Goal: Communication & Community: Share content

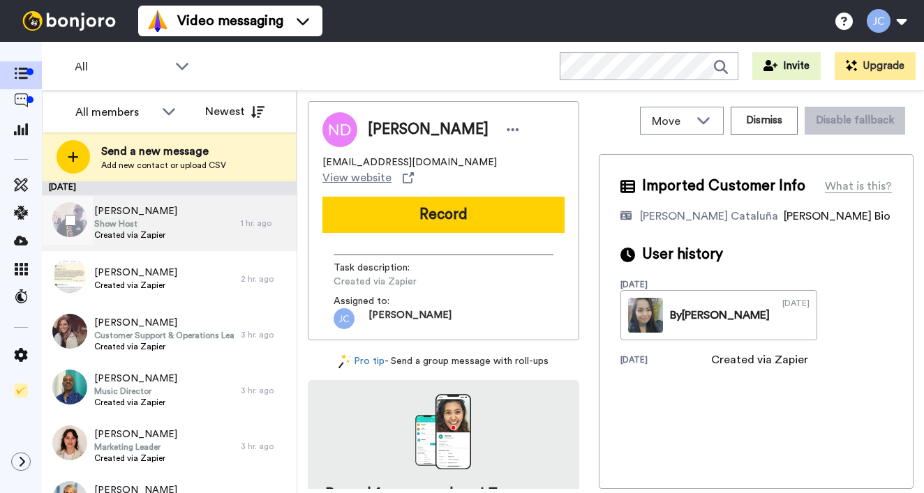
click at [132, 223] on span "Show Host" at bounding box center [135, 223] width 83 height 11
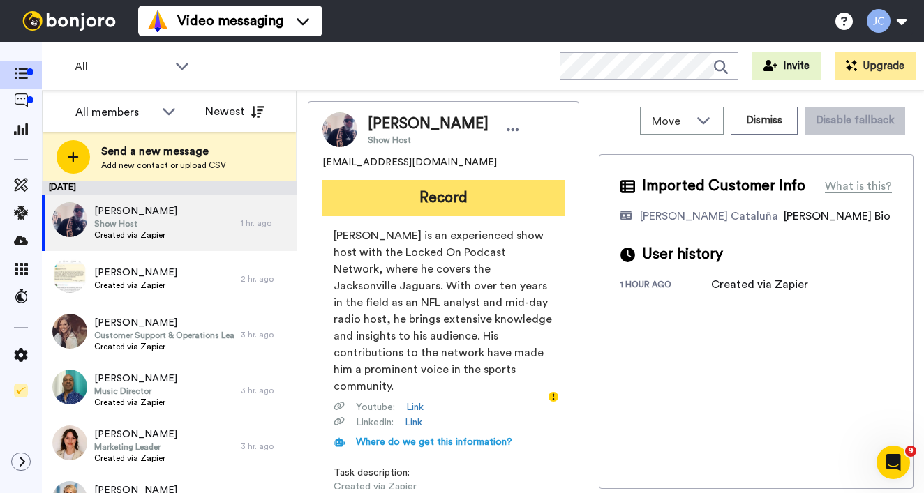
click at [454, 207] on button "Record" at bounding box center [443, 198] width 242 height 36
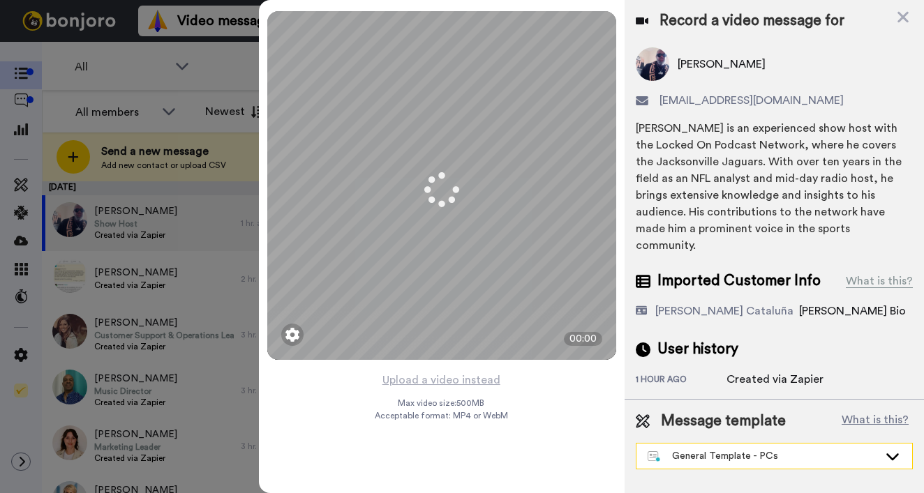
click at [772, 449] on div "General Template - PCs" at bounding box center [763, 456] width 231 height 14
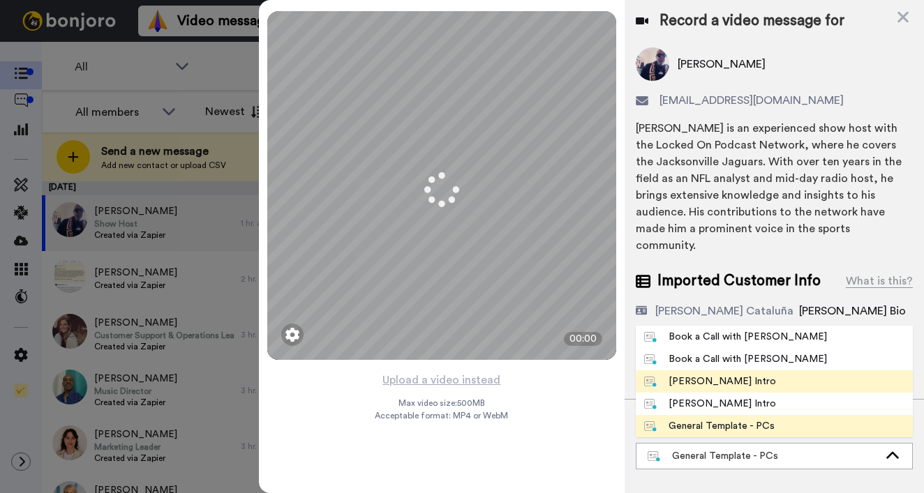
click at [728, 375] on div "[PERSON_NAME] Intro" at bounding box center [710, 382] width 132 height 14
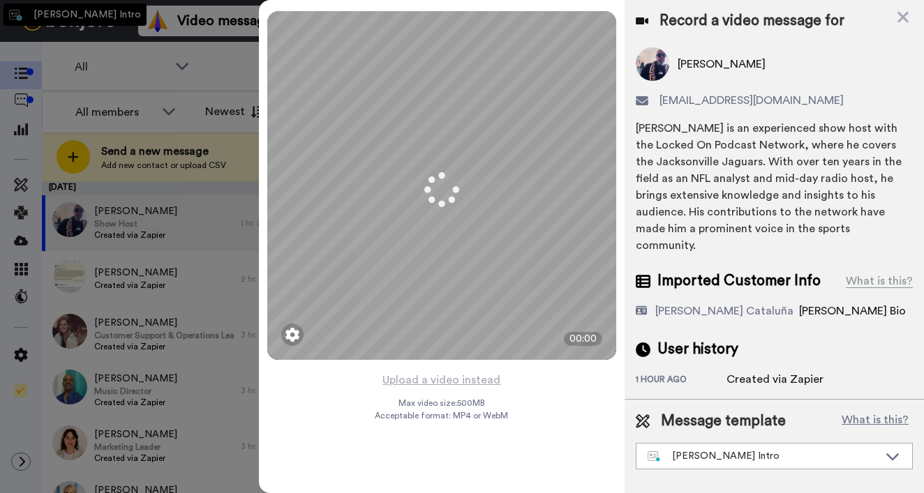
click at [729, 371] on div "Created via Zapier" at bounding box center [774, 379] width 97 height 17
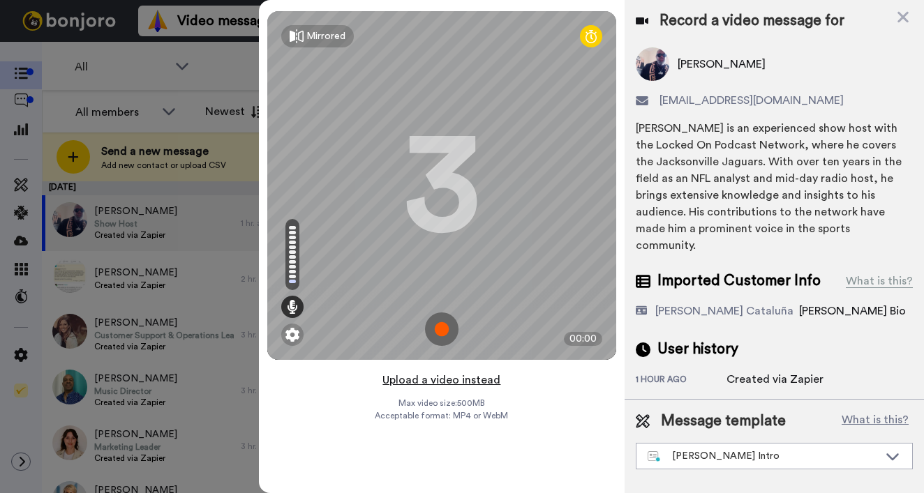
click at [458, 384] on button "Upload a video instead" at bounding box center [441, 380] width 126 height 18
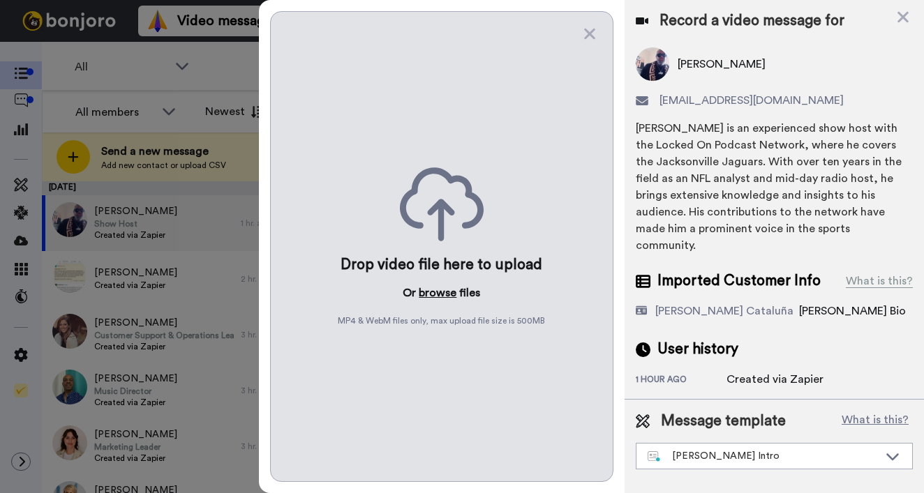
click at [448, 294] on button "browse" at bounding box center [438, 293] width 38 height 17
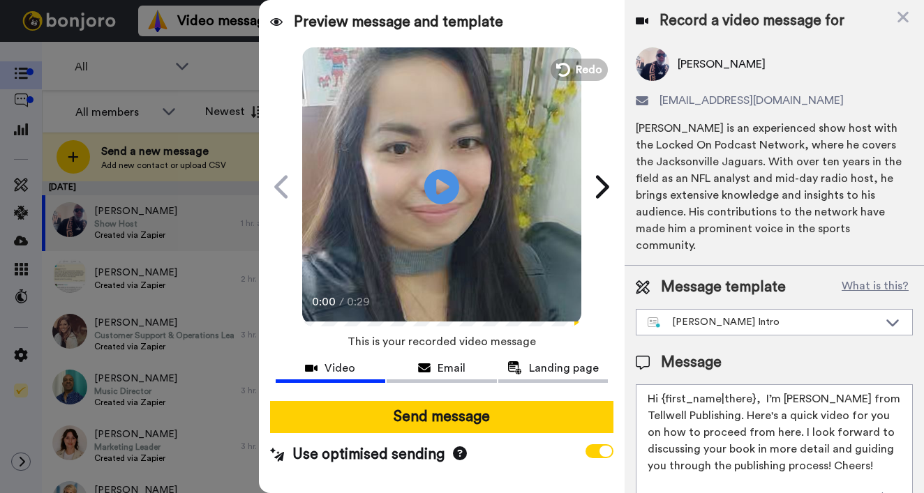
drag, startPoint x: 663, startPoint y: 382, endPoint x: 753, endPoint y: 382, distance: 90.0
click at [753, 384] on textarea "Hi {first_name|there}, I’m [PERSON_NAME] from Tellwell Publishing. Here's a qui…" at bounding box center [774, 447] width 277 height 126
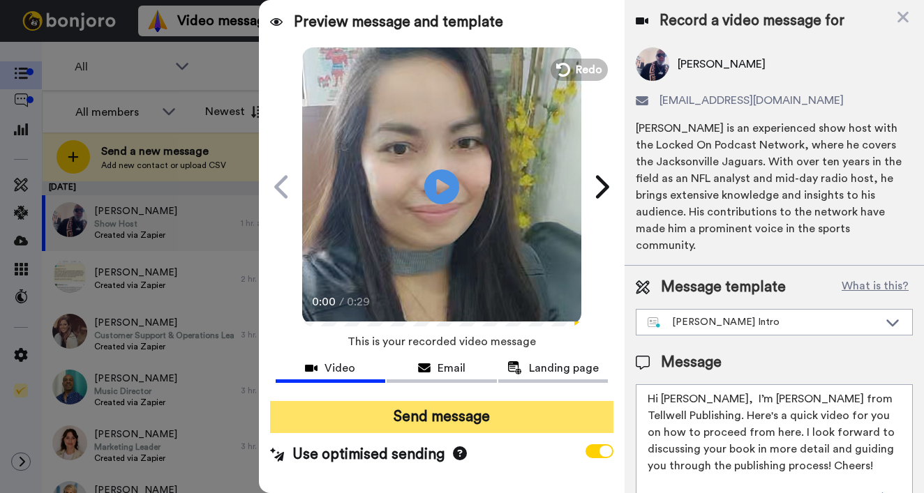
type textarea "Hi Tony, I’m Joe from Tellwell Publishing. Here's a quick video for you on how …"
click at [500, 419] on button "Send message" at bounding box center [441, 417] width 343 height 32
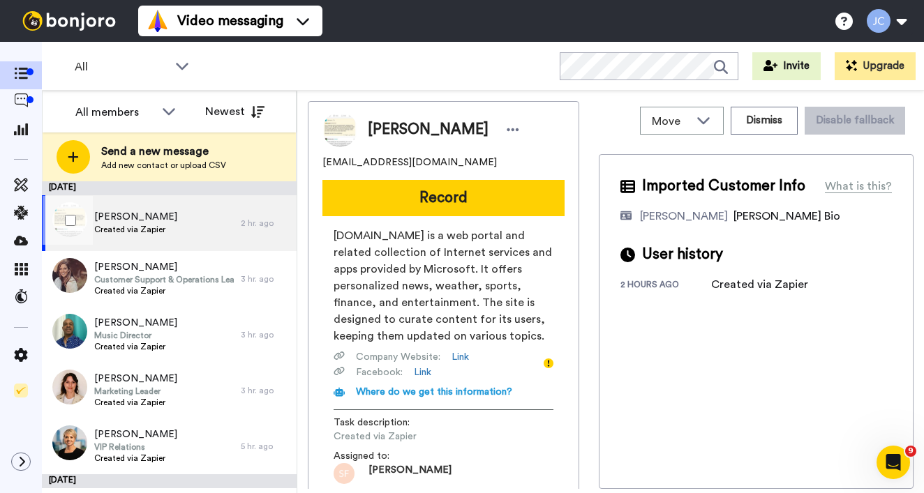
click at [173, 230] on div "[PERSON_NAME] Created via Zapier" at bounding box center [141, 223] width 199 height 56
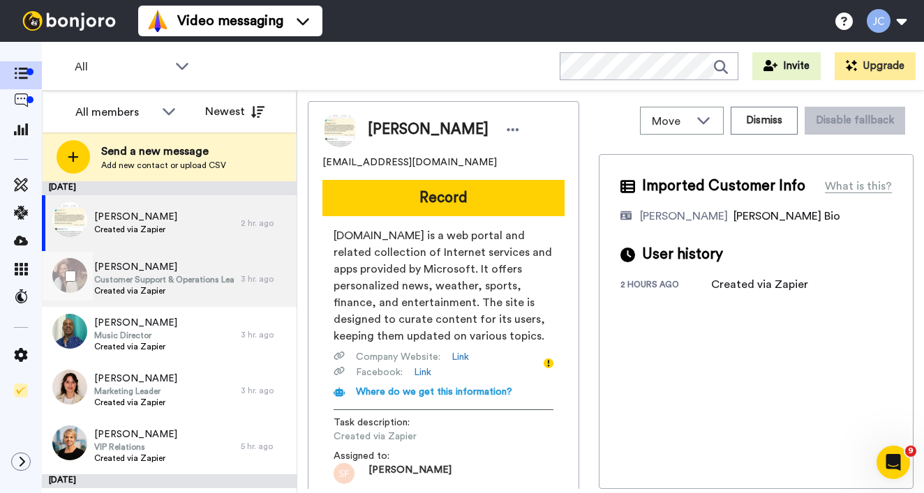
click at [160, 278] on span "Customer Support & Operations Leader" at bounding box center [164, 279] width 140 height 11
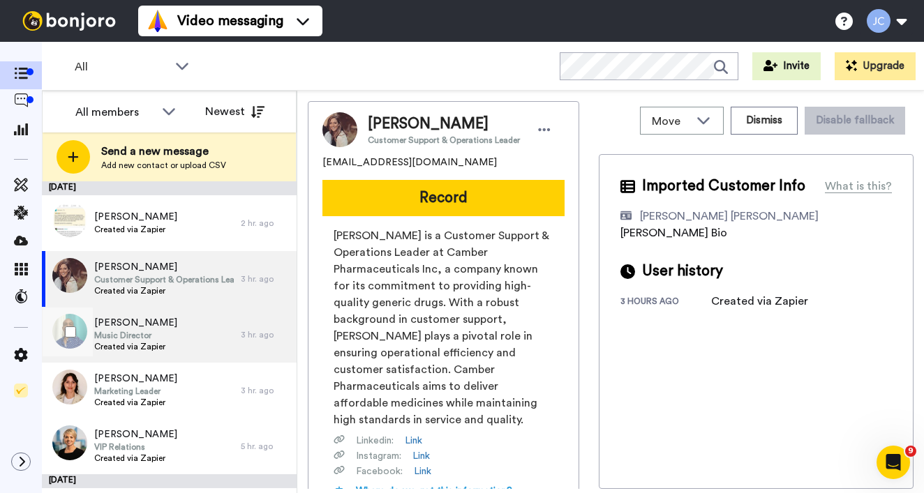
click at [154, 331] on span "Music Director" at bounding box center [135, 335] width 83 height 11
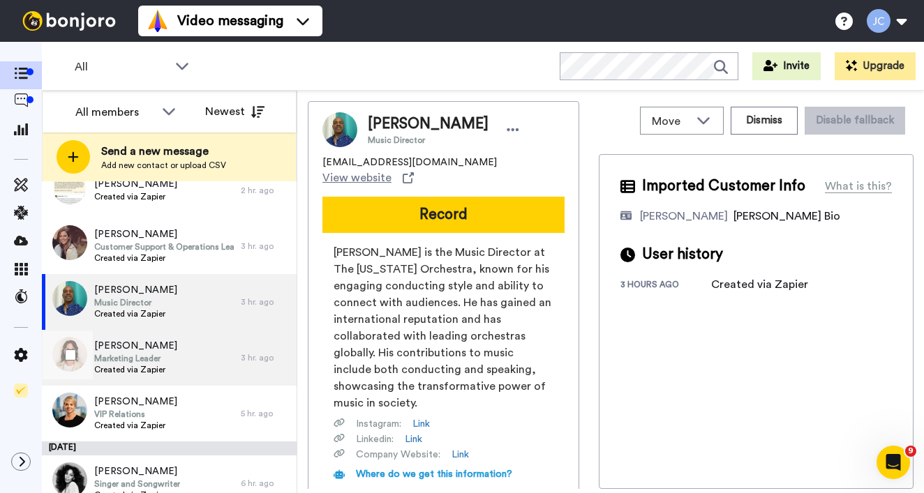
scroll to position [57, 0]
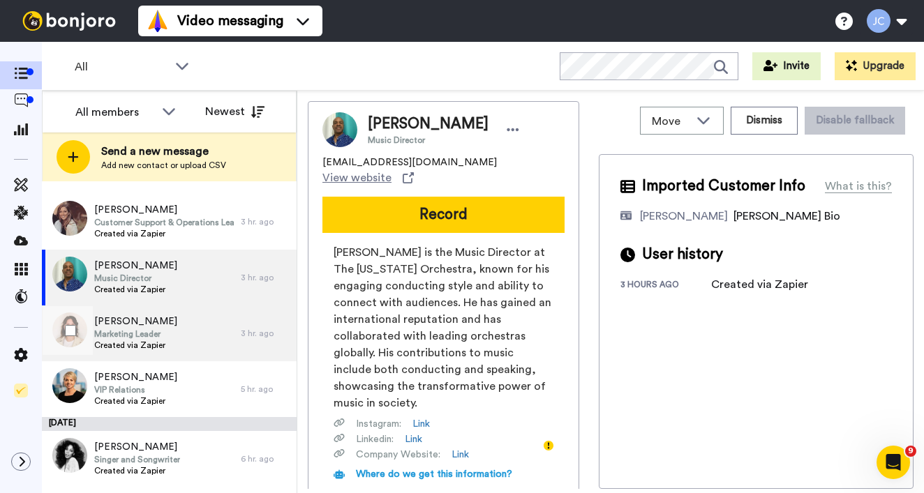
click at [160, 329] on span "Marketing Leader" at bounding box center [135, 334] width 83 height 11
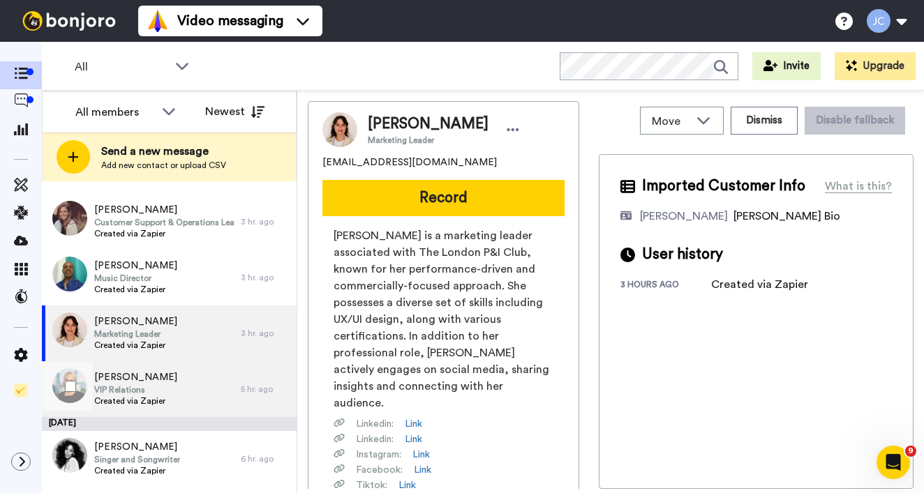
click at [156, 371] on span "[PERSON_NAME]" at bounding box center [135, 378] width 83 height 14
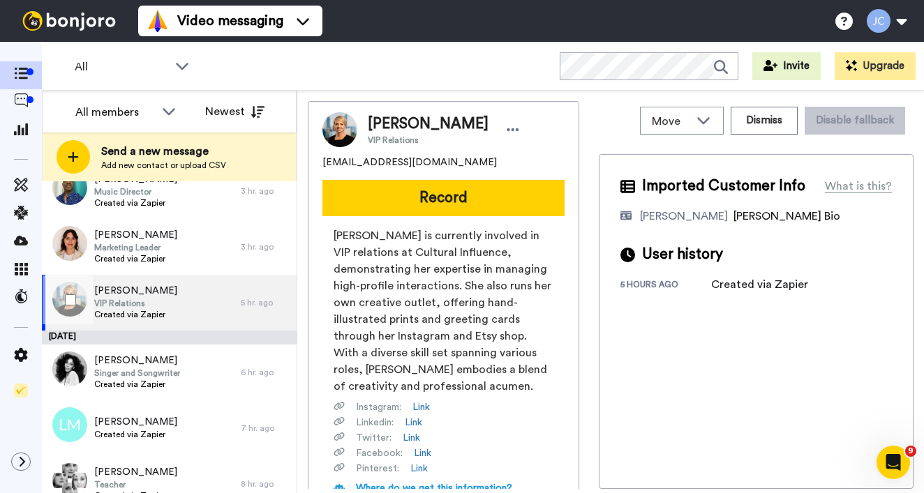
scroll to position [147, 0]
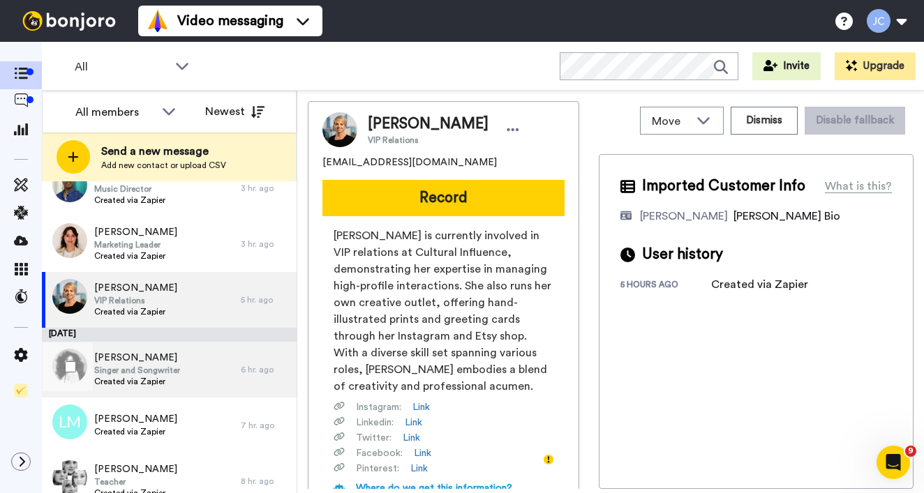
click at [159, 365] on span "Singer and Songwriter" at bounding box center [137, 370] width 86 height 11
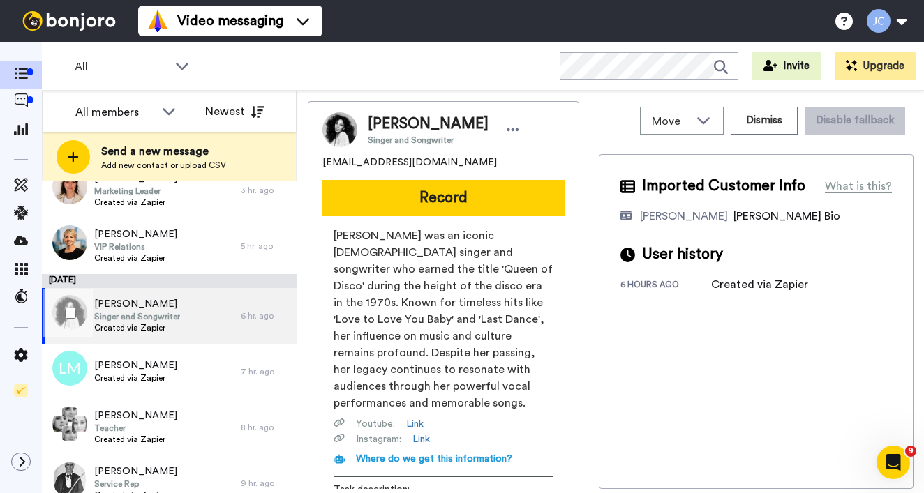
scroll to position [224, 0]
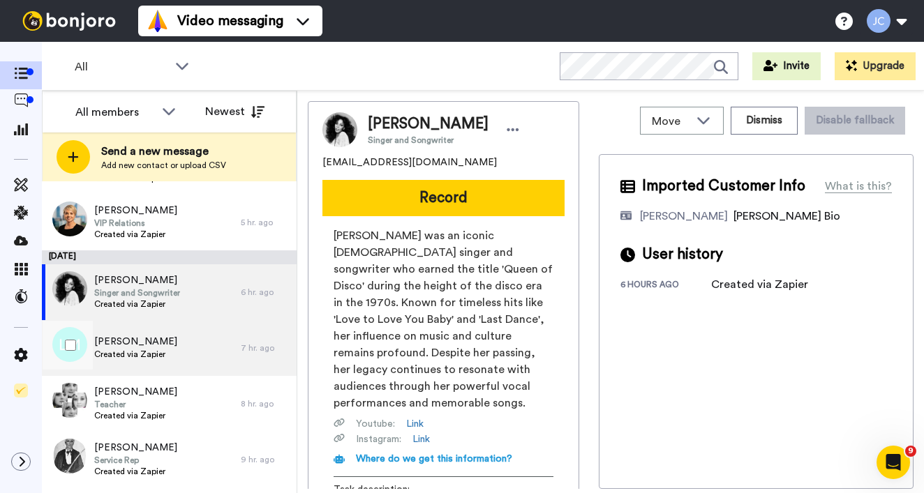
click at [158, 366] on div "Lorren Miller Created via Zapier" at bounding box center [141, 348] width 199 height 56
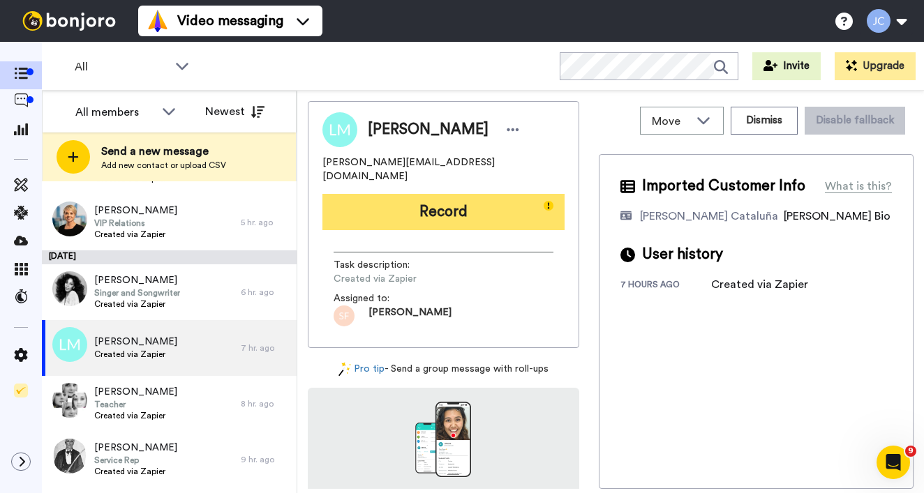
click at [440, 194] on button "Record" at bounding box center [443, 212] width 242 height 36
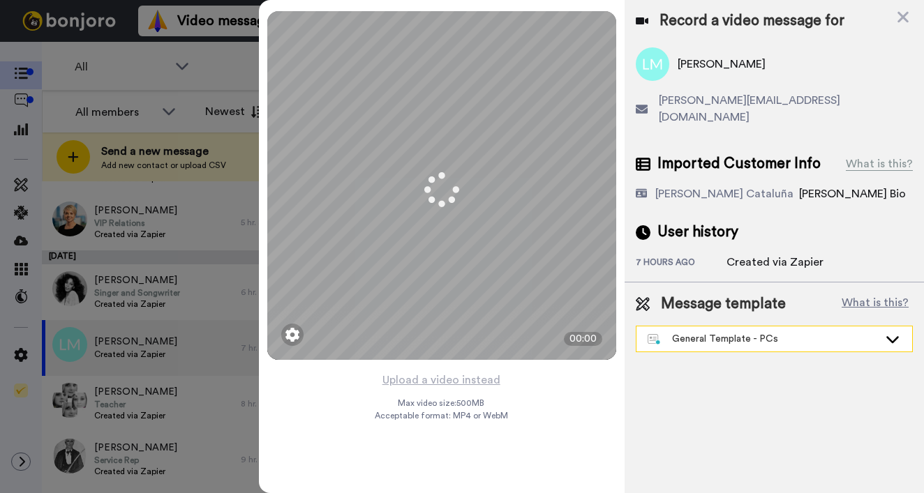
click at [735, 332] on div "General Template - PCs" at bounding box center [763, 339] width 231 height 14
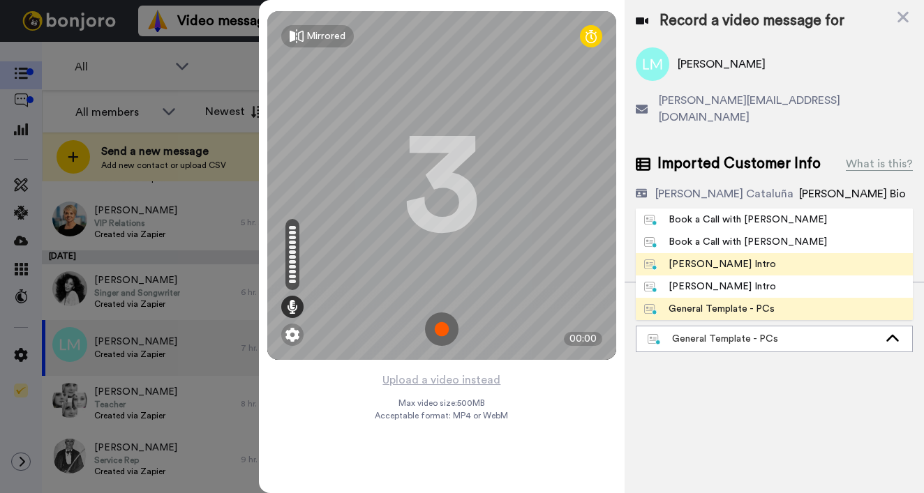
click at [717, 257] on div "[PERSON_NAME] Intro" at bounding box center [710, 264] width 132 height 14
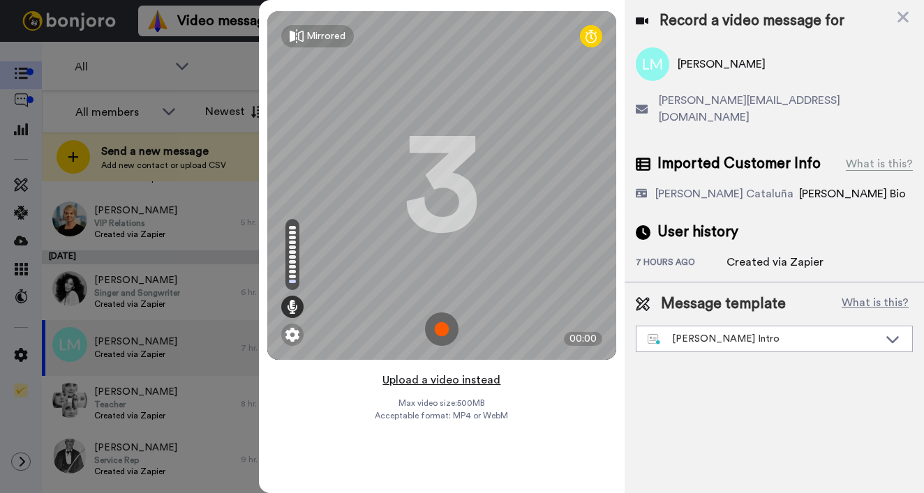
click at [440, 380] on button "Upload a video instead" at bounding box center [441, 380] width 126 height 18
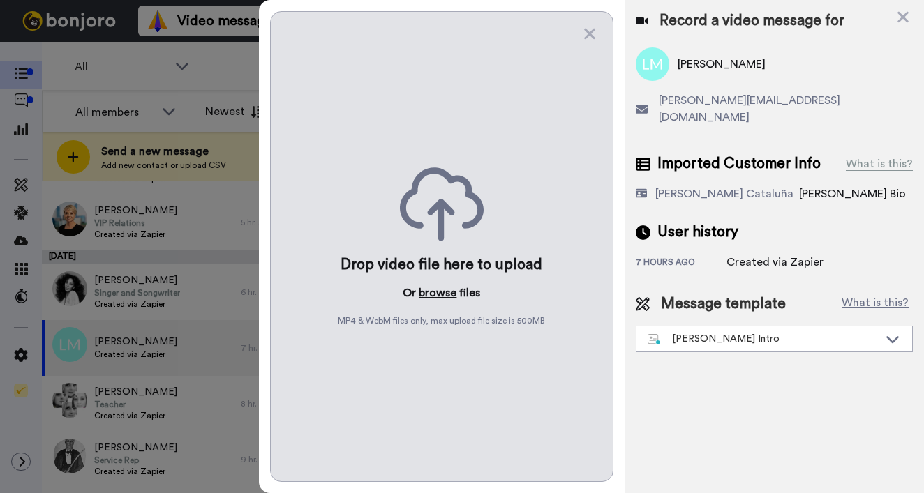
click at [436, 299] on button "browse" at bounding box center [438, 293] width 38 height 17
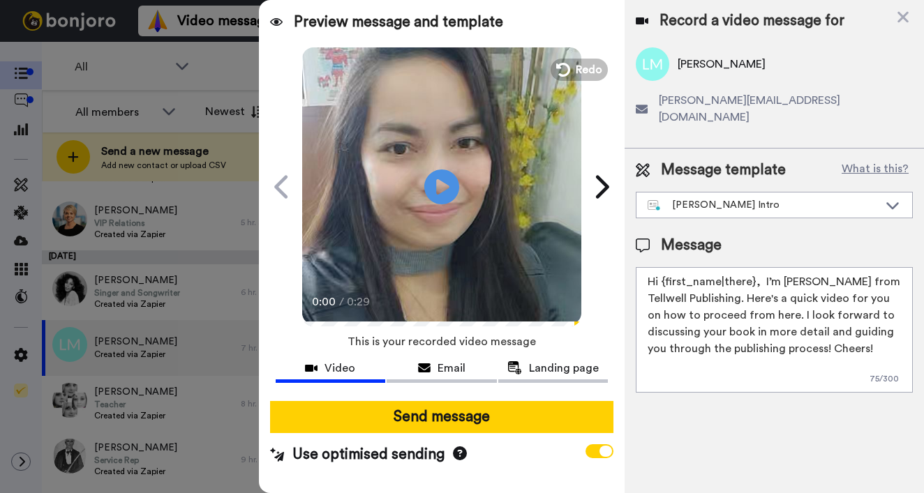
drag, startPoint x: 663, startPoint y: 264, endPoint x: 752, endPoint y: 265, distance: 88.6
click at [752, 267] on textarea "Hi {first_name|there}, I’m [PERSON_NAME] from Tellwell Publishing. Here's a qui…" at bounding box center [774, 330] width 277 height 126
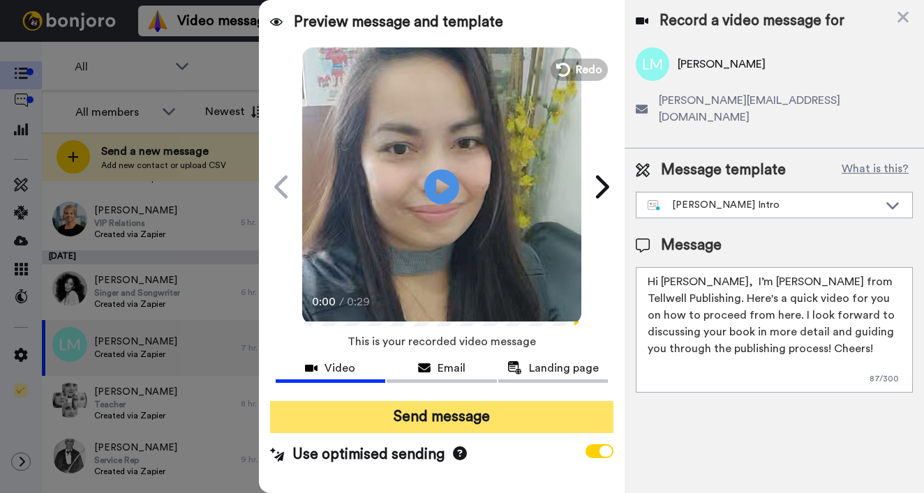
type textarea "Hi Lorren, I’m Joe from Tellwell Publishing. Here's a quick video for you on ho…"
click at [527, 419] on button "Send message" at bounding box center [441, 417] width 343 height 32
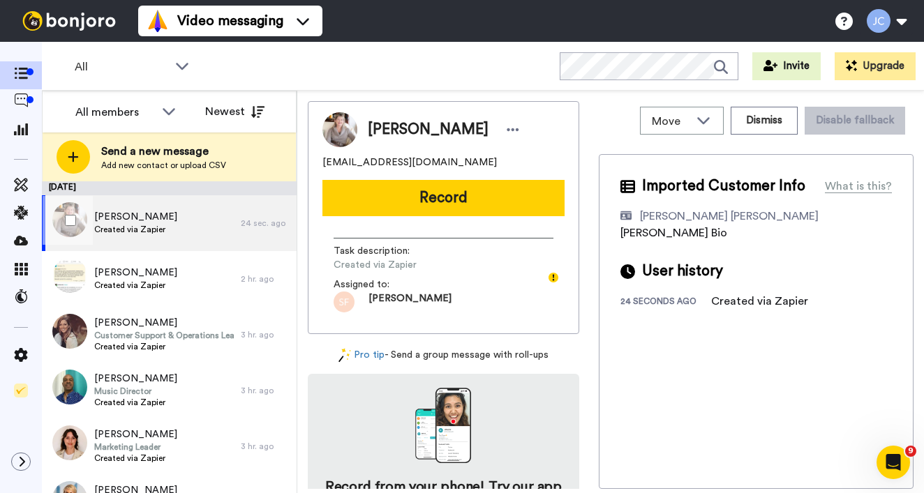
click at [192, 237] on div "Linda Agrusa Created via Zapier" at bounding box center [141, 223] width 199 height 56
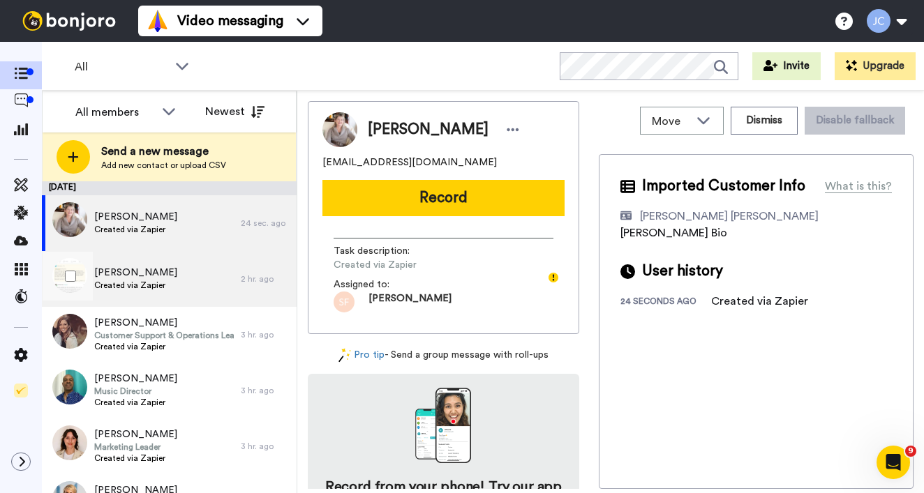
click at [156, 285] on span "Created via Zapier" at bounding box center [135, 285] width 83 height 11
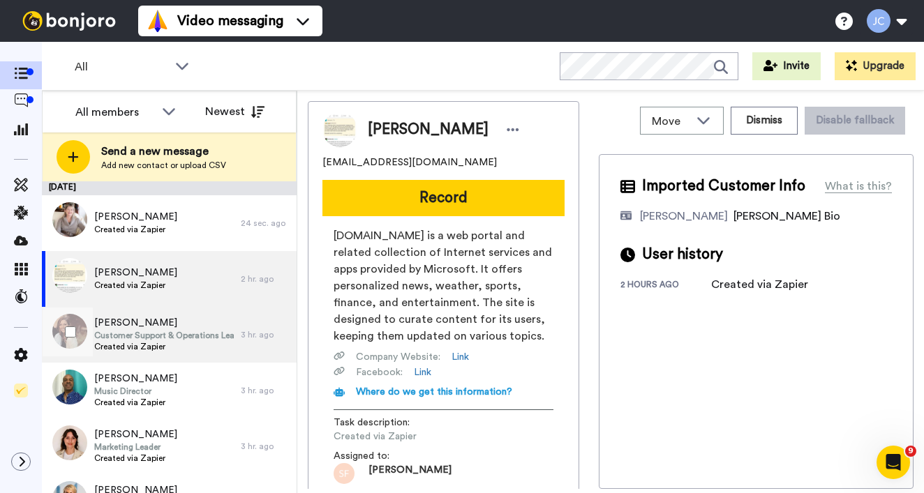
click at [135, 336] on span "Customer Support & Operations Leader" at bounding box center [164, 335] width 140 height 11
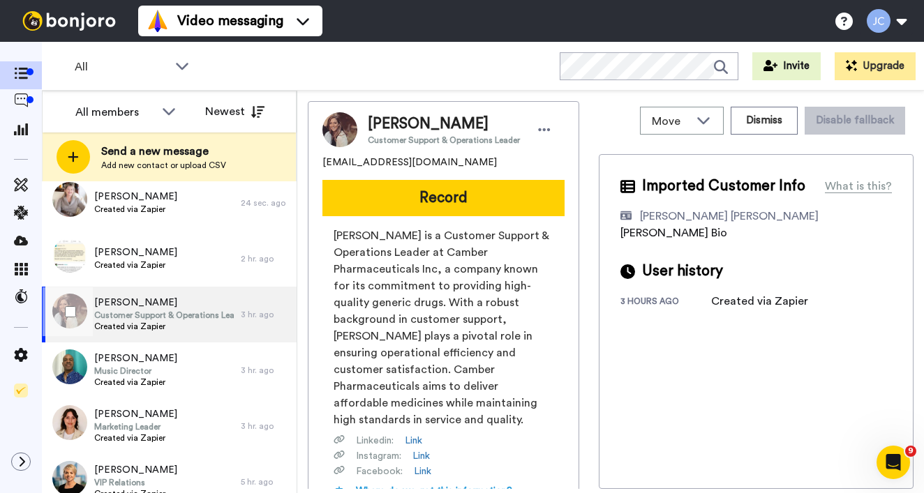
scroll to position [75, 0]
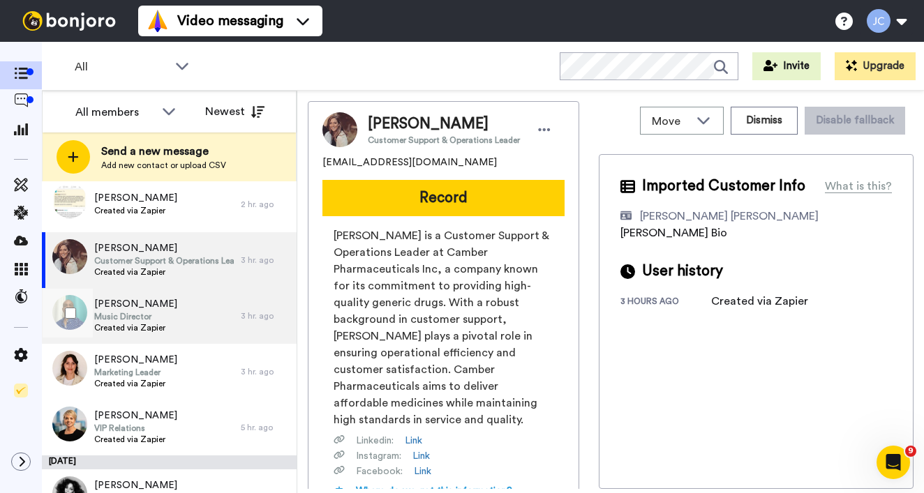
click at [141, 299] on span "[PERSON_NAME]" at bounding box center [135, 304] width 83 height 14
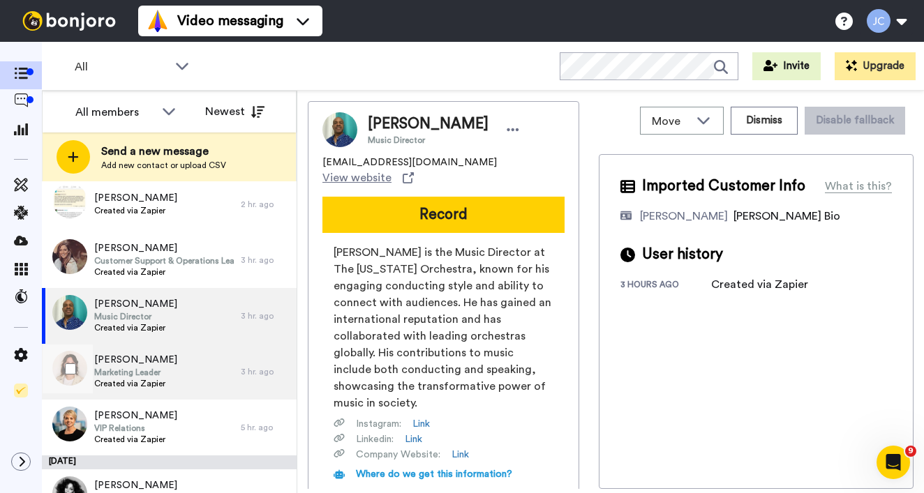
click at [138, 377] on span "Marketing Leader" at bounding box center [135, 372] width 83 height 11
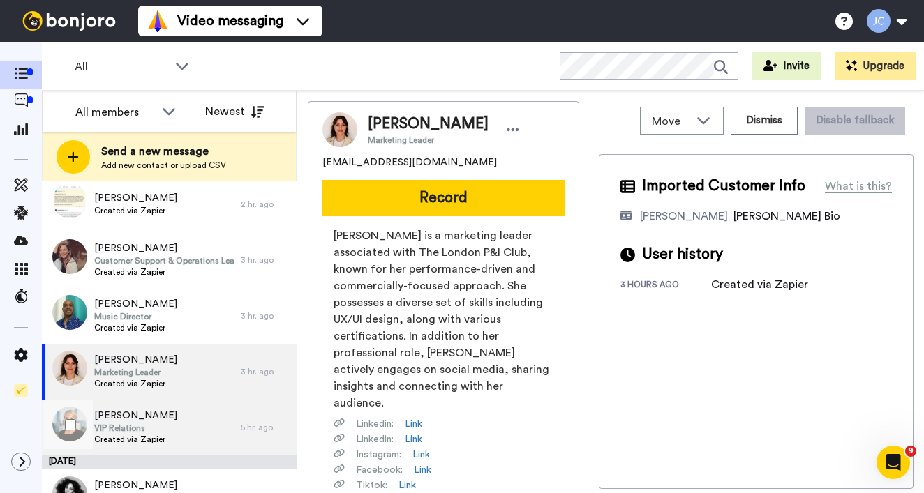
click at [128, 424] on span "VIP Relations" at bounding box center [135, 428] width 83 height 11
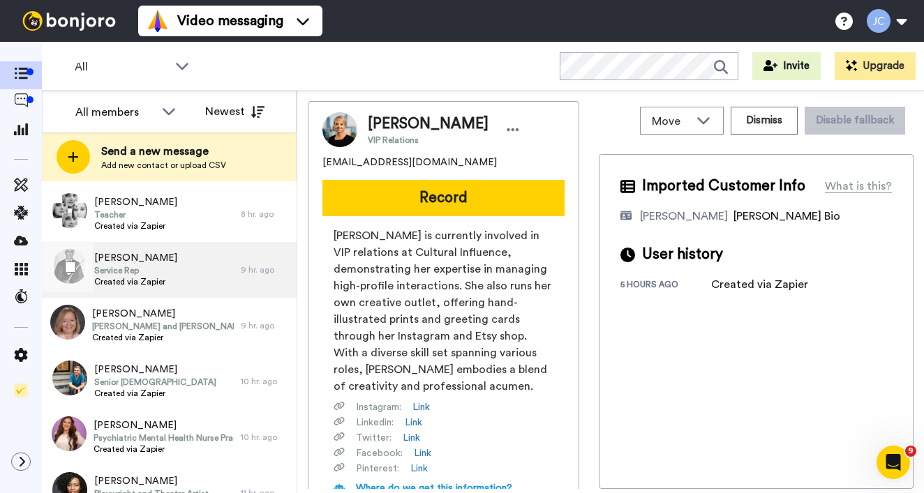
scroll to position [347, 0]
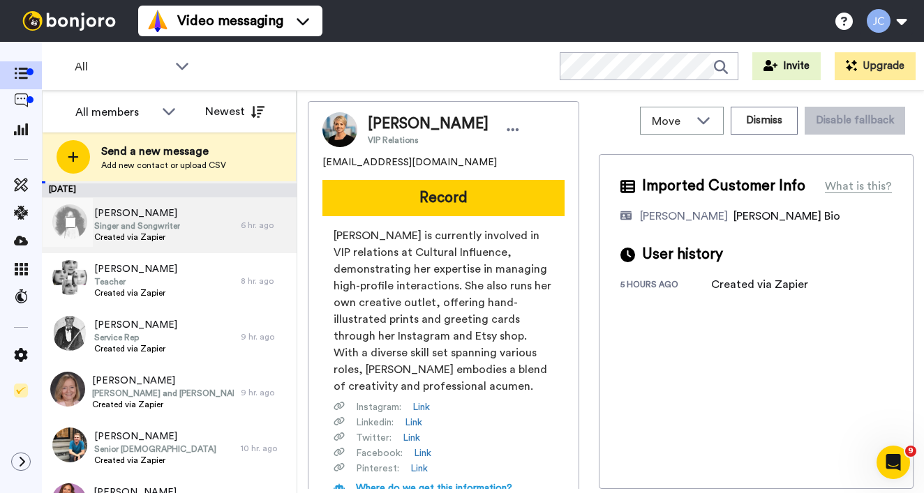
click at [147, 241] on span "Created via Zapier" at bounding box center [137, 237] width 86 height 11
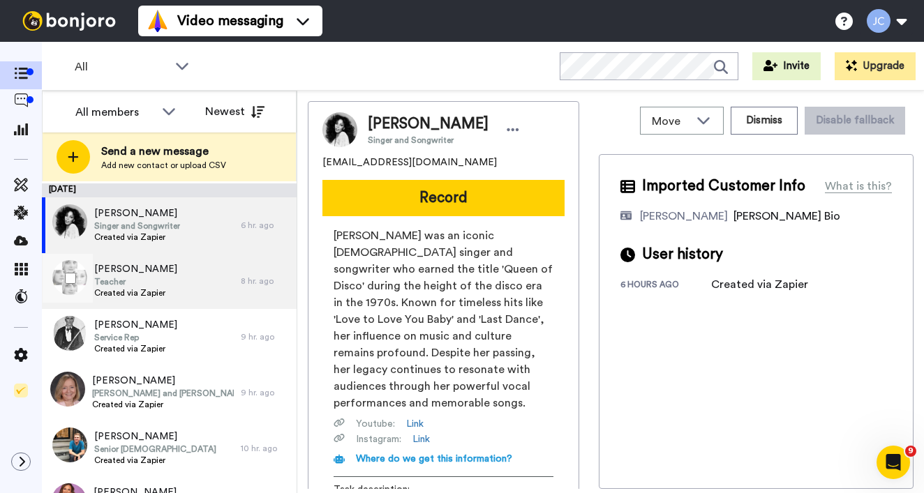
click at [136, 294] on span "Created via Zapier" at bounding box center [135, 292] width 83 height 11
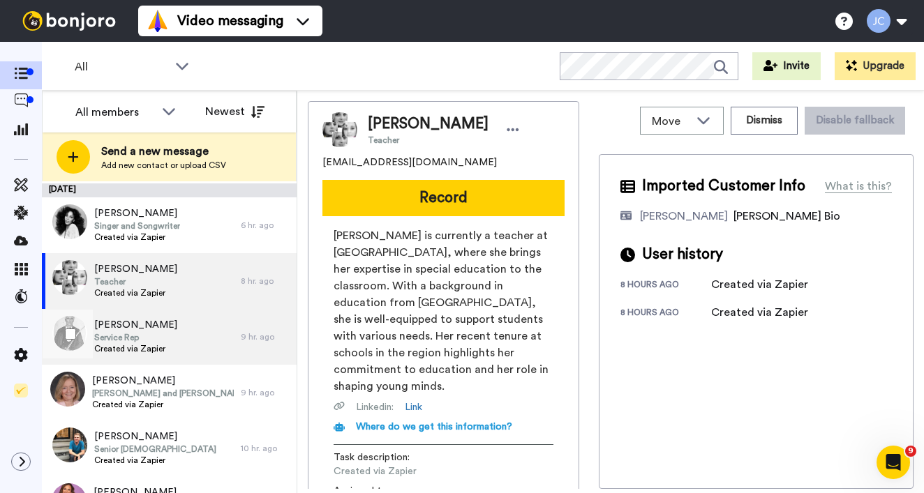
click at [131, 338] on span "Service Rep" at bounding box center [135, 337] width 83 height 11
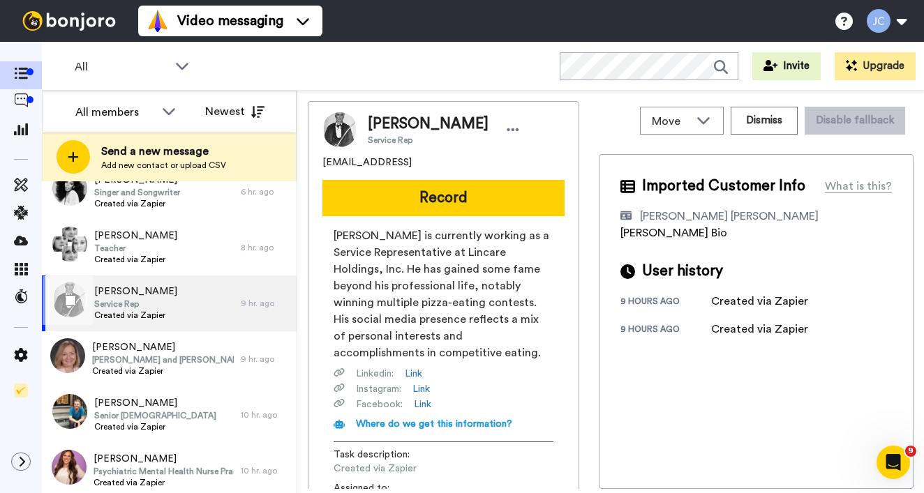
scroll to position [406, 0]
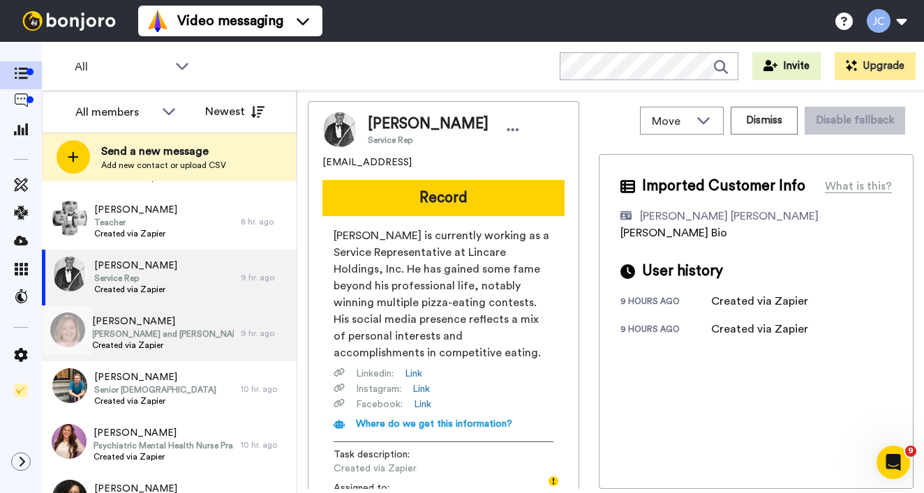
click at [148, 331] on span "[PERSON_NAME] and [PERSON_NAME] Endowed Chair in Government and Public Service" at bounding box center [163, 334] width 142 height 11
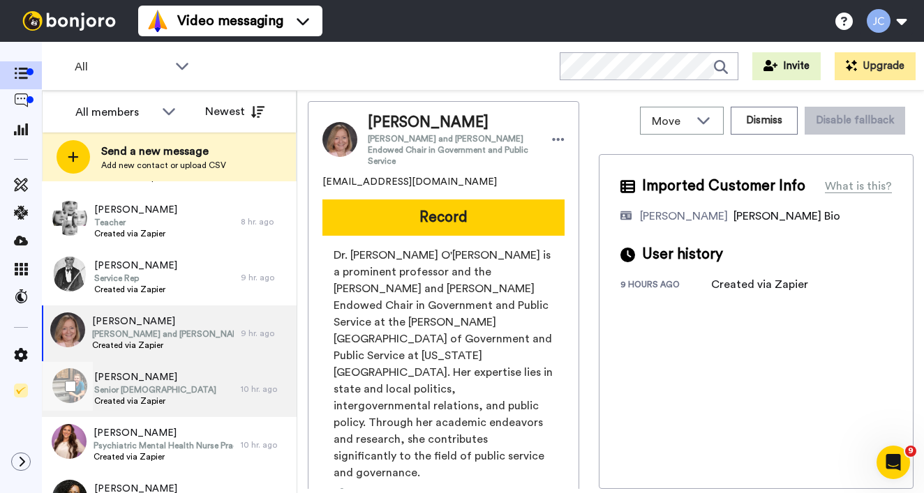
click at [140, 384] on span "[PERSON_NAME]" at bounding box center [155, 378] width 122 height 14
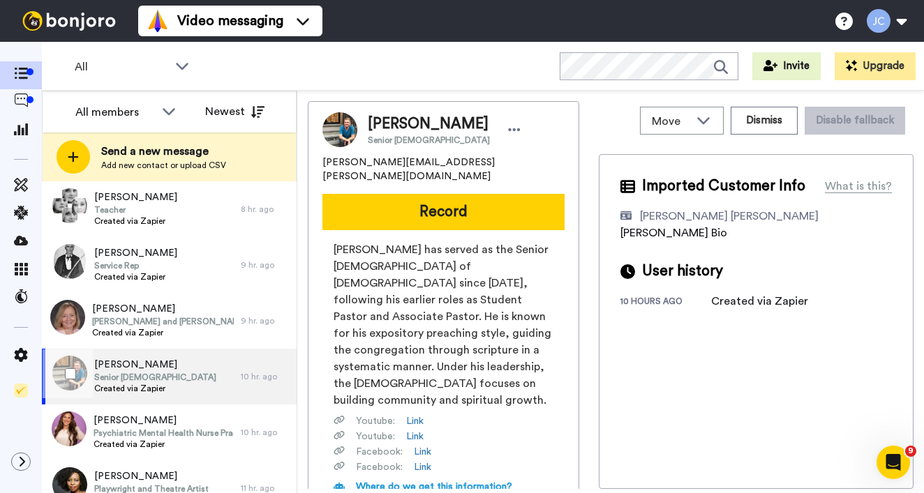
scroll to position [481, 0]
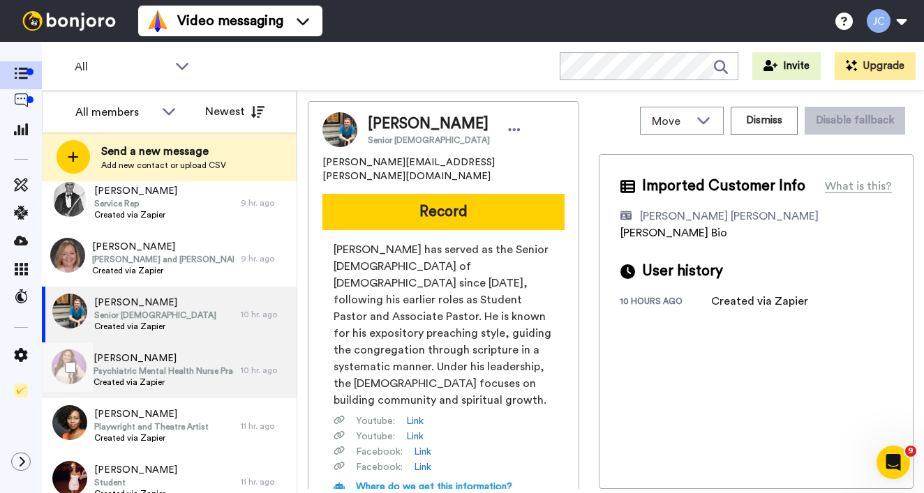
click at [140, 373] on span "Psychiatric Mental Health Nurse Practitioner" at bounding box center [164, 371] width 140 height 11
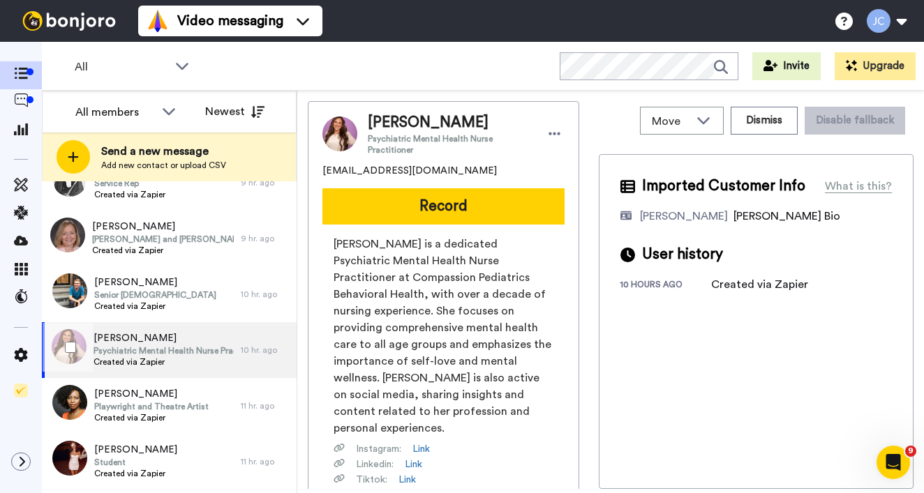
scroll to position [558, 0]
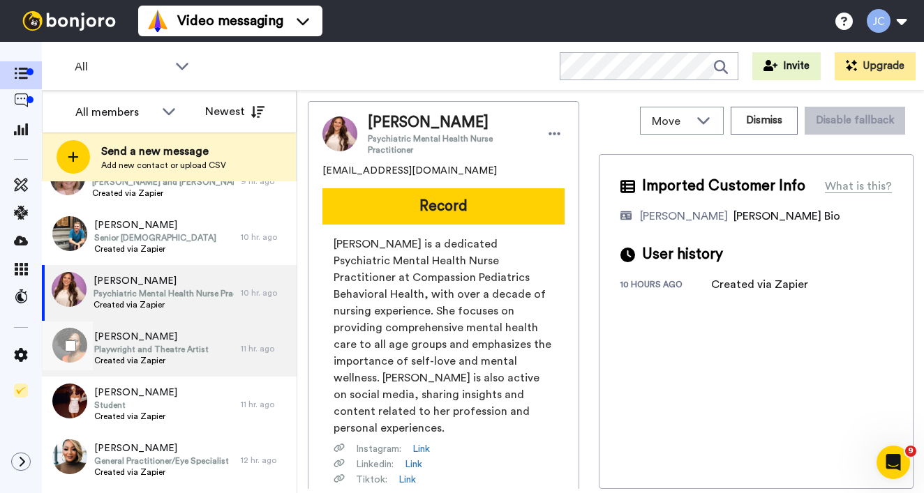
click at [145, 371] on div "Stacey Rose Playwright and Theatre Artist Created via Zapier" at bounding box center [141, 349] width 199 height 56
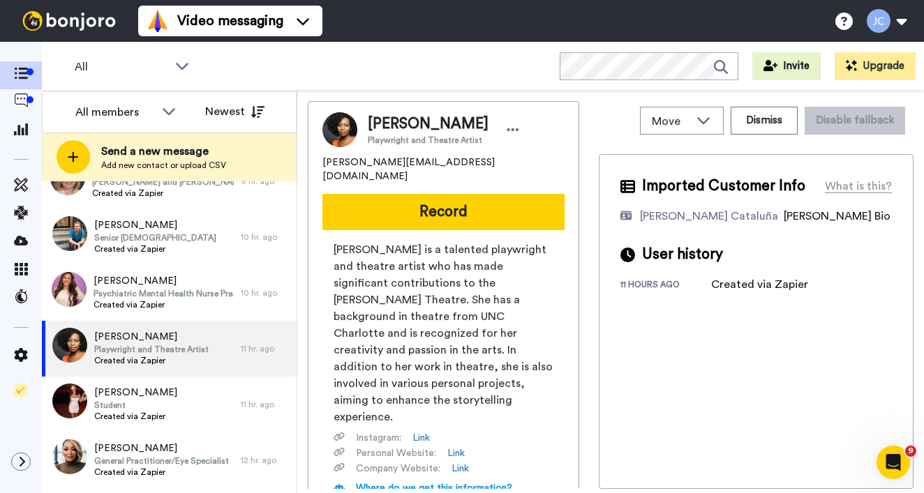
click at [394, 241] on span "Stacey Rose is a talented playwright and theatre artist who has made significan…" at bounding box center [444, 333] width 220 height 184
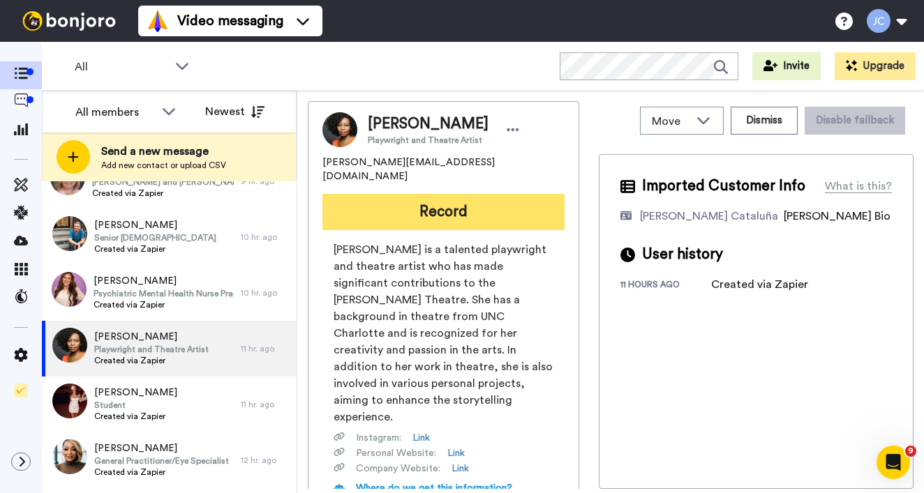
click at [441, 197] on button "Record" at bounding box center [443, 212] width 242 height 36
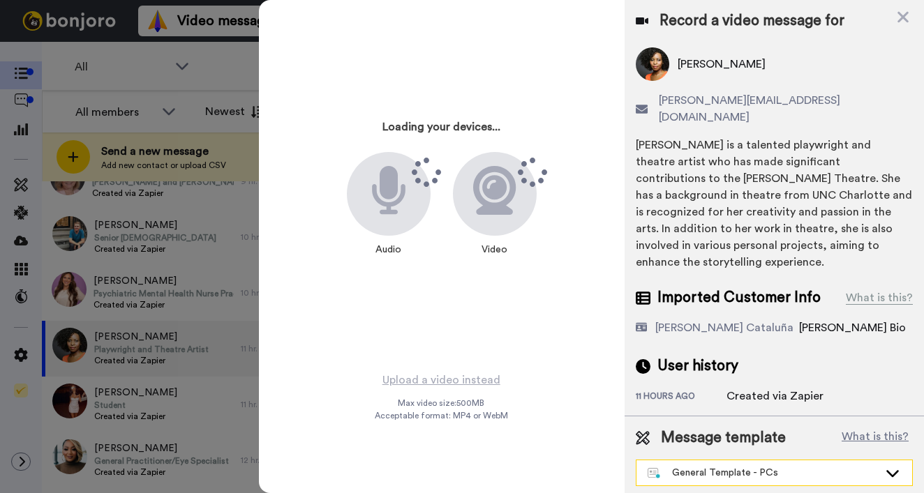
click at [696, 466] on div "General Template - PCs" at bounding box center [763, 473] width 231 height 14
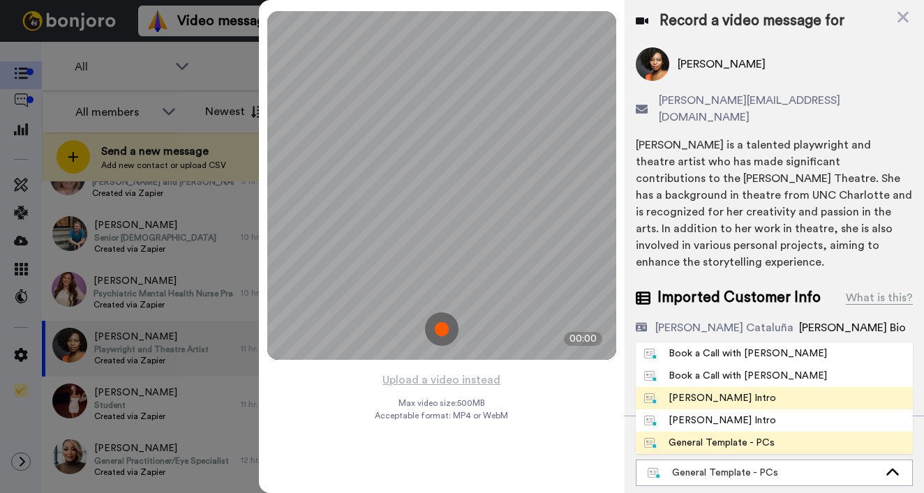
click at [698, 391] on div "[PERSON_NAME] Intro" at bounding box center [710, 398] width 132 height 14
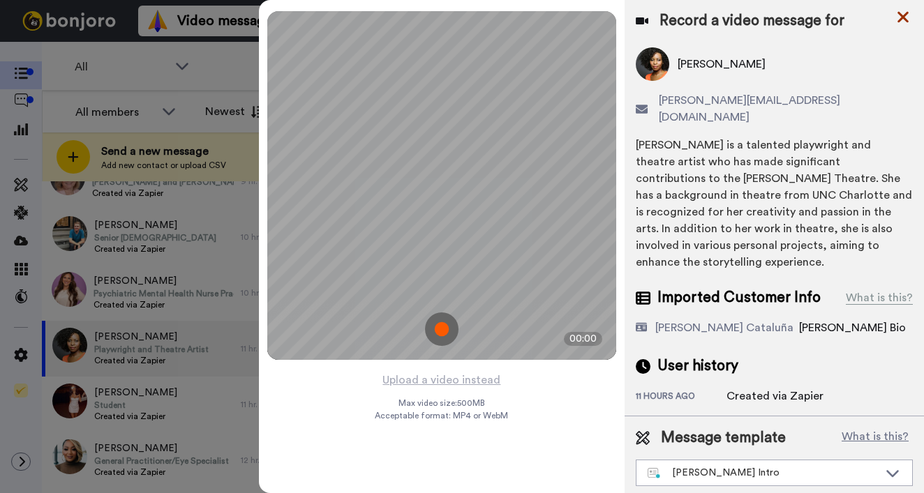
click at [908, 16] on icon at bounding box center [903, 16] width 14 height 17
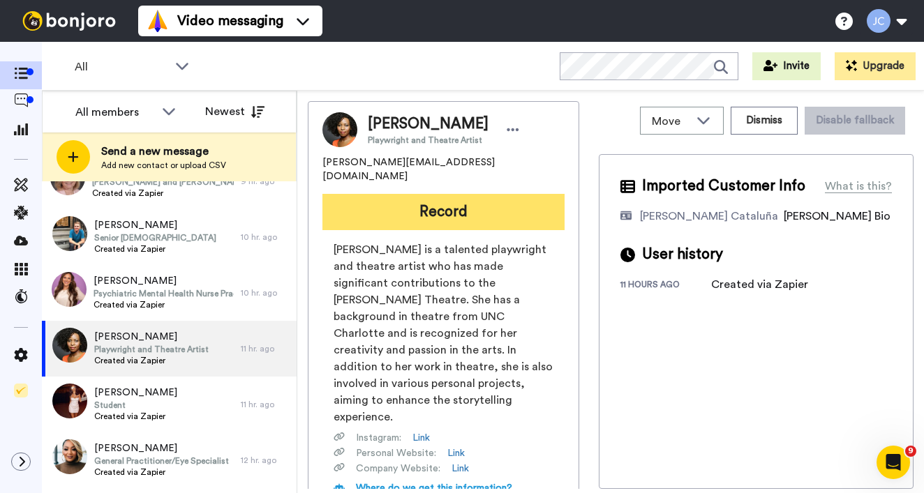
click at [532, 209] on button "Record" at bounding box center [443, 212] width 242 height 36
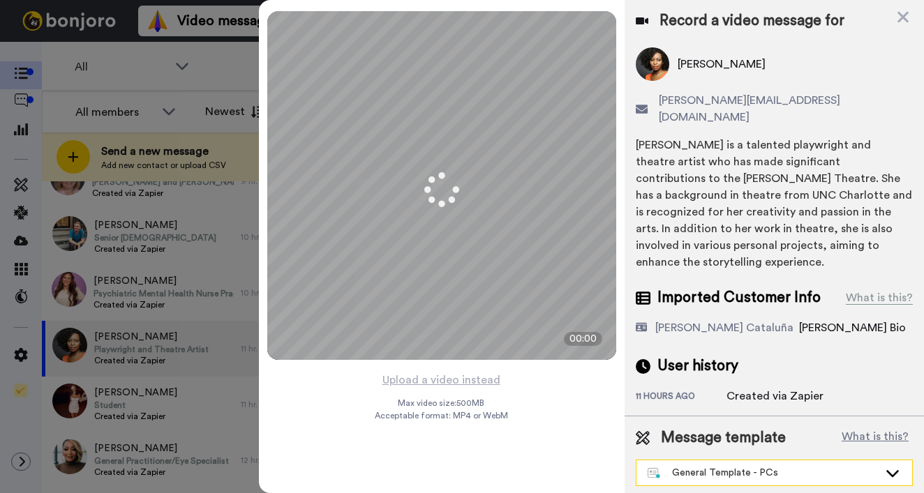
click at [743, 466] on div "General Template - PCs" at bounding box center [763, 473] width 231 height 14
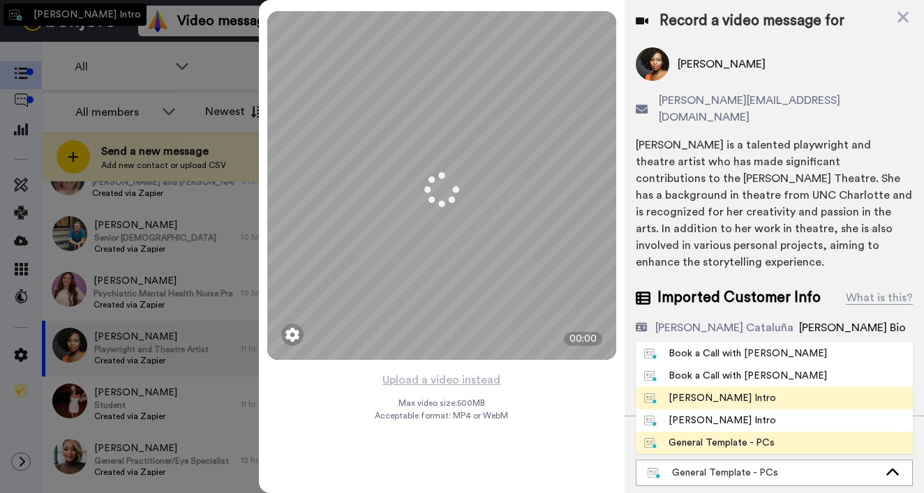
click at [725, 391] on div "[PERSON_NAME] Intro" at bounding box center [710, 398] width 132 height 14
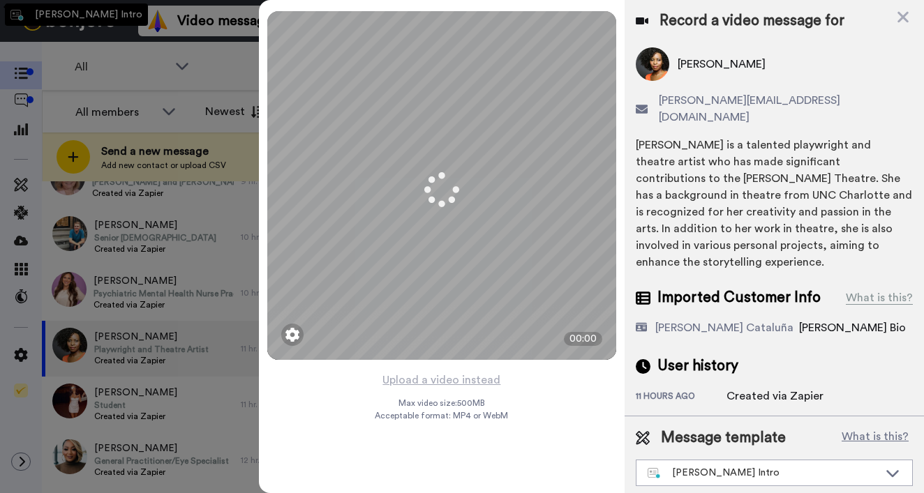
click at [726, 388] on div "Created via Zapier" at bounding box center [774, 396] width 97 height 17
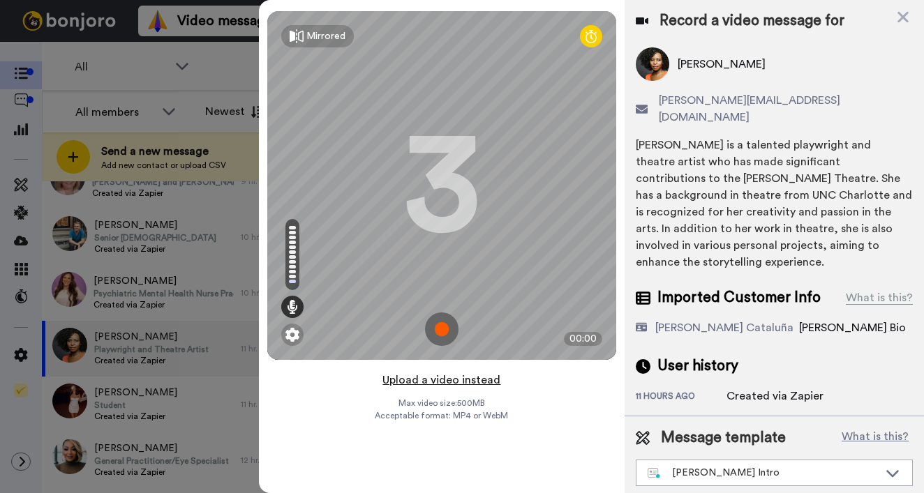
click at [451, 378] on button "Upload a video instead" at bounding box center [441, 380] width 126 height 18
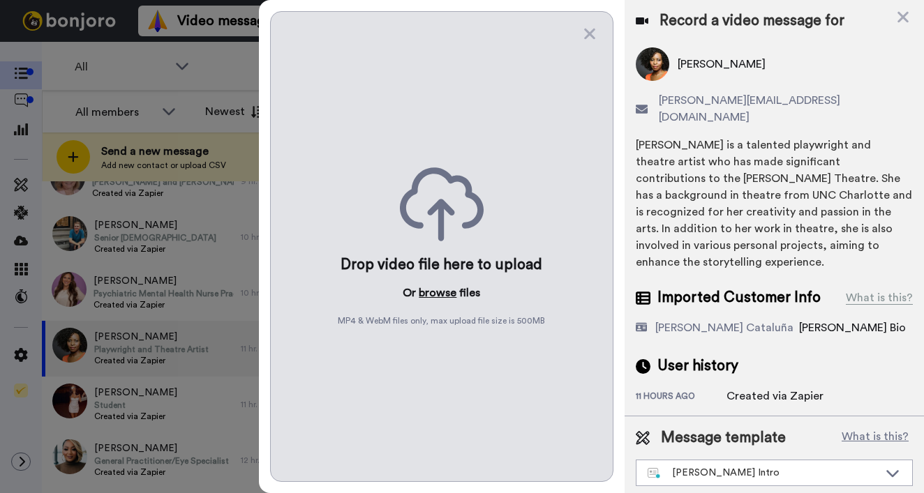
click at [443, 297] on button "browse" at bounding box center [438, 293] width 38 height 17
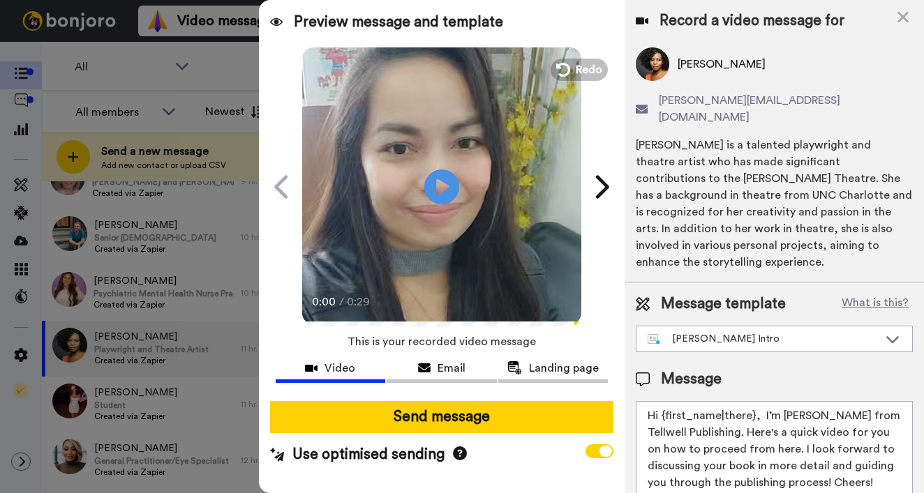
drag, startPoint x: 661, startPoint y: 400, endPoint x: 752, endPoint y: 398, distance: 91.4
click at [752, 401] on textarea "Hi {first_name|there}, I’m [PERSON_NAME] from Tellwell Publishing. Here's a qui…" at bounding box center [774, 464] width 277 height 126
click at [752, 401] on textarea "Hi Stace, I’m Joe from Tellwell Publishing. Here's a quick video for you on how…" at bounding box center [774, 464] width 277 height 126
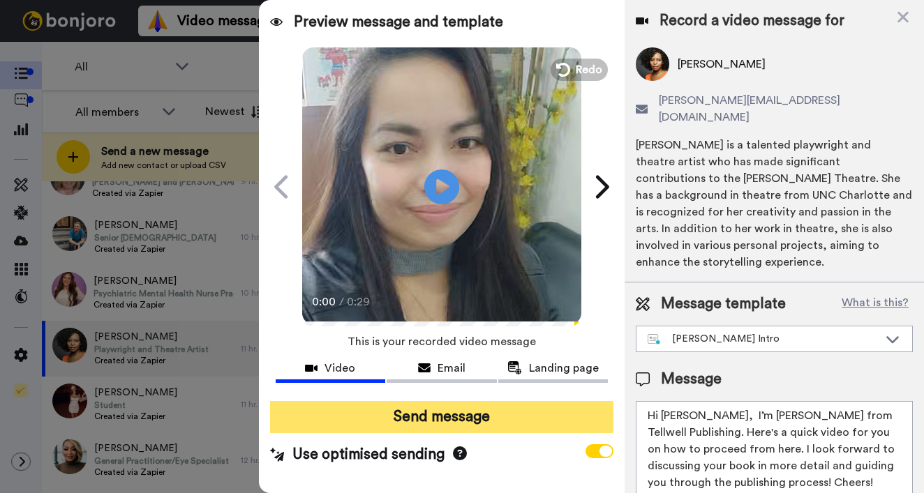
type textarea "Hi Stacey, I’m Joe from Tellwell Publishing. Here's a quick video for you on ho…"
click at [510, 418] on button "Send message" at bounding box center [441, 417] width 343 height 32
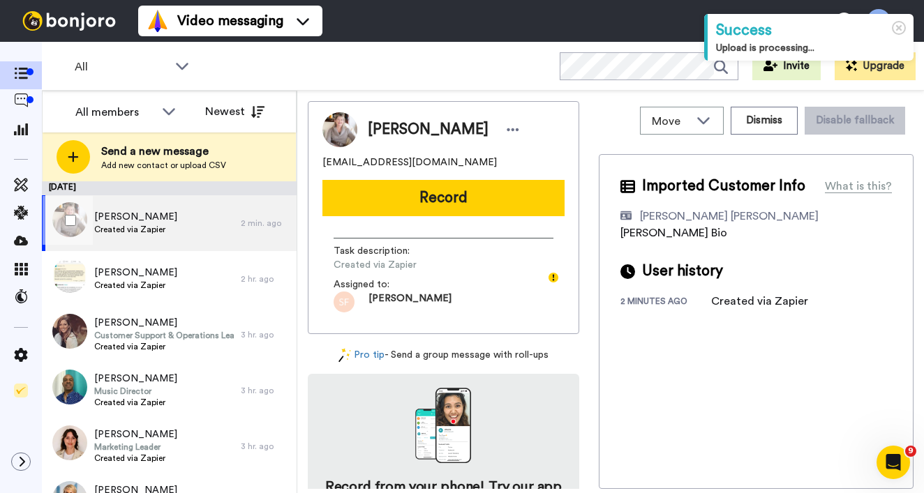
click at [137, 227] on span "Created via Zapier" at bounding box center [135, 229] width 83 height 11
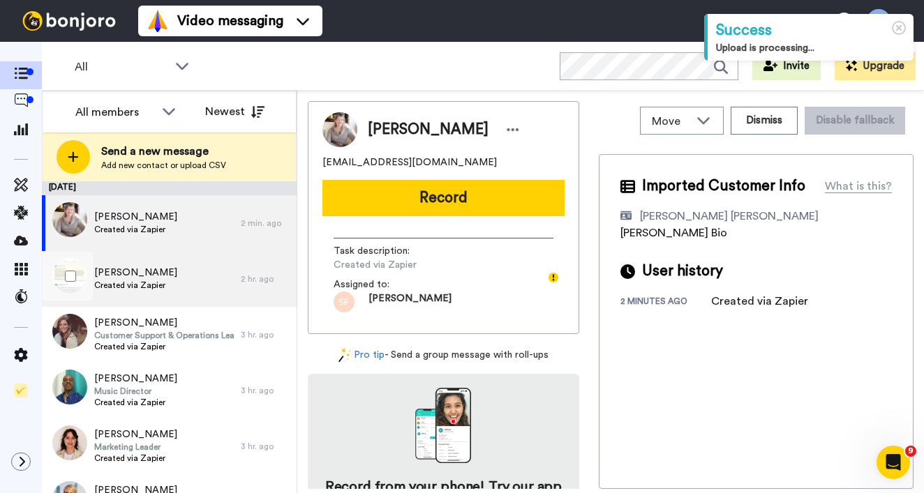
click at [147, 287] on span "Created via Zapier" at bounding box center [135, 285] width 83 height 11
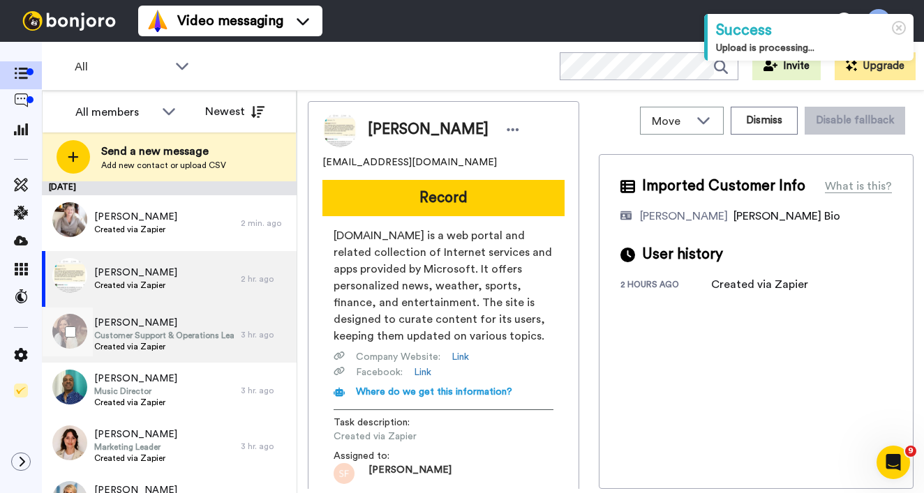
click at [148, 333] on span "Customer Support & Operations Leader" at bounding box center [164, 335] width 140 height 11
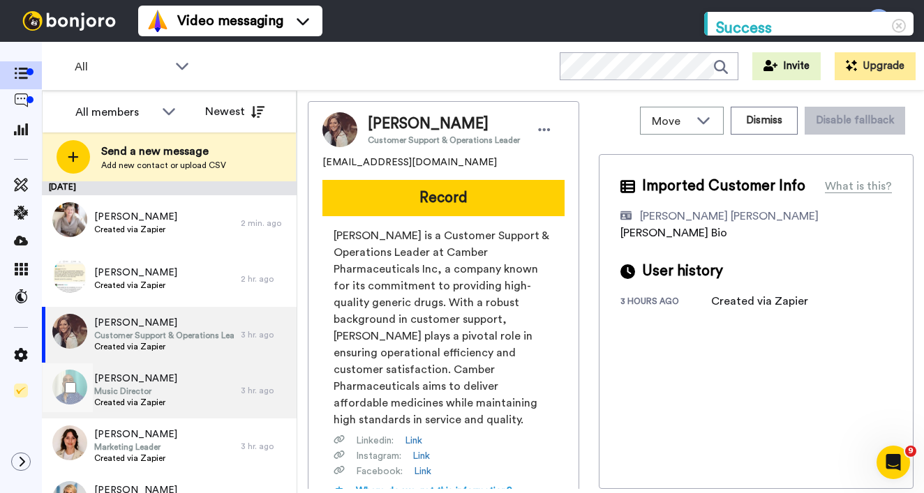
click at [137, 375] on span "[PERSON_NAME]" at bounding box center [135, 379] width 83 height 14
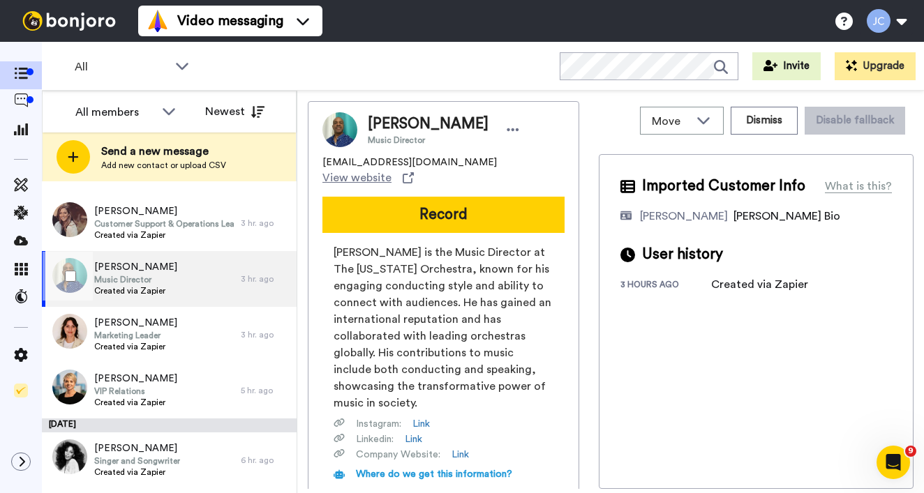
scroll to position [163, 0]
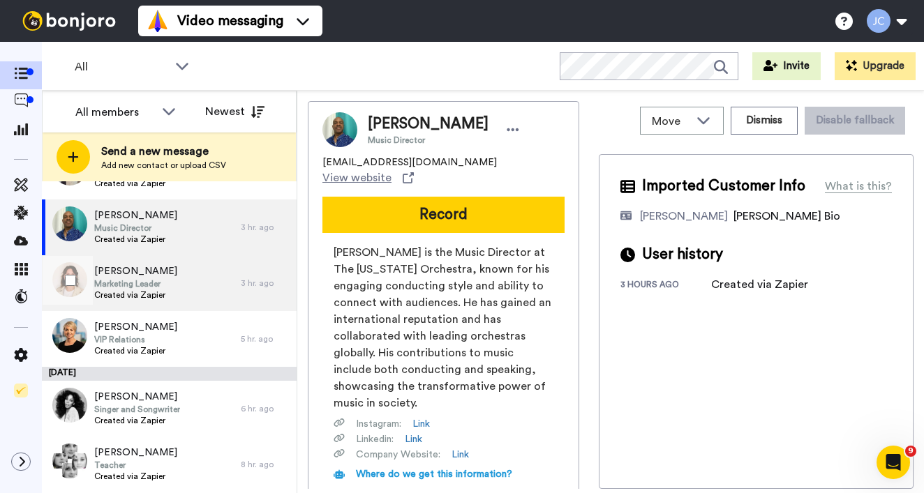
click at [162, 281] on span "Marketing Leader" at bounding box center [135, 283] width 83 height 11
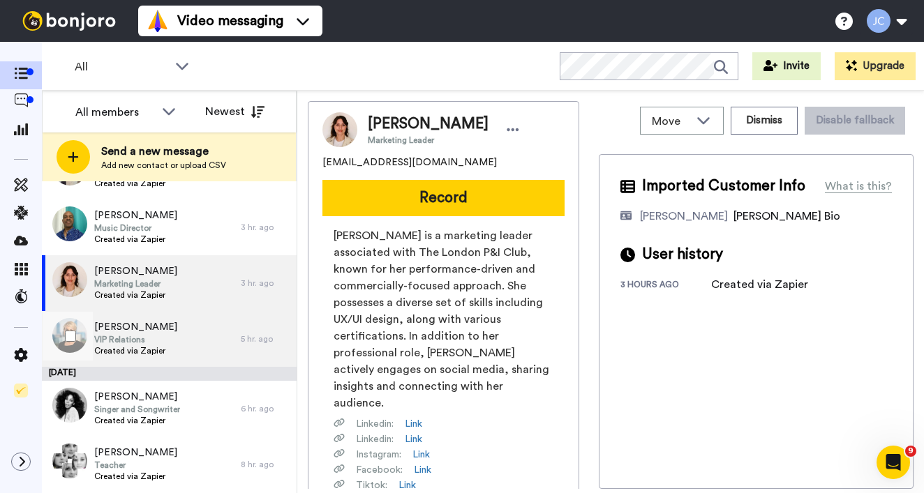
click at [149, 334] on span "VIP Relations" at bounding box center [135, 339] width 83 height 11
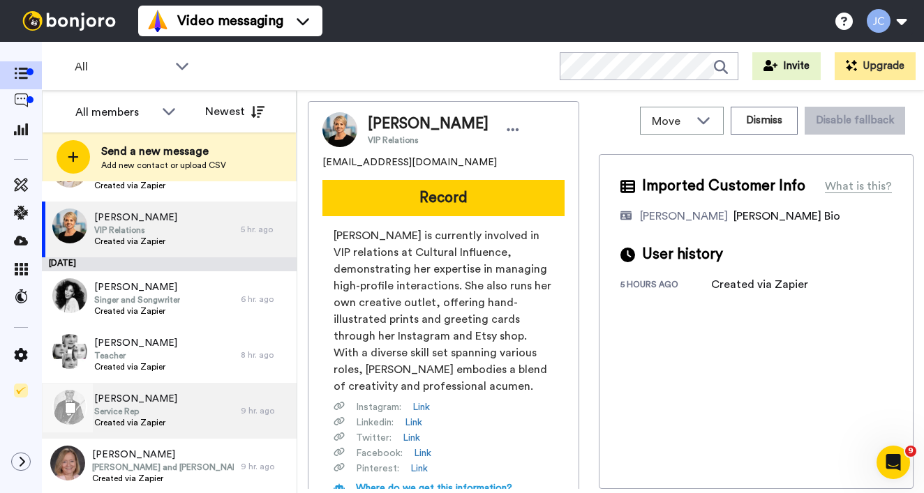
scroll to position [323, 0]
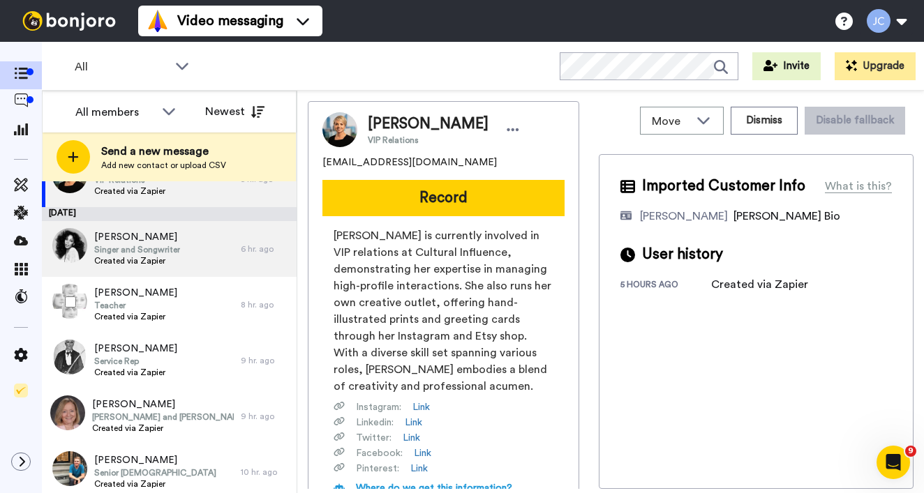
click at [151, 260] on span "Created via Zapier" at bounding box center [137, 260] width 86 height 11
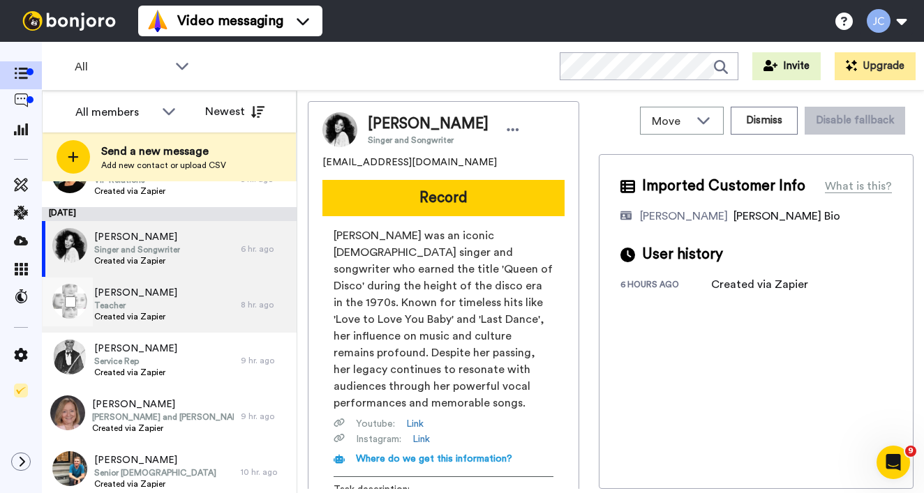
click at [147, 304] on span "Teacher" at bounding box center [135, 305] width 83 height 11
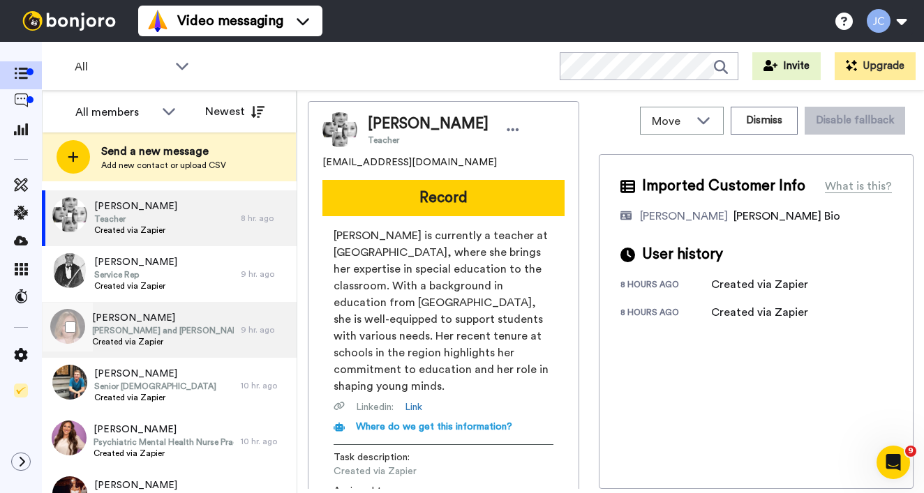
scroll to position [452, 0]
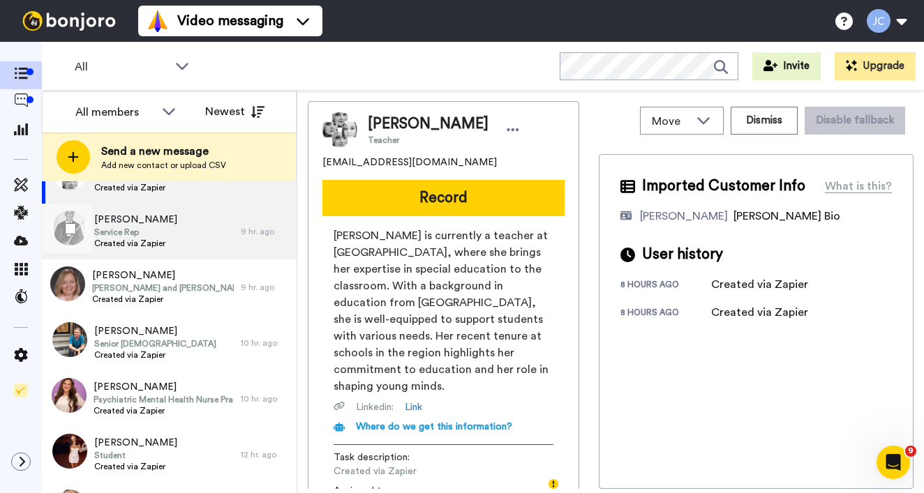
click at [160, 246] on span "Created via Zapier" at bounding box center [135, 243] width 83 height 11
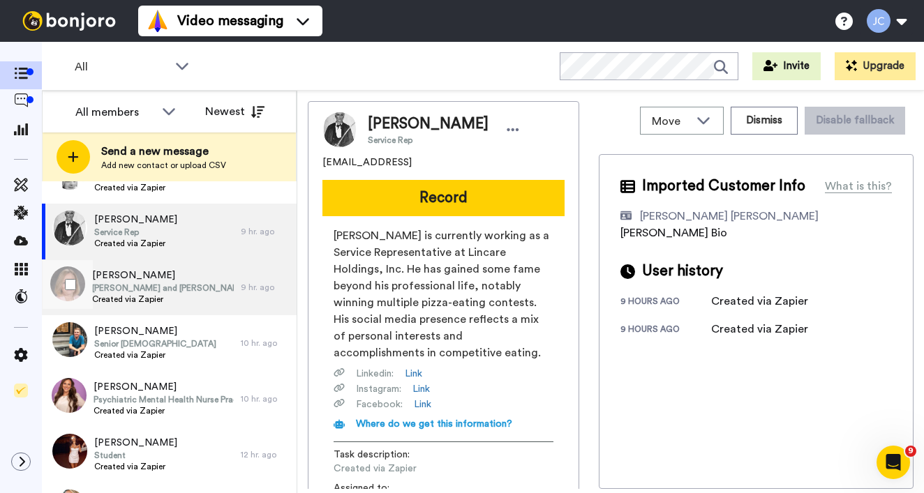
click at [156, 300] on span "Created via Zapier" at bounding box center [163, 299] width 142 height 11
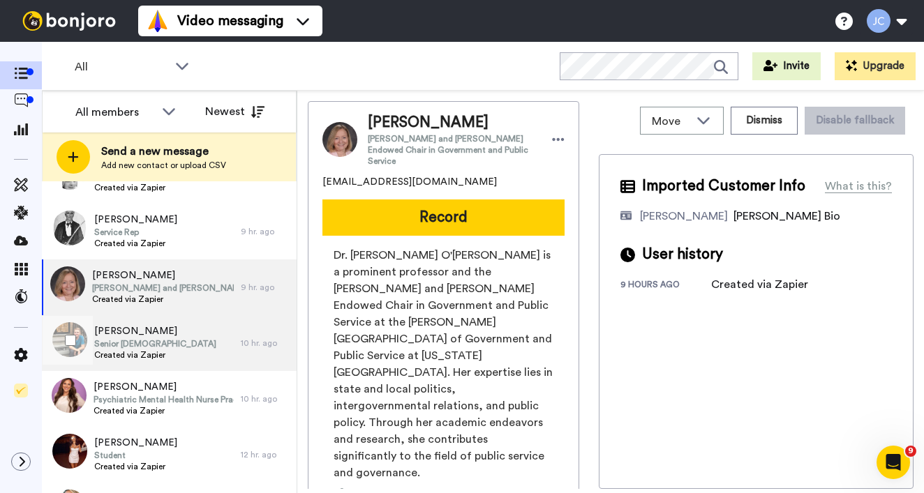
click at [151, 337] on span "[PERSON_NAME]" at bounding box center [155, 331] width 122 height 14
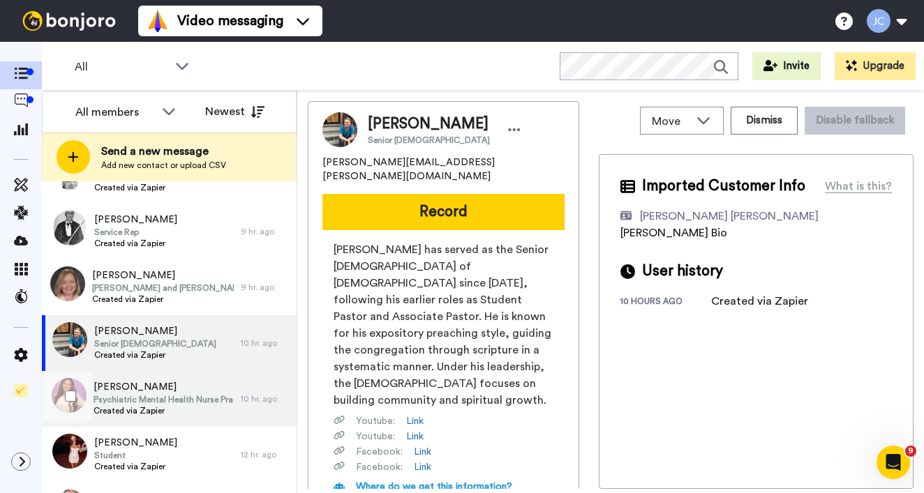
click at [147, 396] on span "Psychiatric Mental Health Nurse Practitioner" at bounding box center [164, 399] width 140 height 11
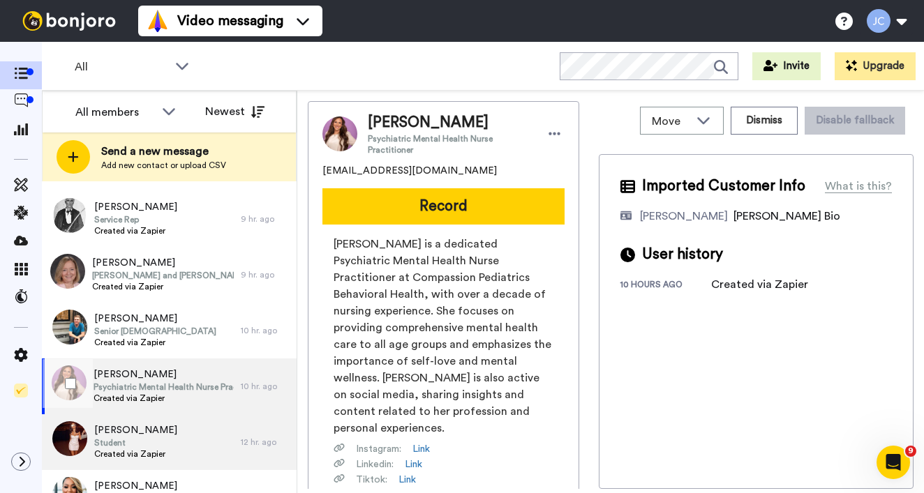
scroll to position [523, 0]
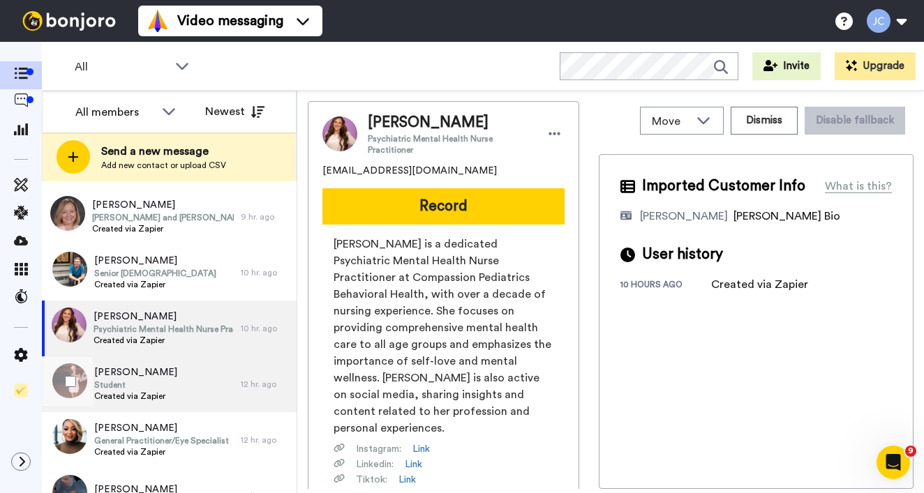
click at [153, 372] on span "[PERSON_NAME]" at bounding box center [135, 373] width 83 height 14
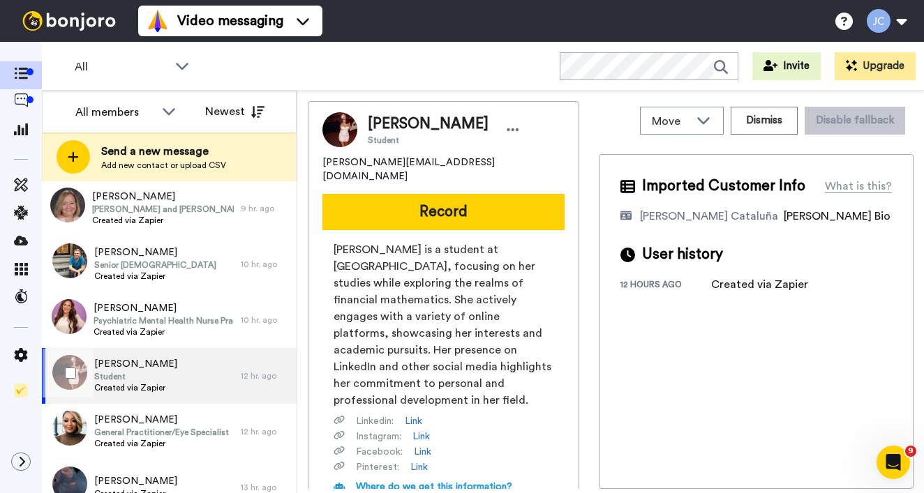
scroll to position [536, 0]
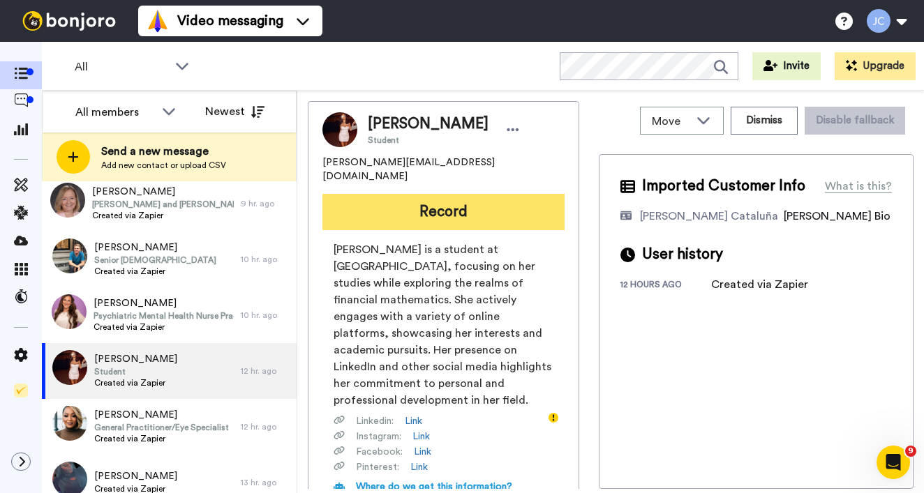
click at [456, 202] on button "Record" at bounding box center [443, 212] width 242 height 36
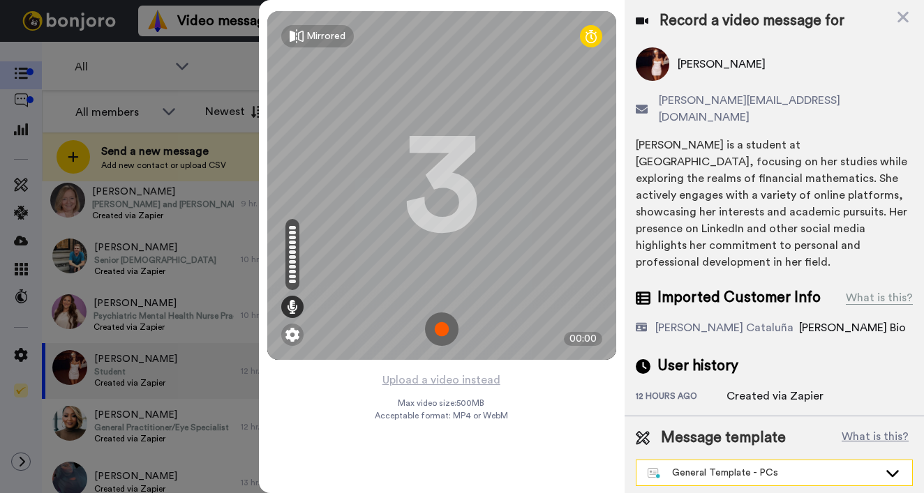
click at [747, 466] on div "General Template - PCs" at bounding box center [763, 473] width 231 height 14
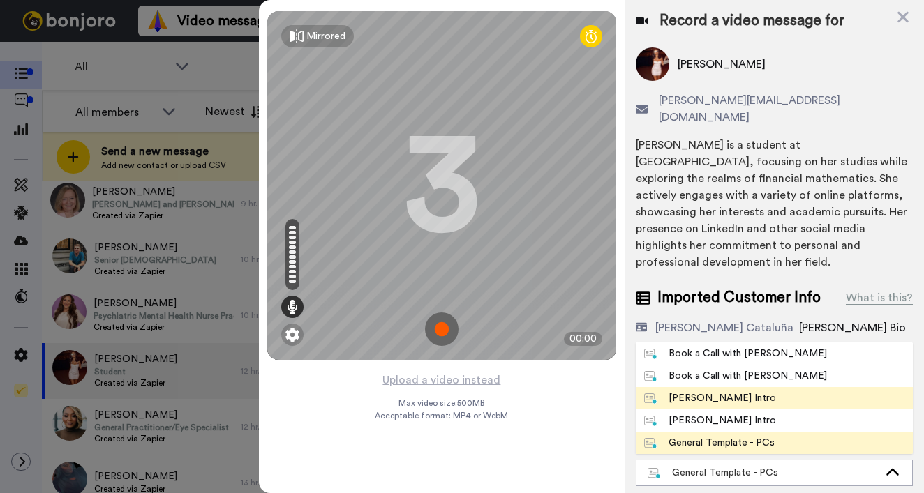
click at [733, 387] on li "[PERSON_NAME] Intro" at bounding box center [774, 398] width 277 height 22
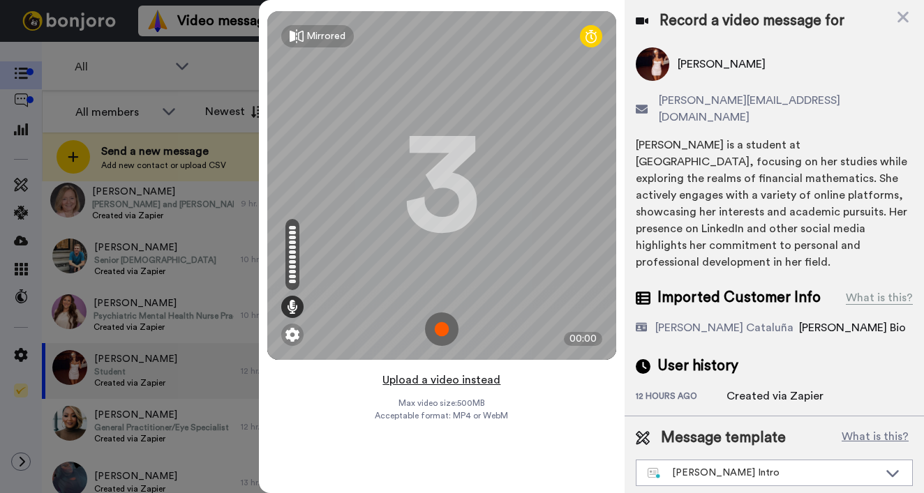
click at [438, 375] on button "Upload a video instead" at bounding box center [441, 380] width 126 height 18
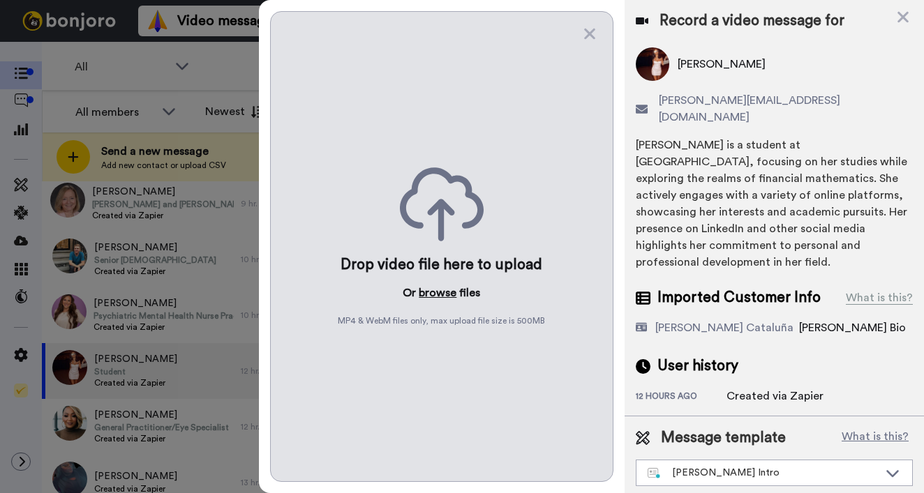
click at [425, 296] on button "browse" at bounding box center [438, 293] width 38 height 17
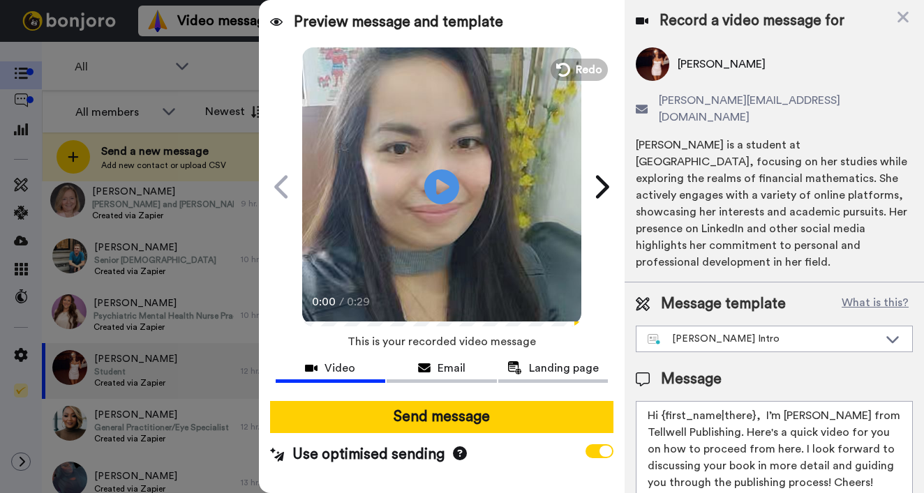
drag, startPoint x: 659, startPoint y: 378, endPoint x: 700, endPoint y: 379, distance: 41.2
click at [700, 401] on textarea "Hi {first_name|there}, I’m [PERSON_NAME] from Tellwell Publishing. Here's a qui…" at bounding box center [774, 464] width 277 height 126
click at [703, 401] on textarea "Hi {first_name|there}, I’m [PERSON_NAME] from Tellwell Publishing. Here's a qui…" at bounding box center [774, 464] width 277 height 126
drag, startPoint x: 662, startPoint y: 383, endPoint x: 752, endPoint y: 382, distance: 89.3
click at [752, 401] on textarea "Hi {first_name|there}, I’m [PERSON_NAME] from Tellwell Publishing. Here's a qui…" at bounding box center [774, 464] width 277 height 126
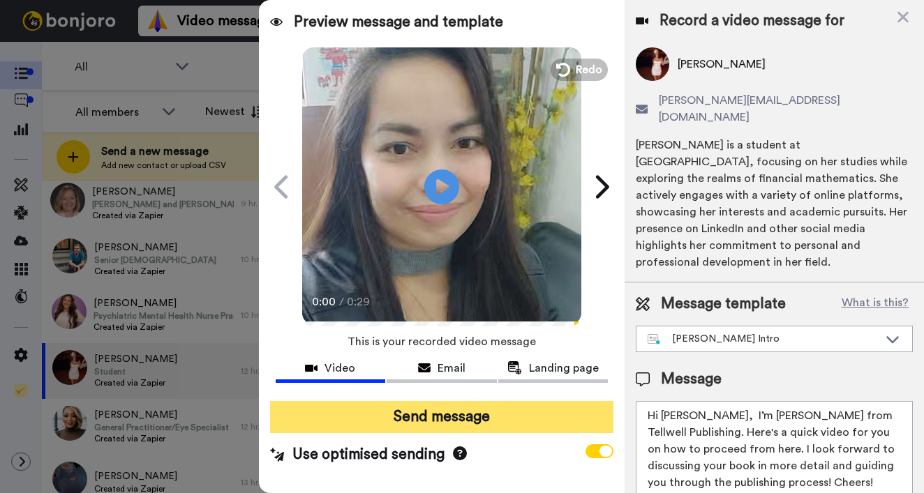
type textarea "Hi Portia, I’m Joe from Tellwell Publishing. Here's a quick video for you on ho…"
click at [474, 419] on button "Send message" at bounding box center [441, 417] width 343 height 32
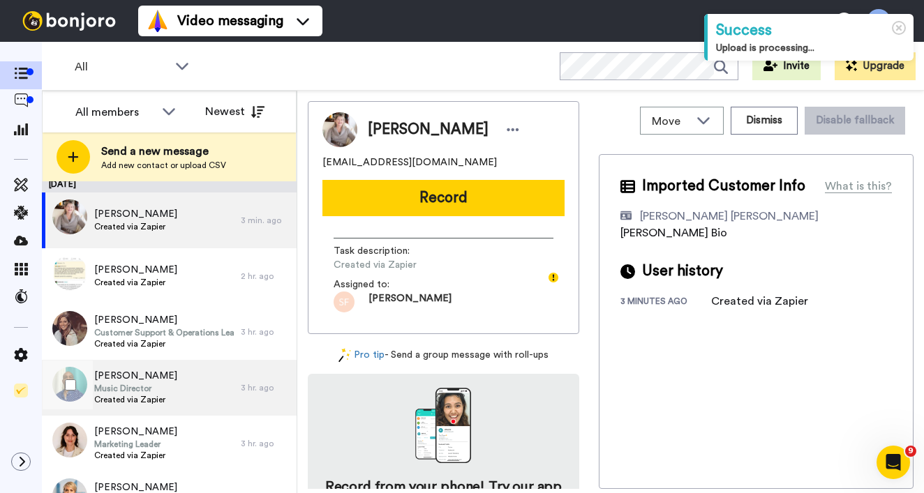
scroll to position [6, 0]
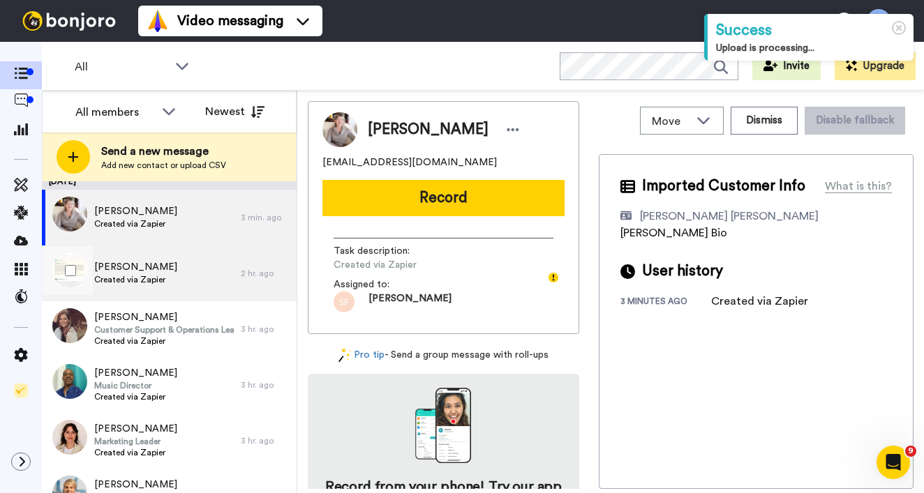
click at [223, 287] on div "[PERSON_NAME] Created via Zapier" at bounding box center [141, 274] width 199 height 56
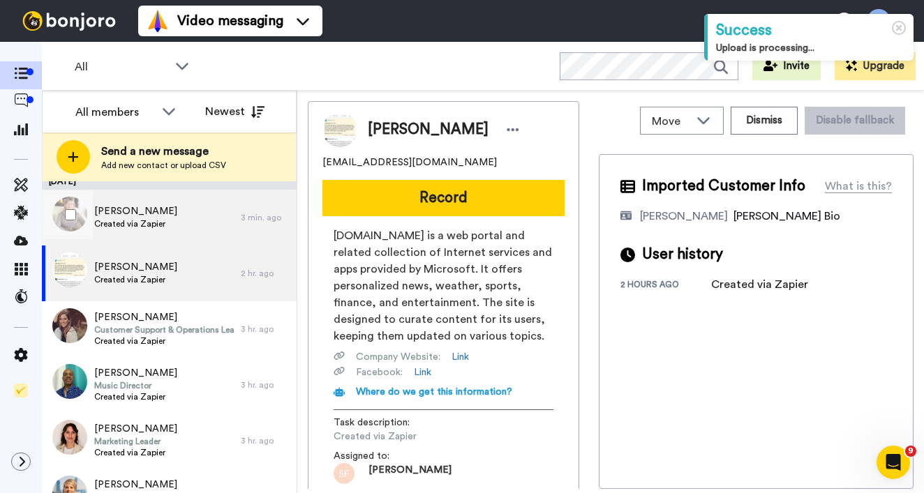
click at [225, 225] on div "Linda Agrusa Created via Zapier" at bounding box center [141, 218] width 199 height 56
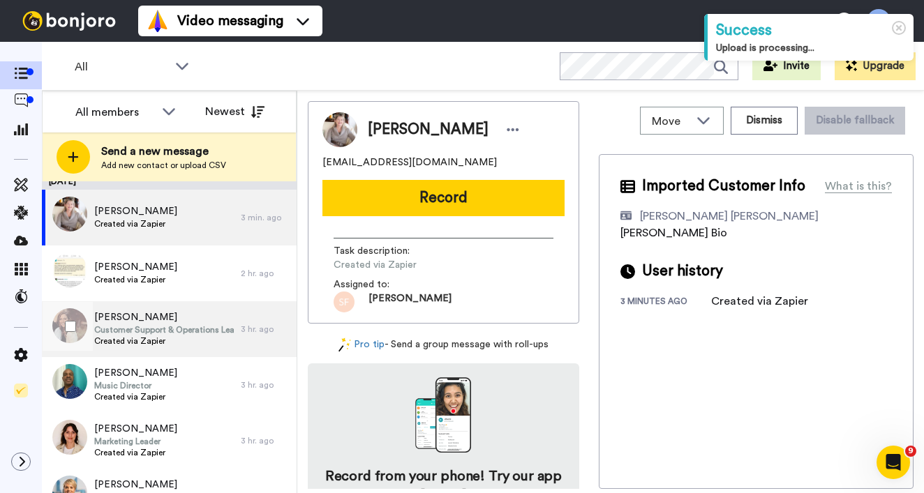
click at [213, 329] on span "Customer Support & Operations Leader" at bounding box center [164, 329] width 140 height 11
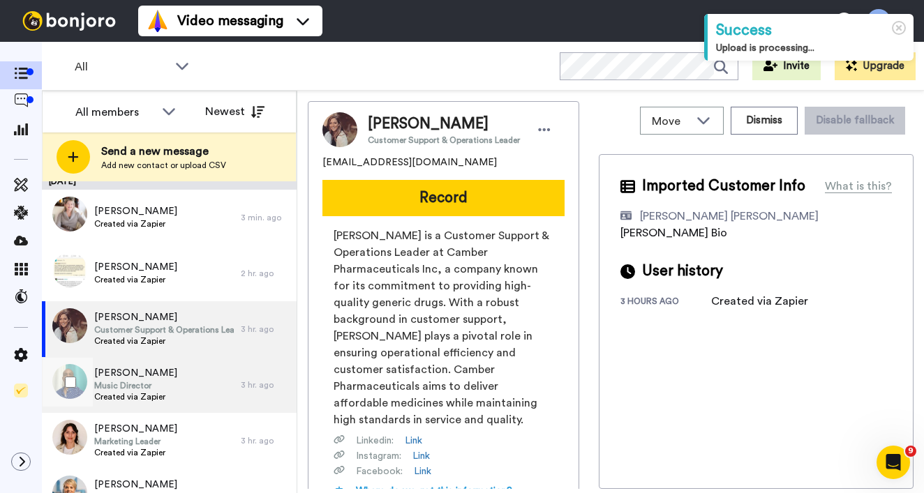
click at [200, 383] on div "Michael Francis Music Director Created via Zapier" at bounding box center [141, 385] width 199 height 56
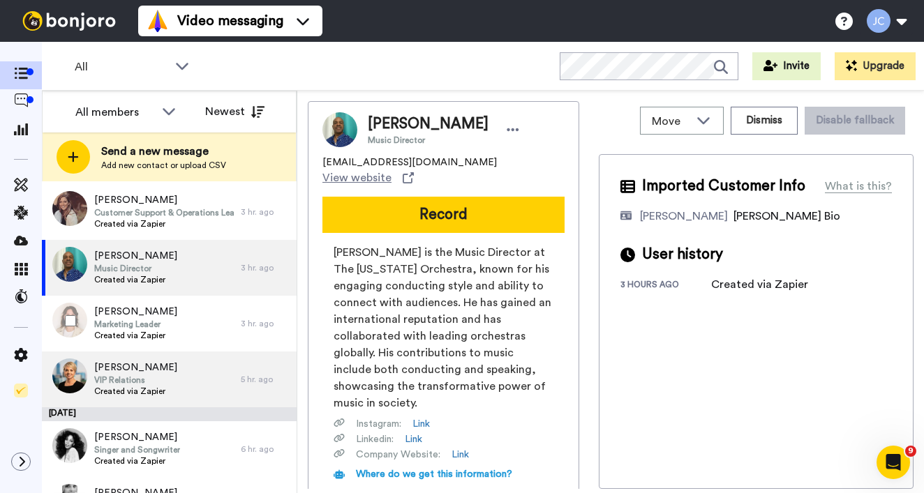
scroll to position [126, 0]
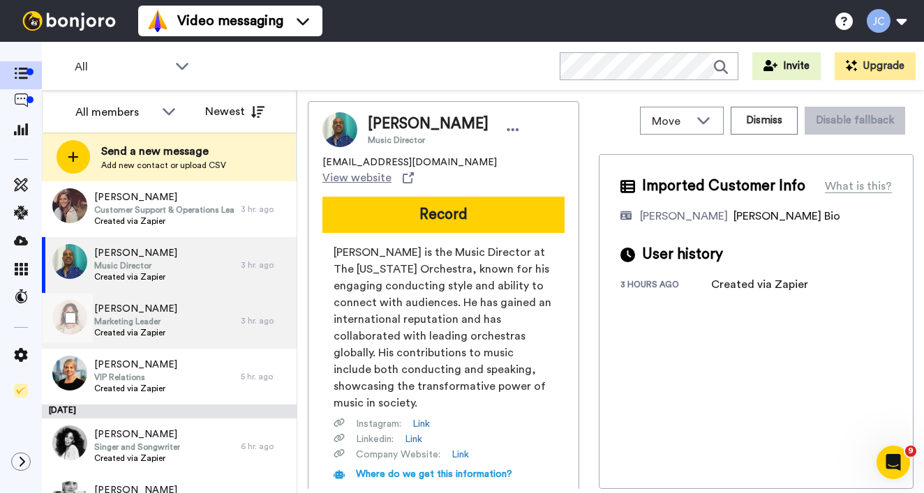
click at [192, 325] on div "[PERSON_NAME] Marketing Leader Created via Zapier" at bounding box center [141, 321] width 199 height 56
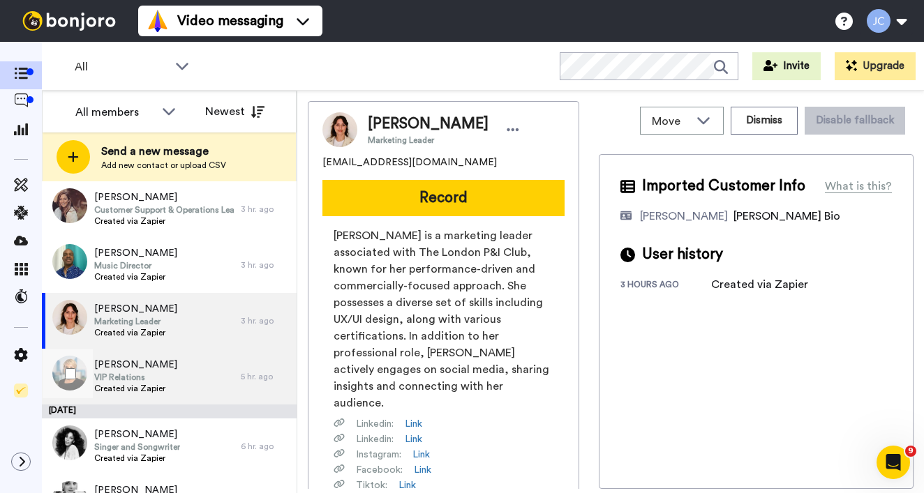
click at [188, 380] on div "[PERSON_NAME] VIP Relations Created via Zapier" at bounding box center [141, 377] width 199 height 56
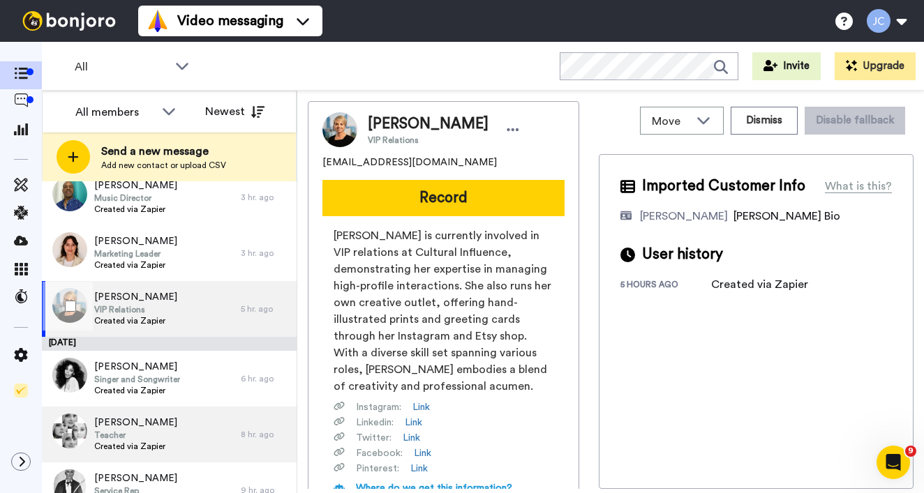
scroll to position [230, 0]
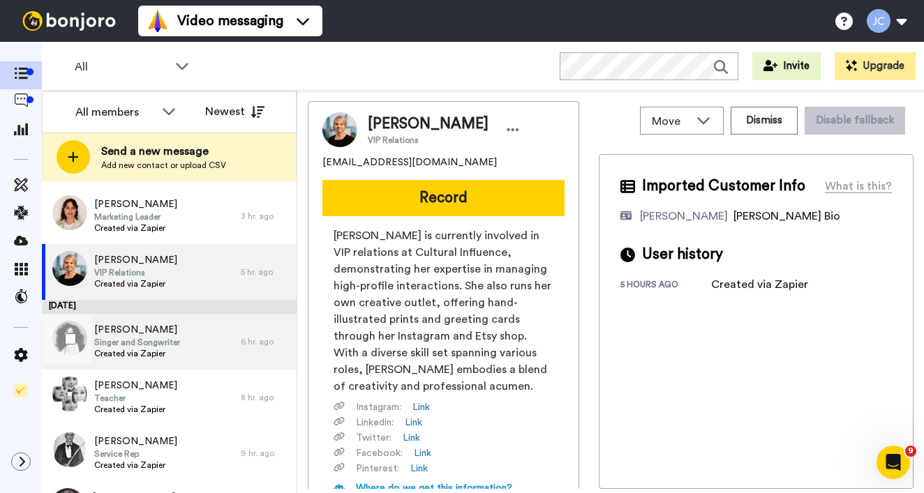
click at [200, 352] on div "Donna Summers Singer and Songwriter Created via Zapier" at bounding box center [141, 342] width 199 height 56
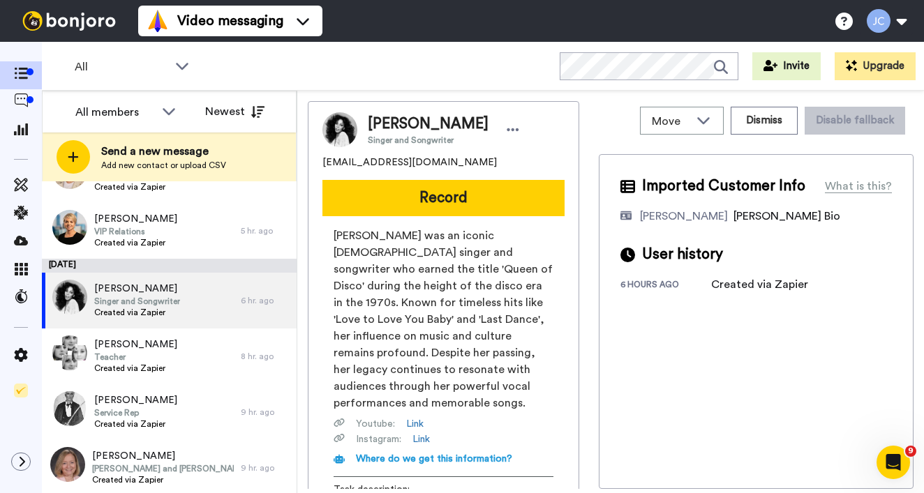
scroll to position [309, 0]
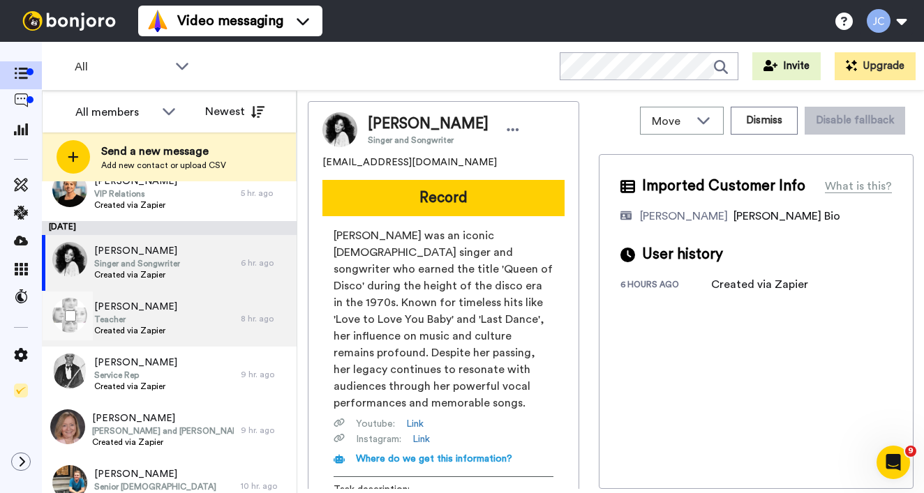
click at [155, 321] on span "Teacher" at bounding box center [135, 319] width 83 height 11
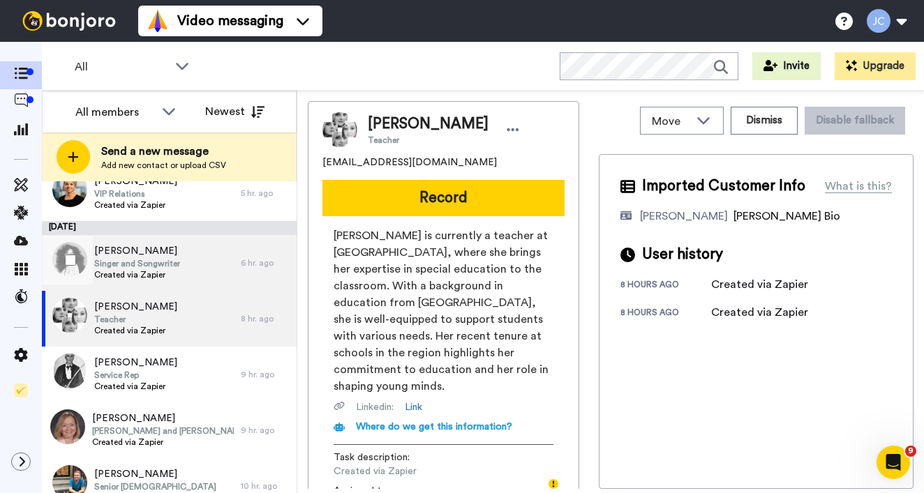
click at [167, 278] on span "Created via Zapier" at bounding box center [137, 274] width 86 height 11
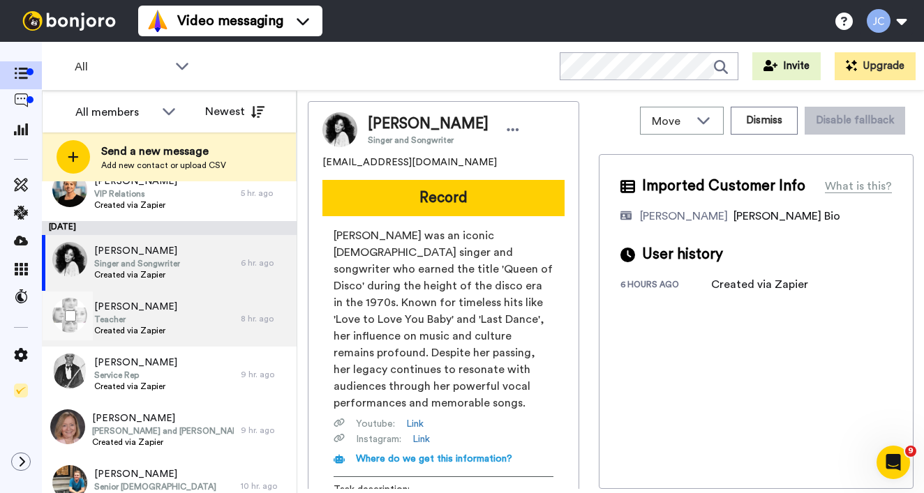
click at [138, 330] on span "Created via Zapier" at bounding box center [135, 330] width 83 height 11
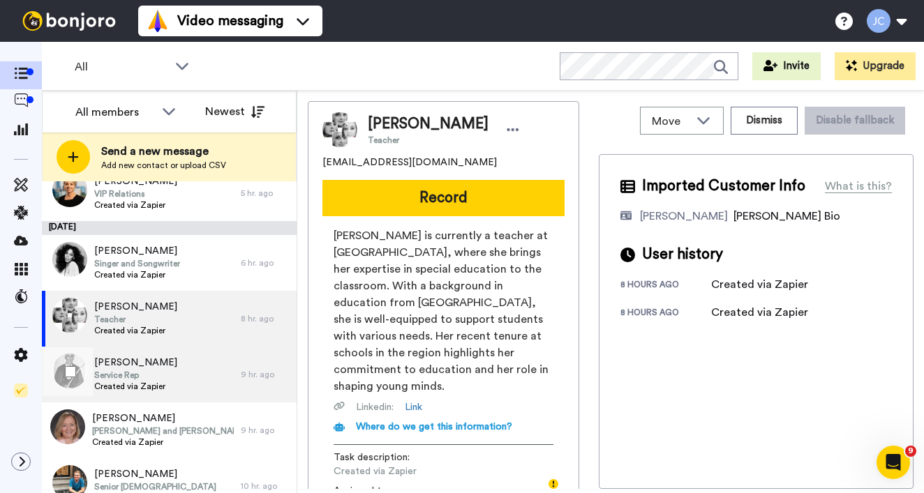
drag, startPoint x: 111, startPoint y: 377, endPoint x: 121, endPoint y: 373, distance: 10.4
click at [112, 377] on span "Service Rep" at bounding box center [135, 375] width 83 height 11
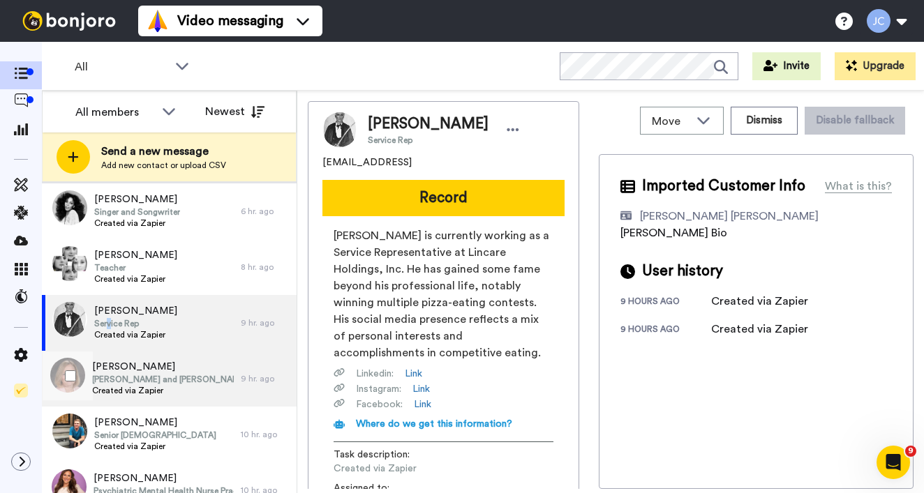
scroll to position [364, 0]
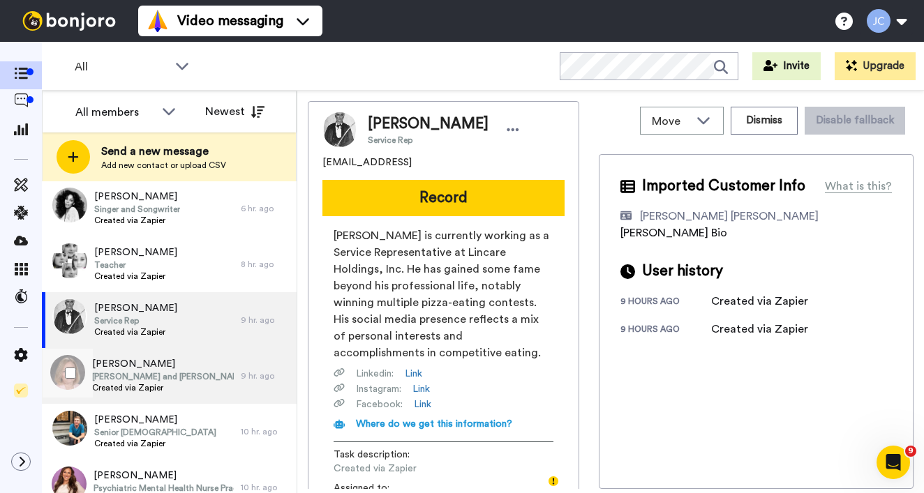
click at [132, 370] on span "[PERSON_NAME]" at bounding box center [163, 364] width 142 height 14
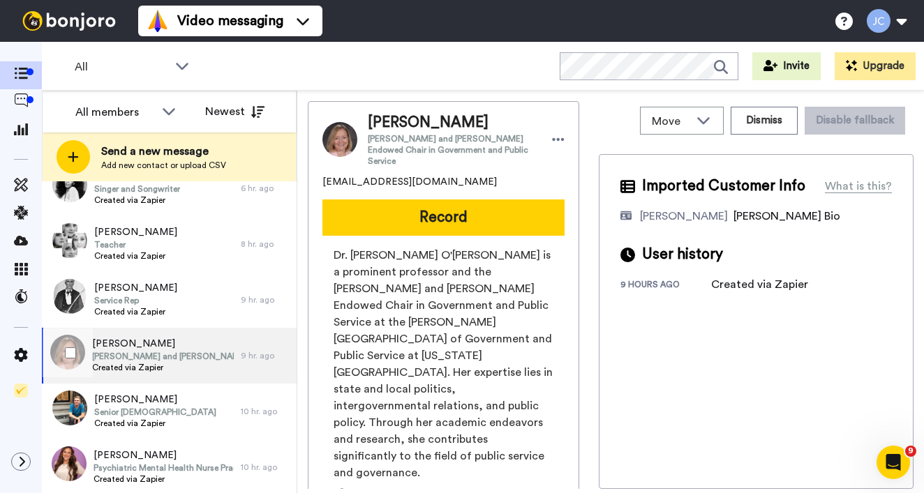
scroll to position [387, 0]
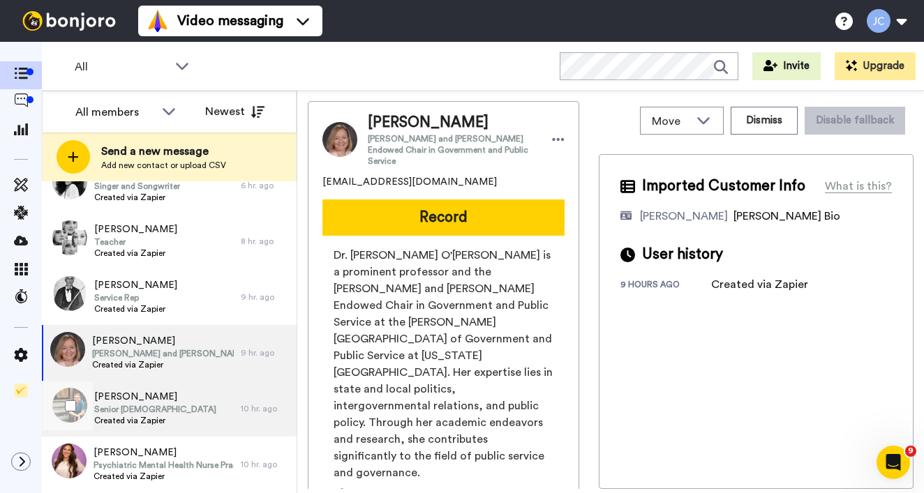
click at [131, 399] on span "[PERSON_NAME]" at bounding box center [155, 397] width 122 height 14
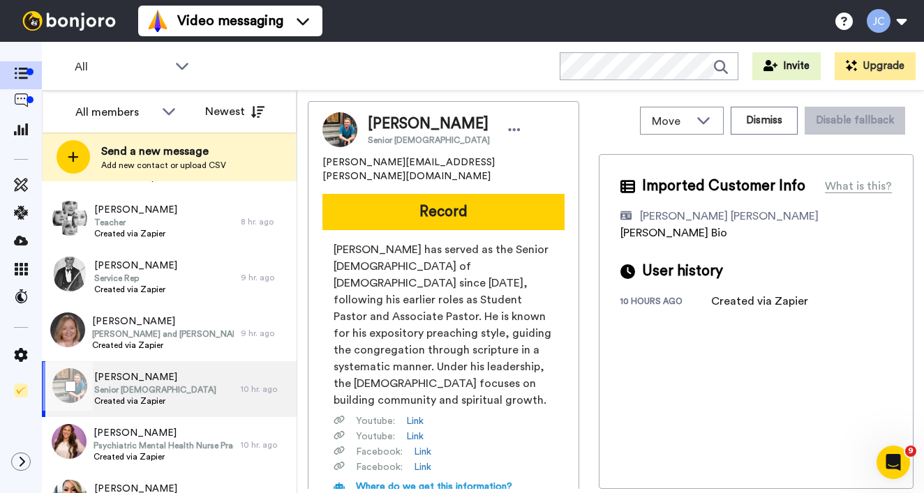
scroll to position [463, 0]
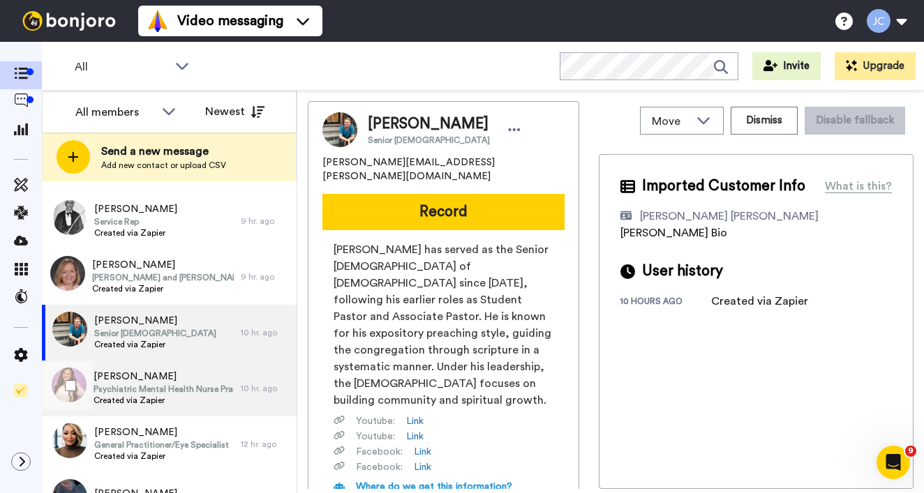
click at [131, 398] on span "Created via Zapier" at bounding box center [164, 400] width 140 height 11
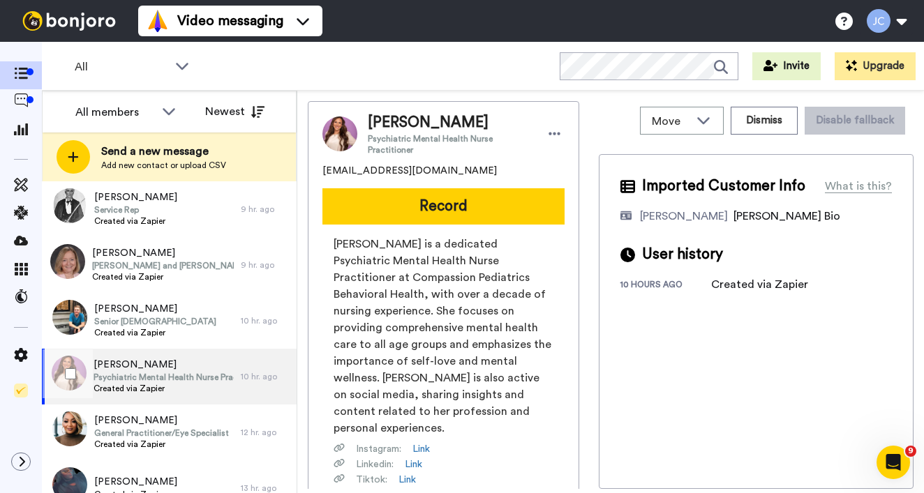
scroll to position [503, 0]
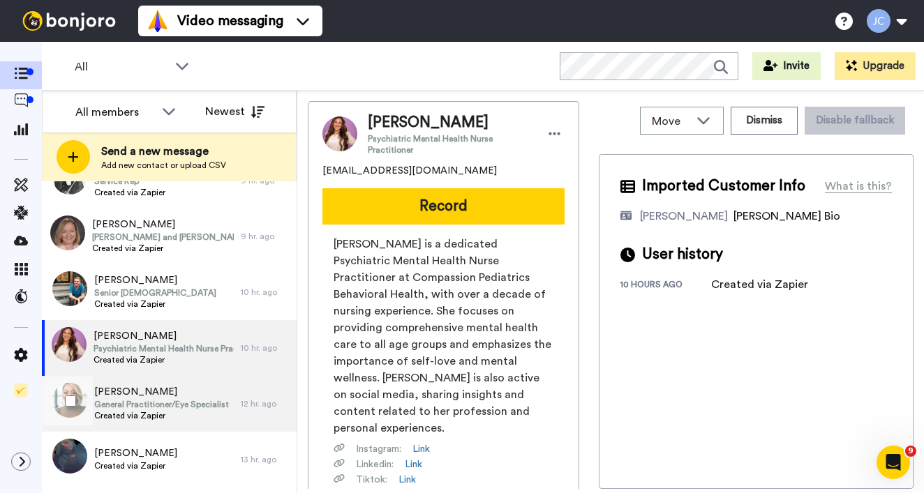
click at [133, 393] on span "[PERSON_NAME]" at bounding box center [161, 392] width 135 height 14
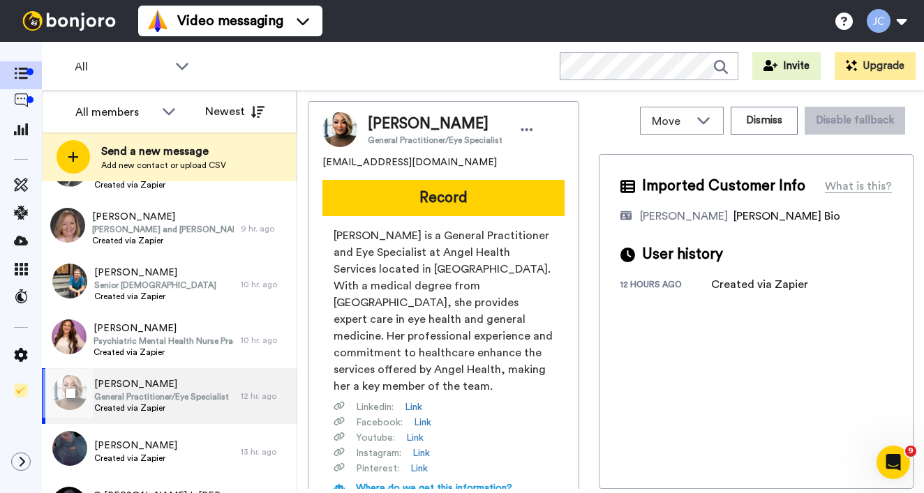
scroll to position [537, 0]
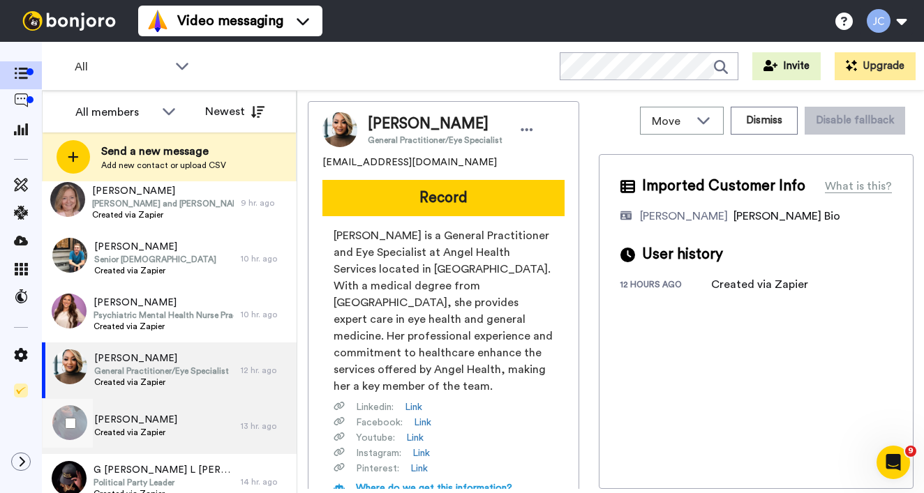
click at [129, 407] on div "Valerie Glenn- Simons Created via Zapier" at bounding box center [141, 426] width 199 height 56
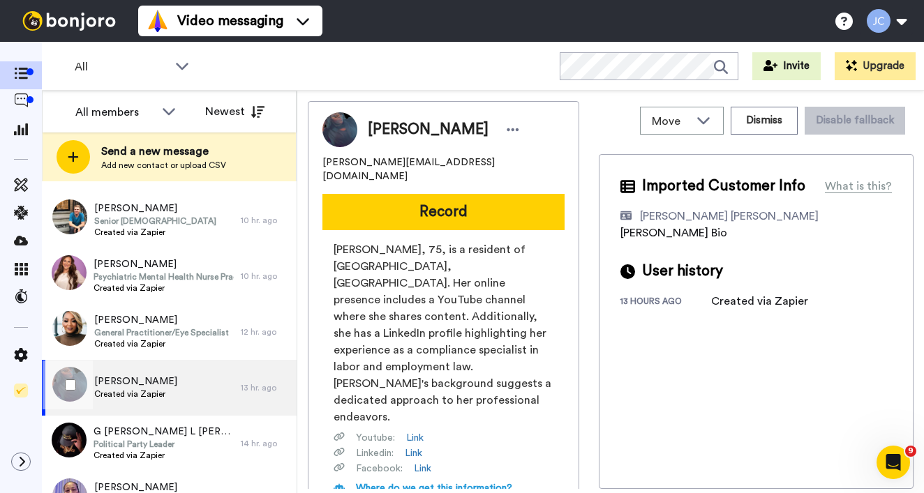
scroll to position [597, 0]
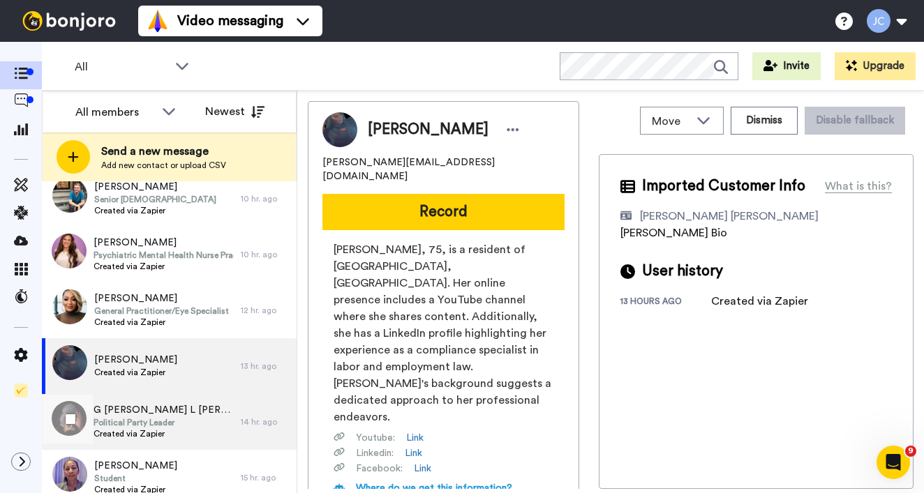
click at [135, 424] on span "Political Party Leader" at bounding box center [164, 422] width 140 height 11
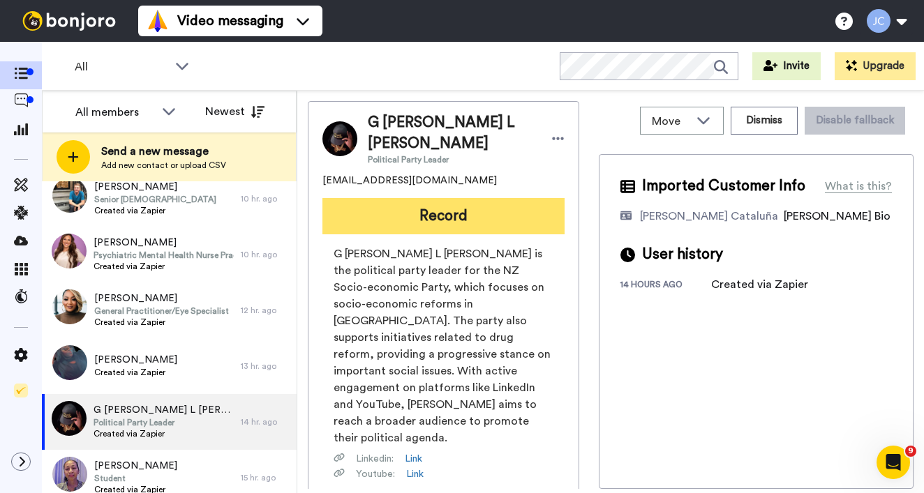
click at [449, 201] on button "Record" at bounding box center [443, 216] width 242 height 36
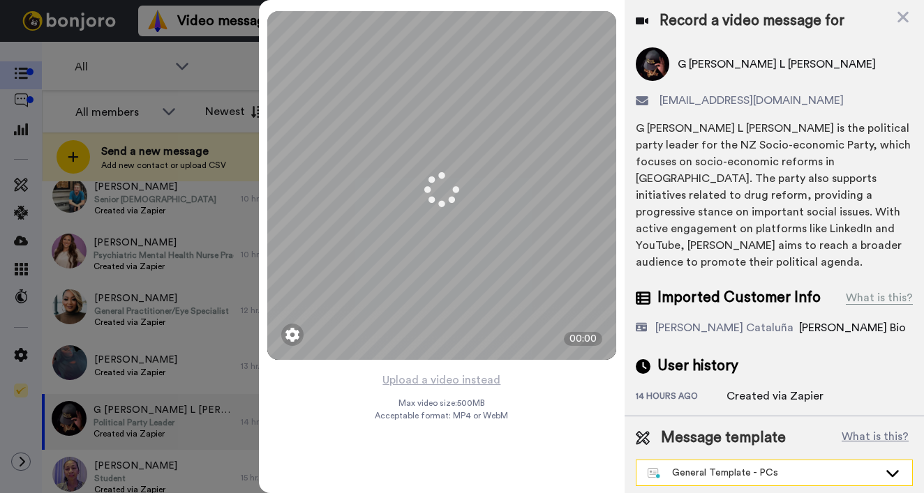
click at [722, 466] on div "General Template - PCs" at bounding box center [763, 473] width 231 height 14
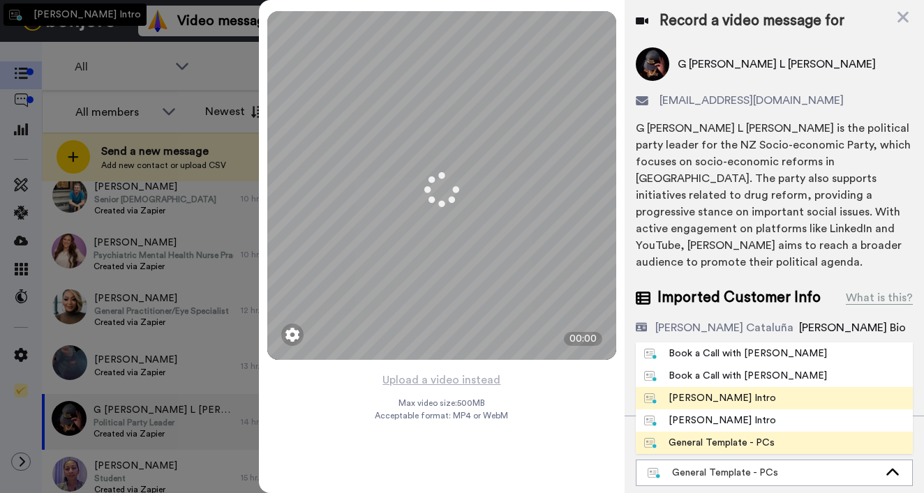
click at [712, 391] on div "Josephine Bonjoro Intro" at bounding box center [710, 398] width 132 height 14
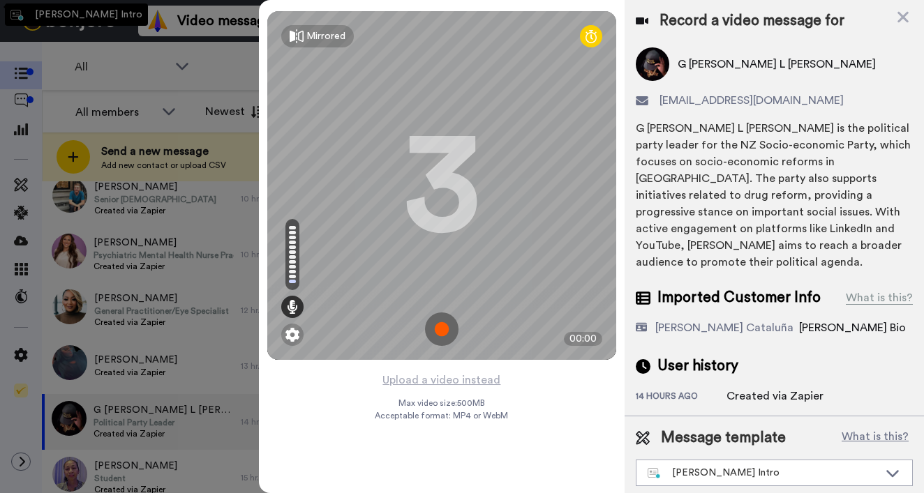
click at [712, 391] on div "14 hours ago" at bounding box center [681, 398] width 91 height 14
click at [440, 377] on button "Upload a video instead" at bounding box center [441, 380] width 126 height 18
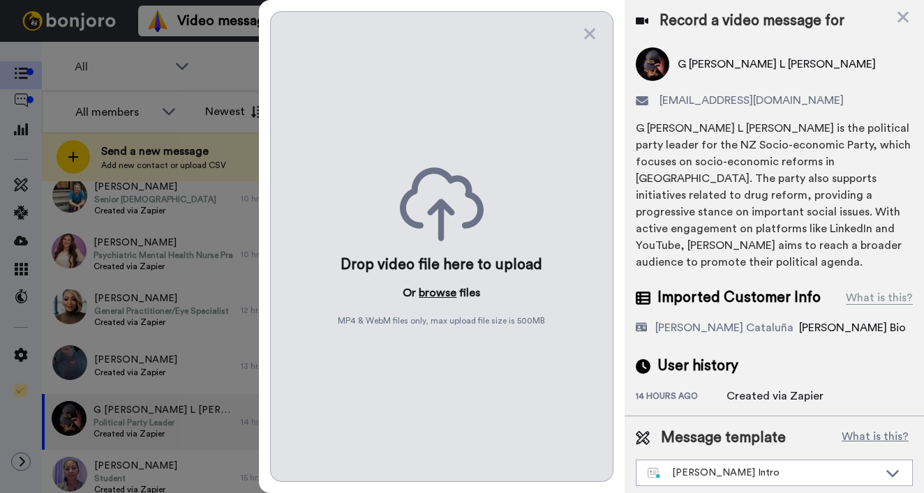
click at [433, 292] on button "browse" at bounding box center [438, 293] width 38 height 17
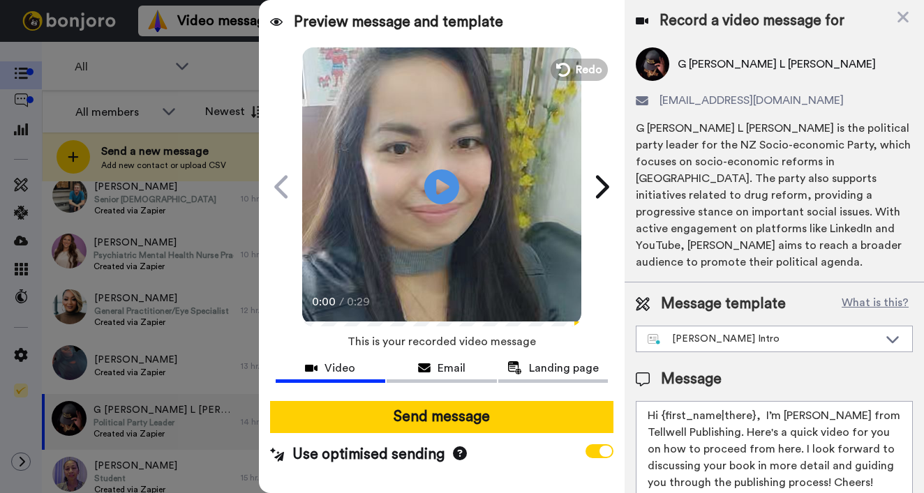
drag, startPoint x: 662, startPoint y: 396, endPoint x: 754, endPoint y: 398, distance: 92.1
click at [754, 401] on textarea "Hi {first_name|there}, I’m Joe from Tellwell Publishing. Here's a quick video f…" at bounding box center [774, 464] width 277 height 126
type textarea "Hi G Len, I’m Joe from Tellwell Publishing. Here's a quick video for you on how…"
click at [501, 433] on div "Send message Use optimised sending" at bounding box center [442, 433] width 366 height 87
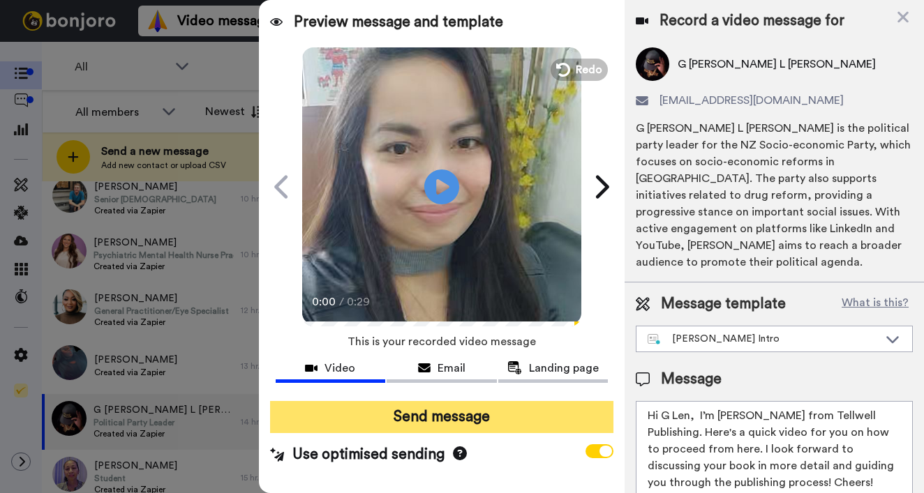
click at [505, 424] on button "Send message" at bounding box center [441, 417] width 343 height 32
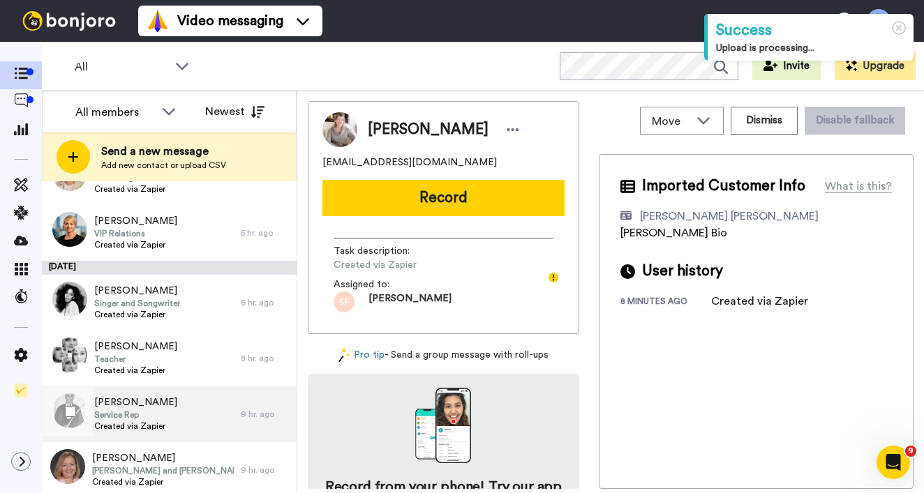
scroll to position [377, 0]
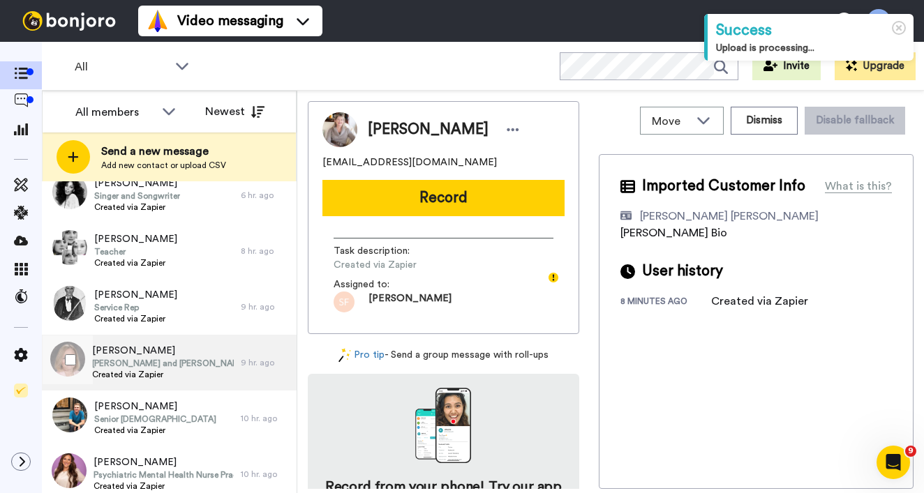
click at [204, 359] on span "[PERSON_NAME] and [PERSON_NAME] Endowed Chair in Government and Public Service" at bounding box center [163, 363] width 142 height 11
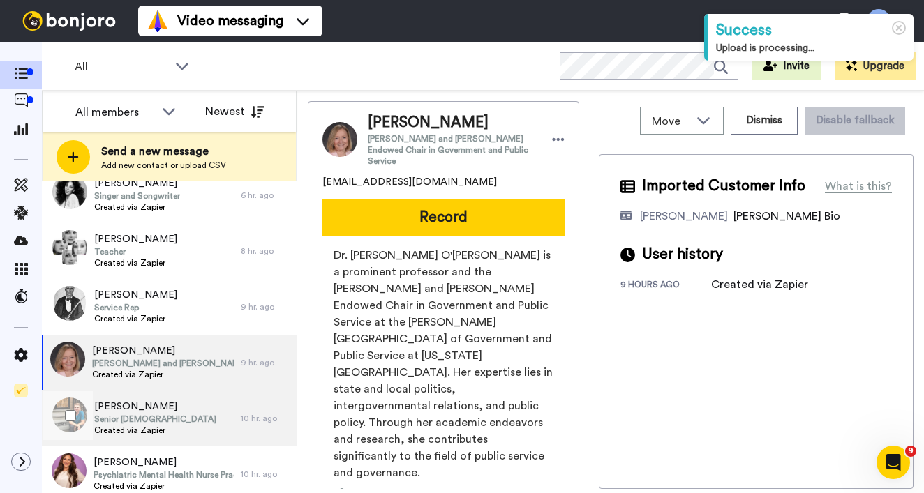
click at [177, 412] on div "[PERSON_NAME] Senior [DEMOGRAPHIC_DATA] Created via Zapier" at bounding box center [141, 419] width 199 height 56
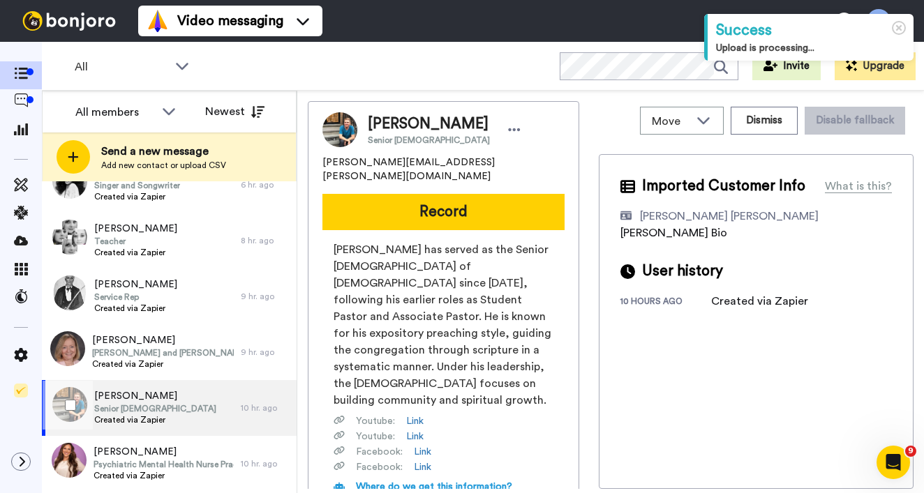
scroll to position [421, 0]
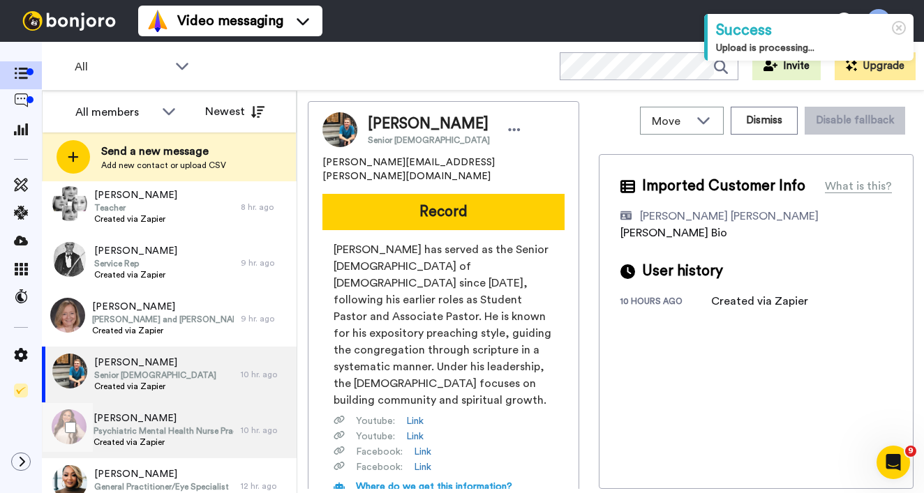
click at [177, 412] on span "[PERSON_NAME]" at bounding box center [164, 419] width 140 height 14
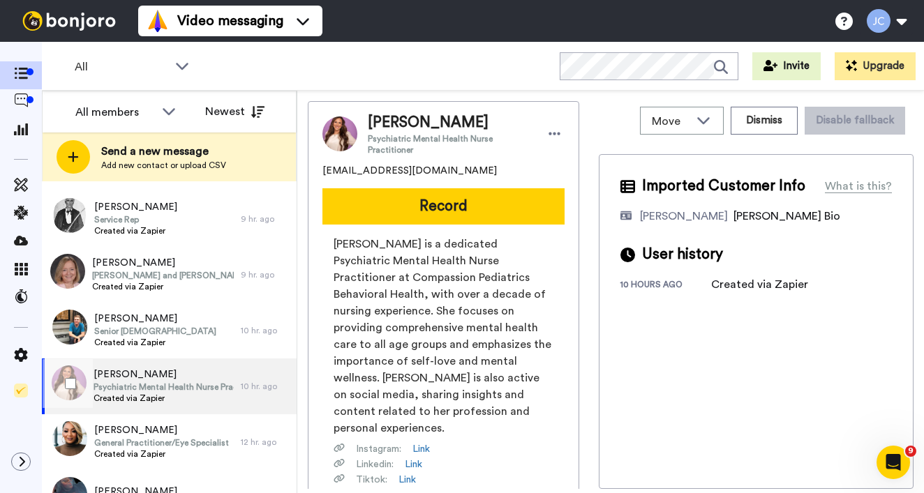
scroll to position [468, 0]
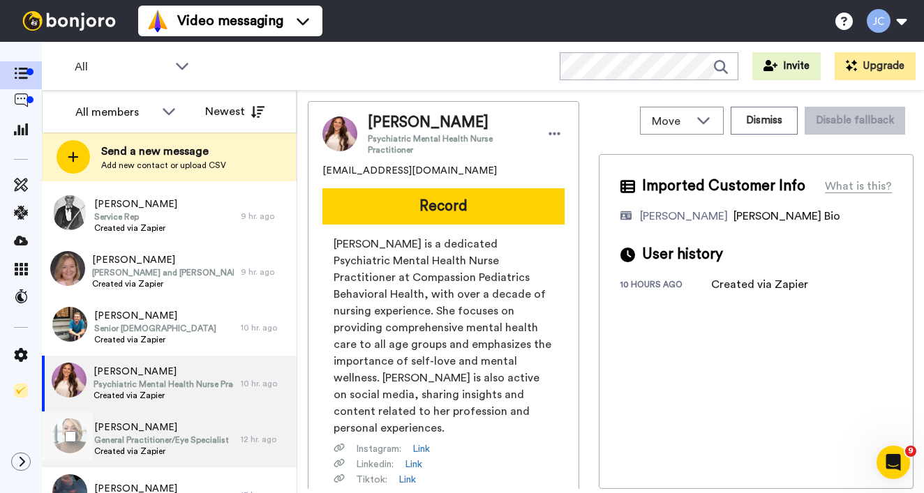
click at [177, 421] on span "[PERSON_NAME]" at bounding box center [161, 428] width 135 height 14
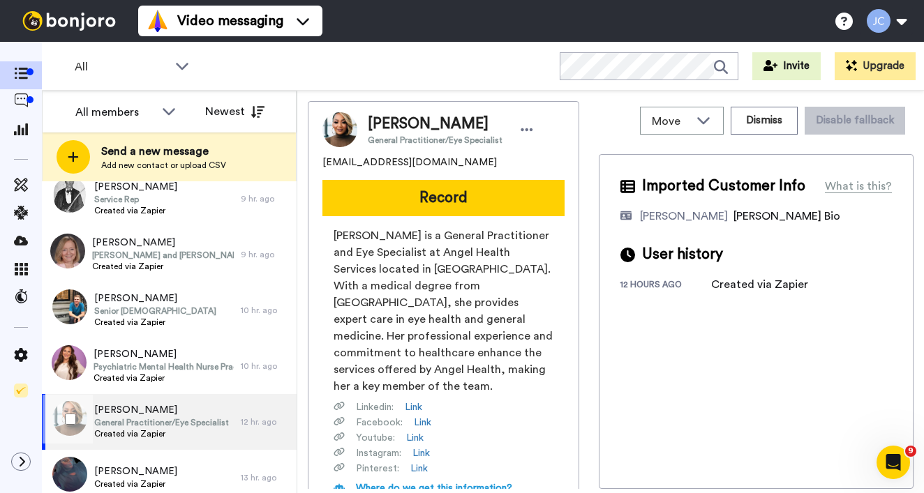
scroll to position [605, 0]
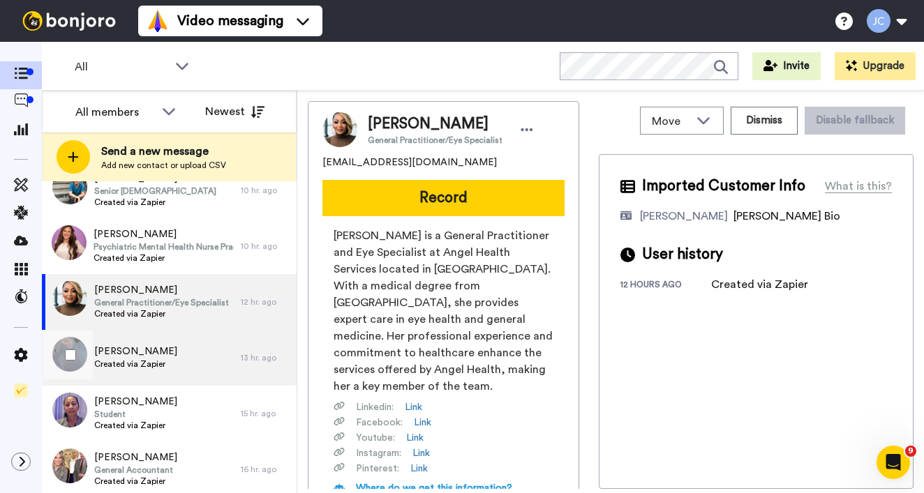
click at [177, 365] on span "Created via Zapier" at bounding box center [135, 364] width 83 height 11
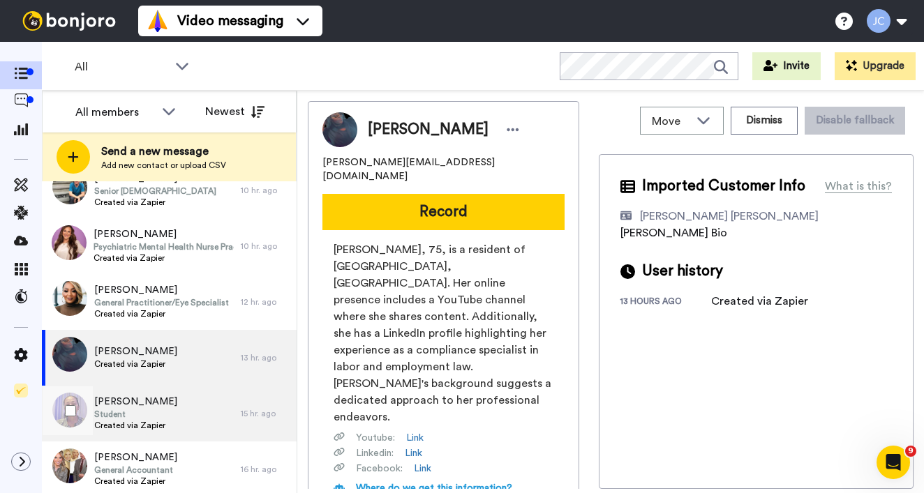
click at [176, 407] on div "Karenza Moffet Student Created via Zapier" at bounding box center [141, 414] width 199 height 56
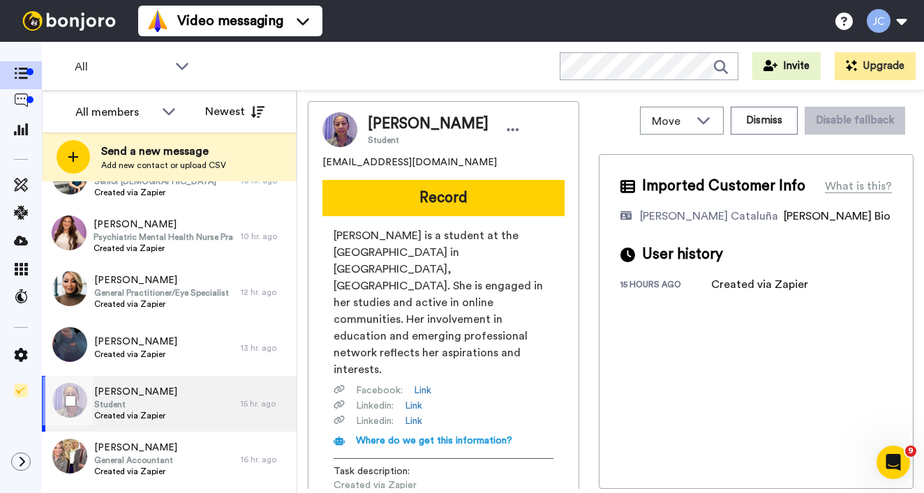
scroll to position [641, 0]
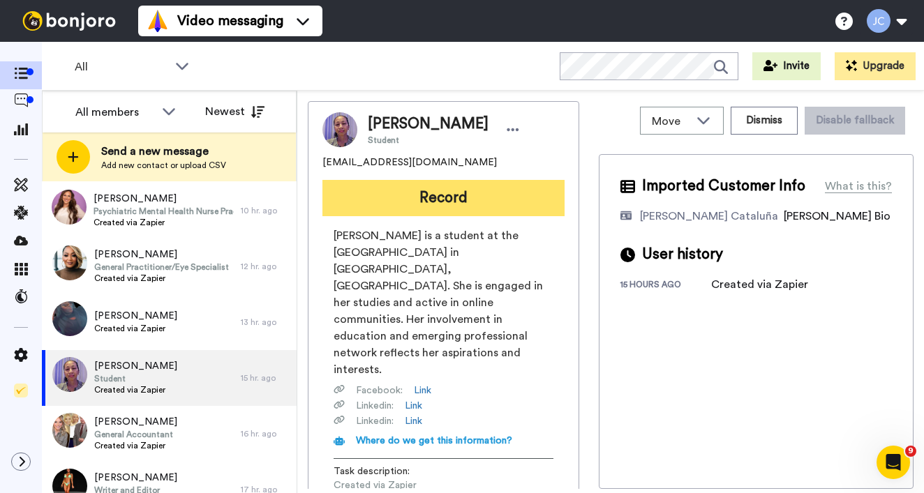
click at [458, 203] on button "Record" at bounding box center [443, 198] width 242 height 36
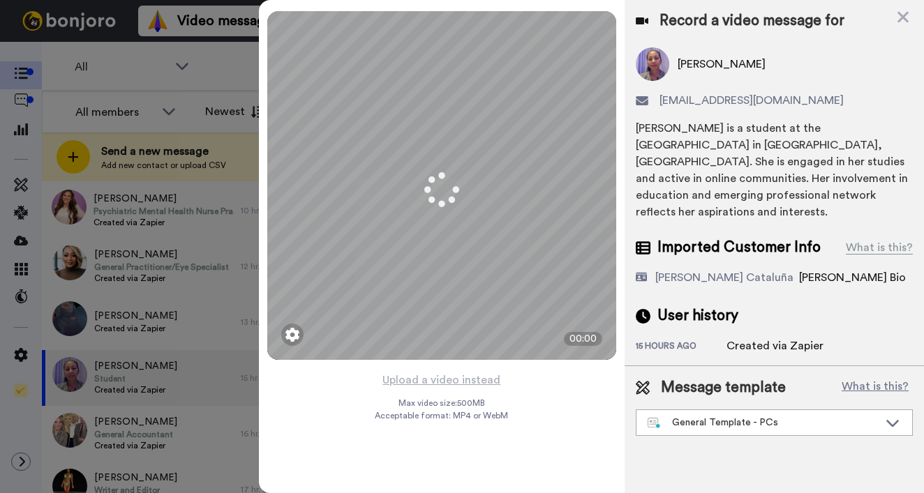
click at [777, 426] on div "Message template What is this? General Template - PCs Book a Call with Bruce Bo…" at bounding box center [774, 406] width 299 height 81
click at [777, 416] on div "General Template - PCs" at bounding box center [763, 423] width 231 height 14
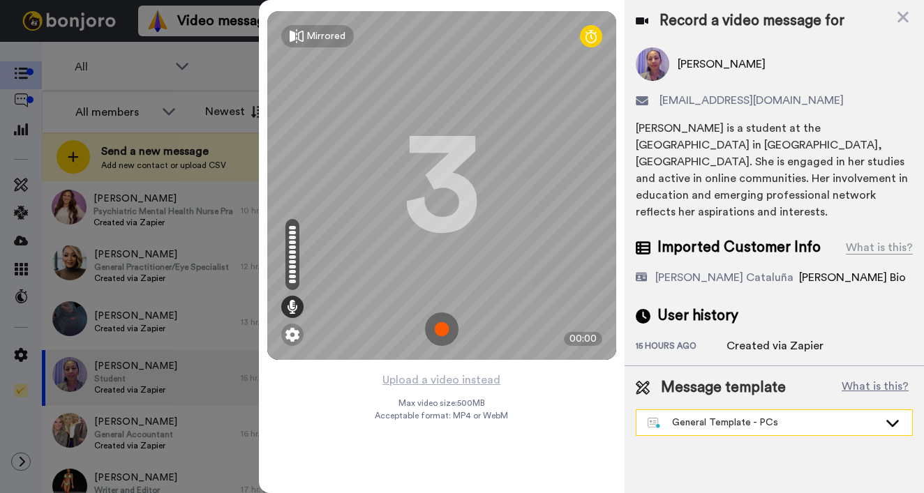
click at [777, 416] on div "General Template - PCs" at bounding box center [763, 423] width 231 height 14
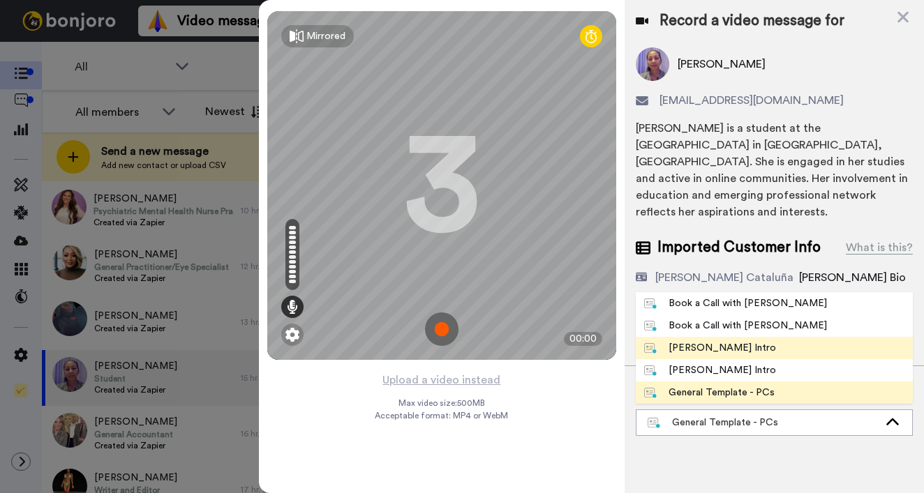
click at [735, 341] on div "Josephine Bonjoro Intro" at bounding box center [710, 348] width 132 height 14
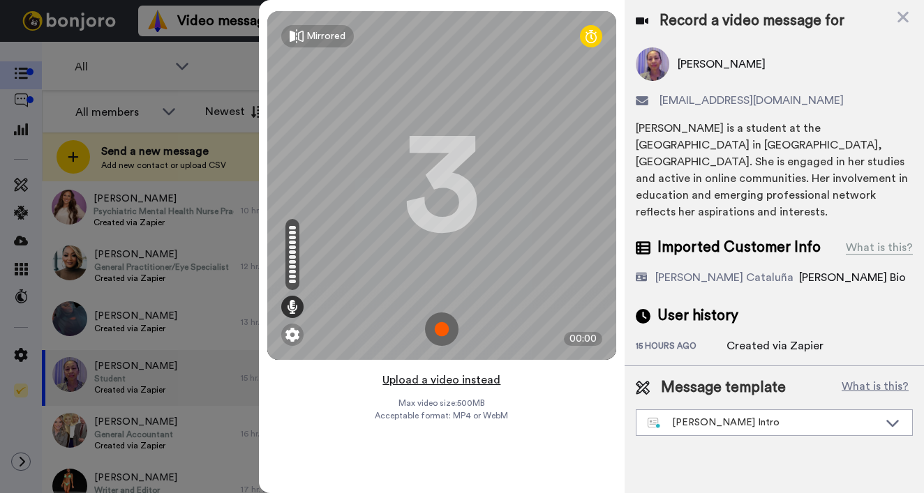
click at [428, 380] on button "Upload a video instead" at bounding box center [441, 380] width 126 height 18
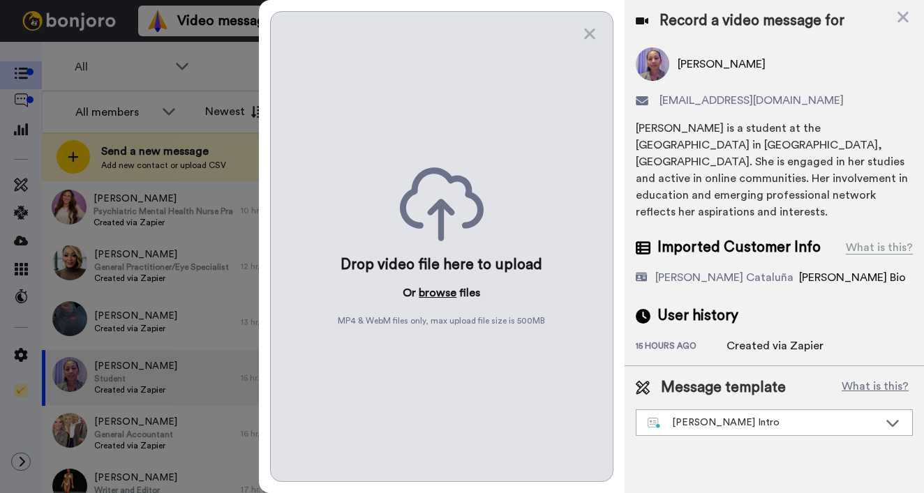
click at [426, 294] on button "browse" at bounding box center [438, 293] width 38 height 17
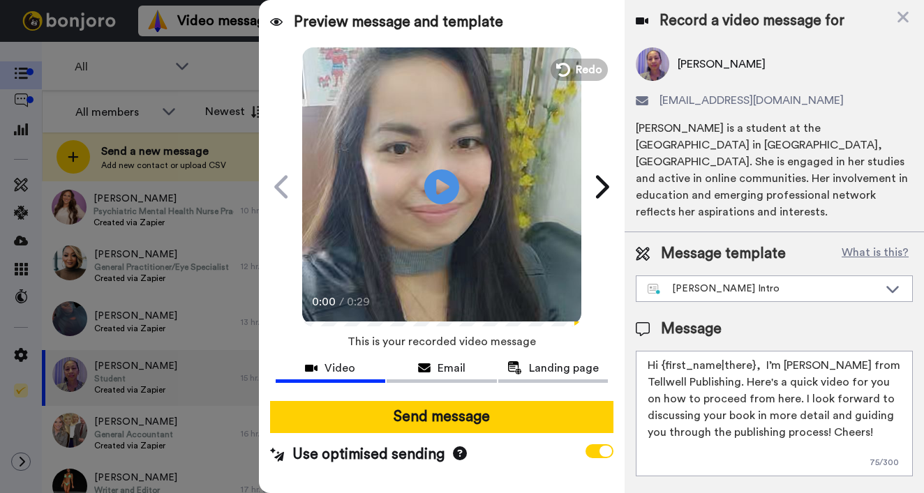
drag, startPoint x: 663, startPoint y: 348, endPoint x: 753, endPoint y: 348, distance: 90.0
click at [753, 351] on textarea "Hi {first_name|there}, I’m Joe from Tellwell Publishing. Here's a quick video f…" at bounding box center [774, 414] width 277 height 126
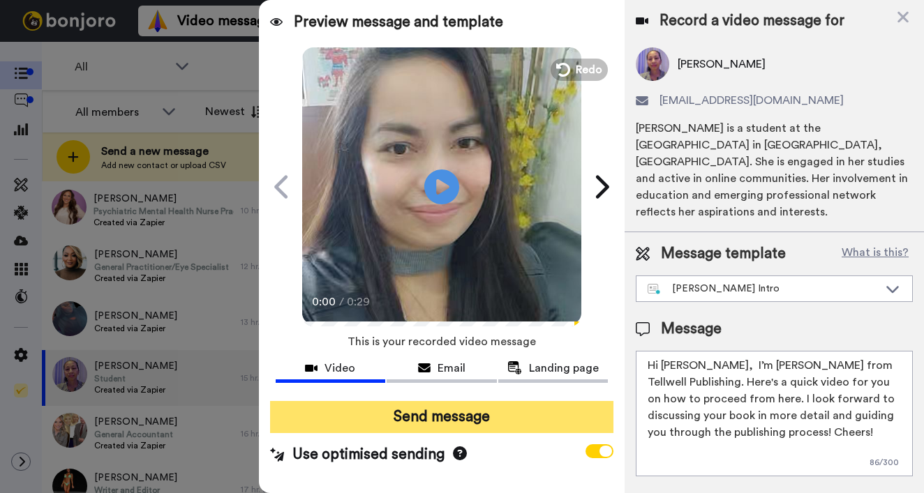
type textarea "Hi Karenza, I’m Joe from Tellwell Publishing. Here's a quick video for you on h…"
click at [494, 426] on button "Send message" at bounding box center [441, 417] width 343 height 32
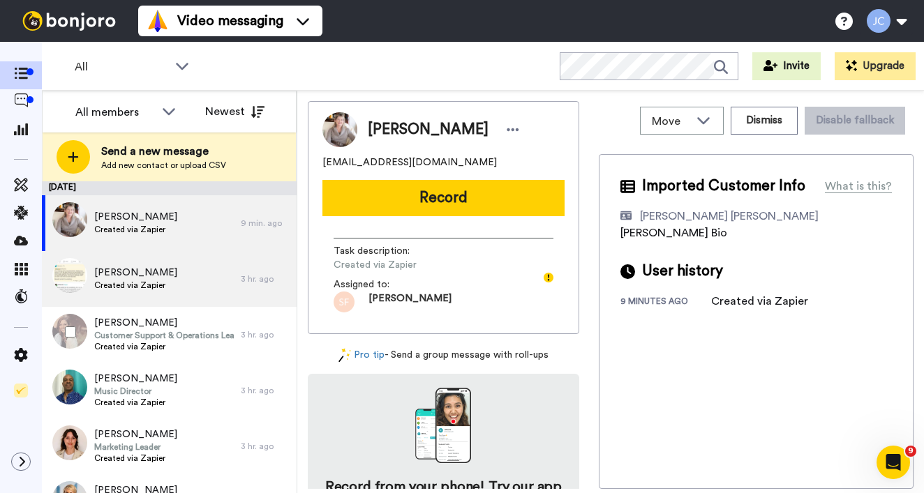
click at [170, 275] on div "[PERSON_NAME] Created via Zapier" at bounding box center [141, 279] width 199 height 56
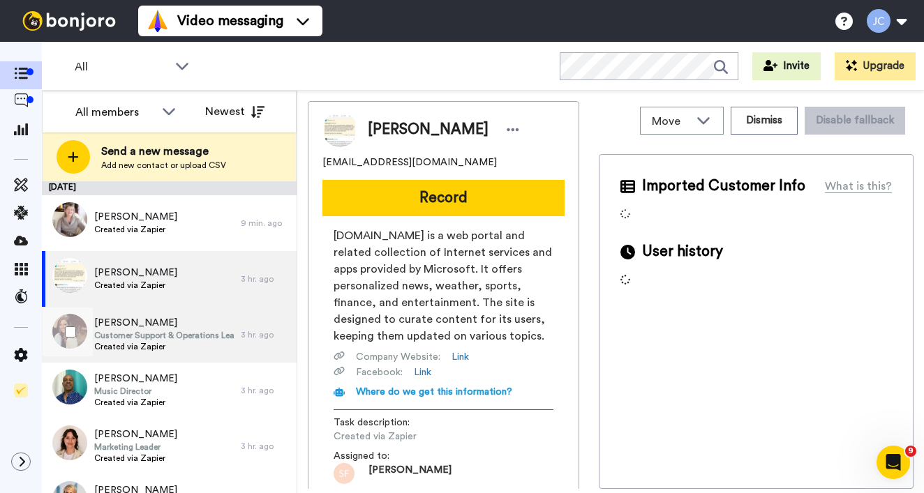
click at [184, 339] on span "Customer Support & Operations Leader" at bounding box center [164, 335] width 140 height 11
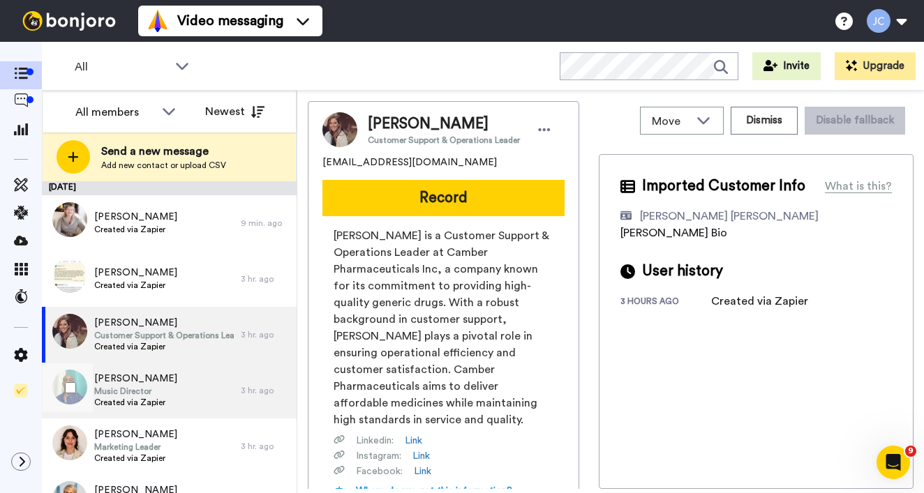
click at [174, 380] on div "[PERSON_NAME] Music Director Created via Zapier" at bounding box center [141, 391] width 199 height 56
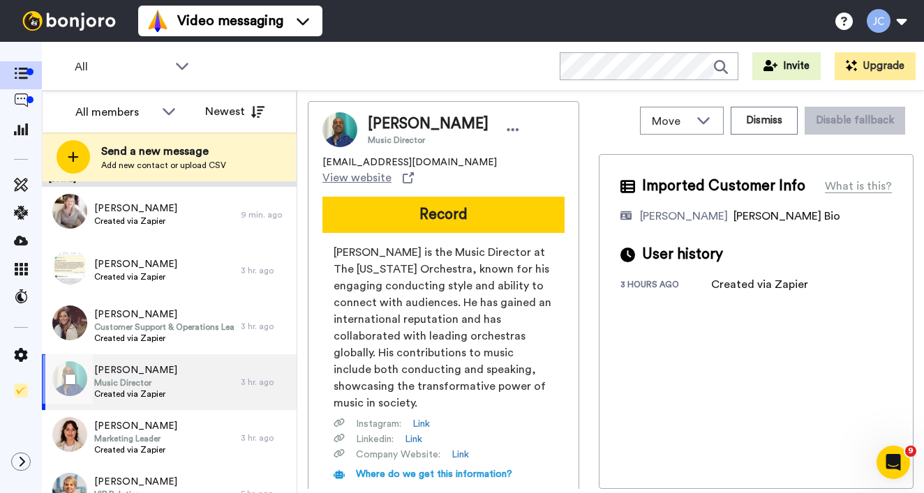
scroll to position [35, 0]
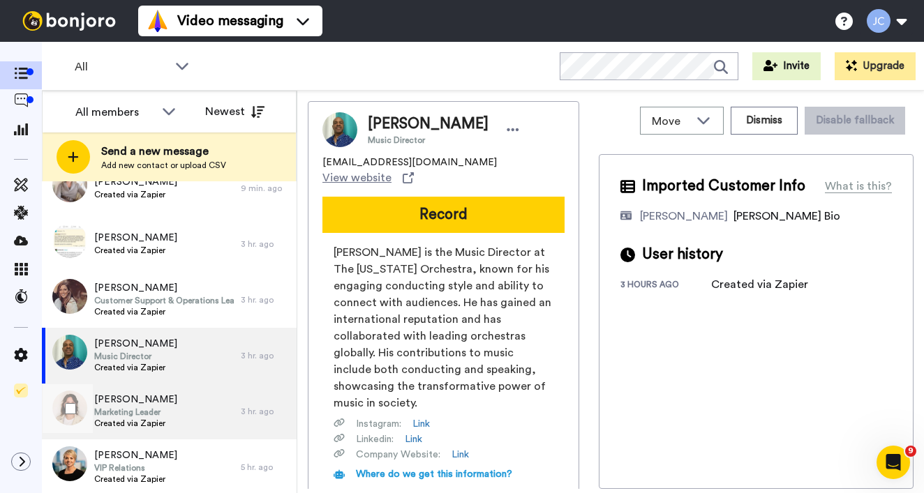
click at [173, 410] on div "[PERSON_NAME] Marketing Leader Created via Zapier" at bounding box center [141, 412] width 199 height 56
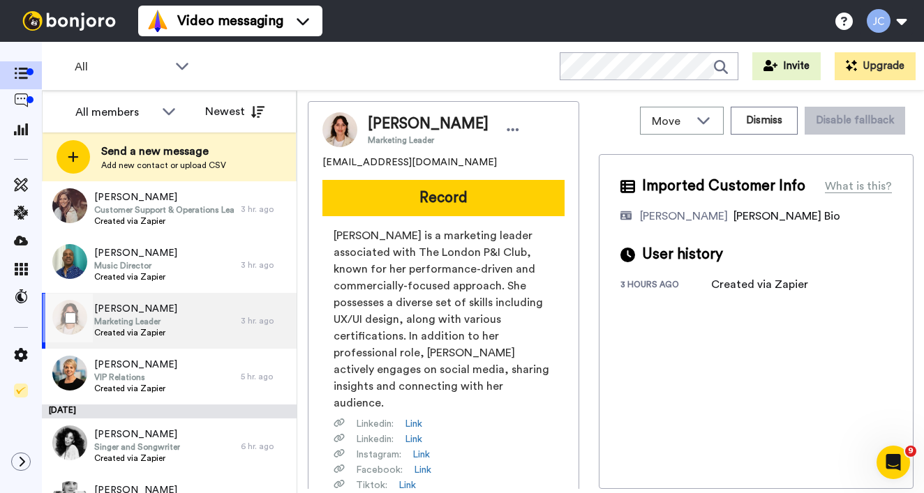
scroll to position [173, 0]
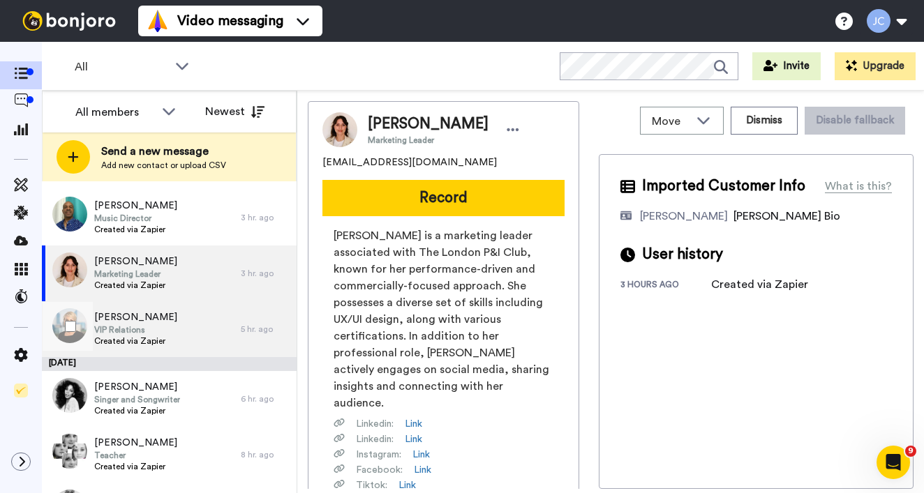
click at [165, 324] on div "[PERSON_NAME] VIP Relations Created via Zapier" at bounding box center [141, 329] width 199 height 56
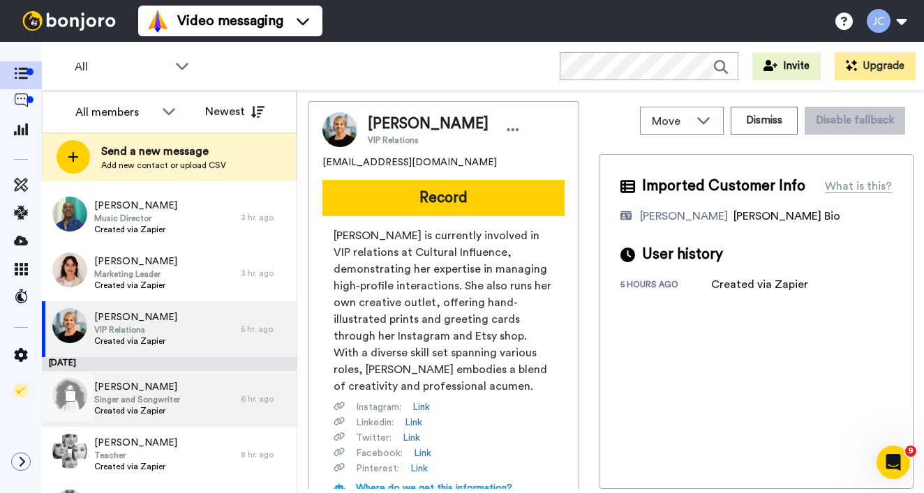
click at [156, 387] on span "[PERSON_NAME]" at bounding box center [137, 387] width 86 height 14
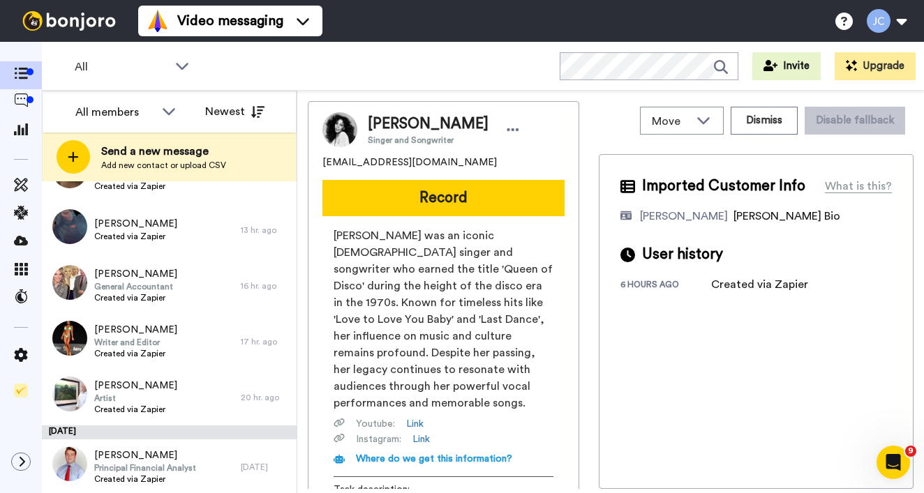
scroll to position [883, 0]
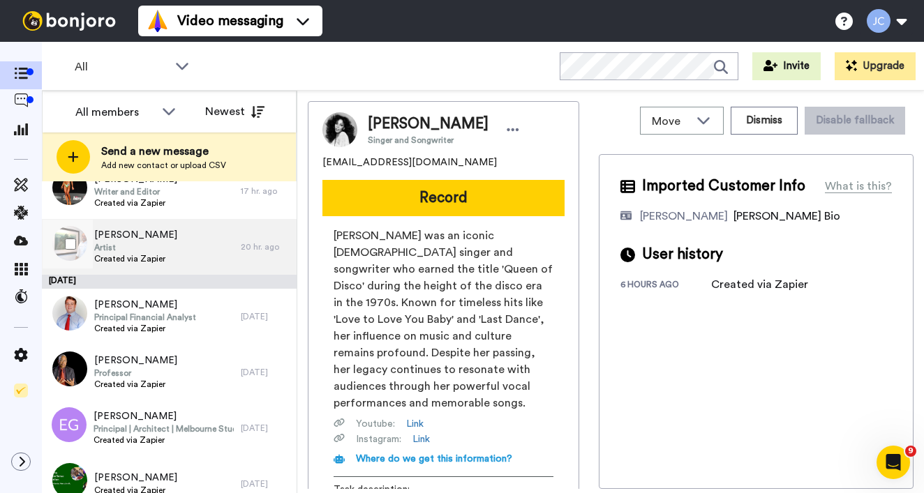
click at [132, 254] on span "Created via Zapier" at bounding box center [135, 258] width 83 height 11
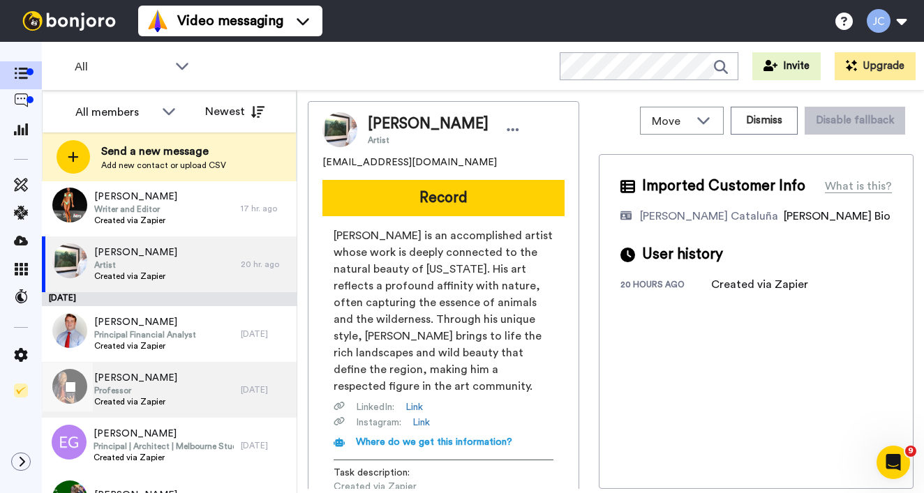
scroll to position [822, 0]
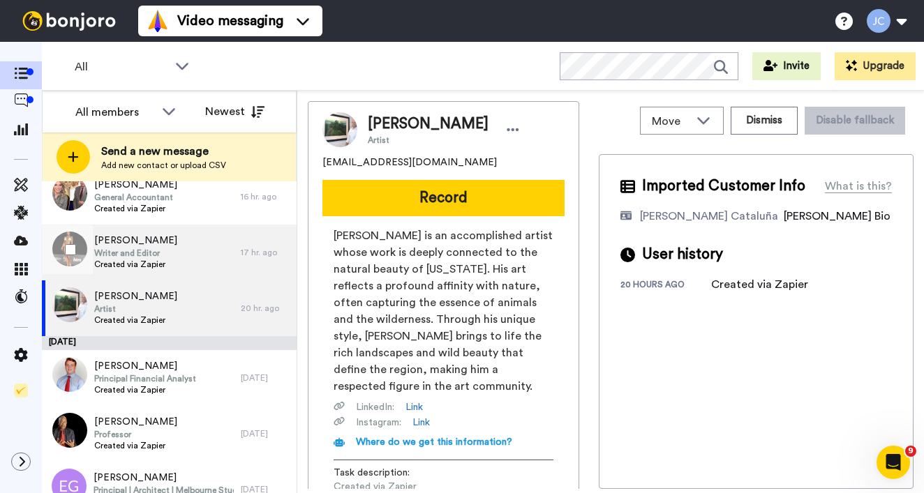
click at [173, 266] on div "[PERSON_NAME] Writer and Editor Created via Zapier" at bounding box center [141, 253] width 199 height 56
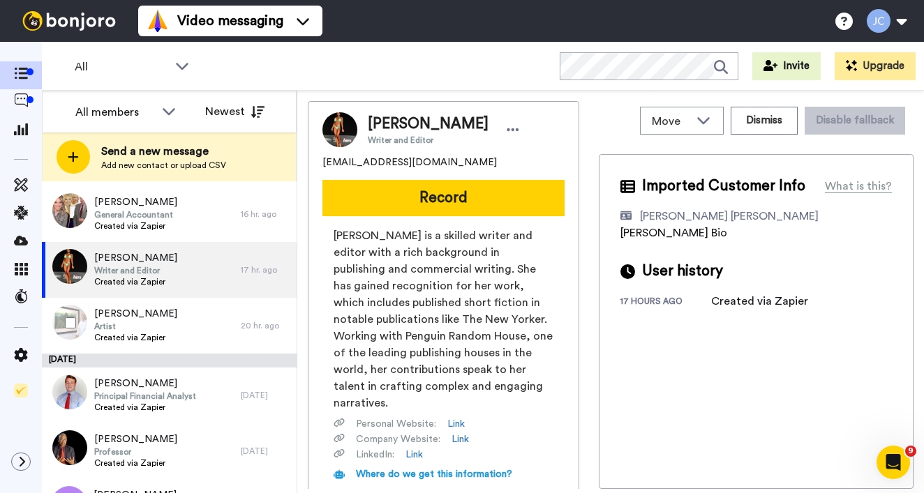
scroll to position [726, 0]
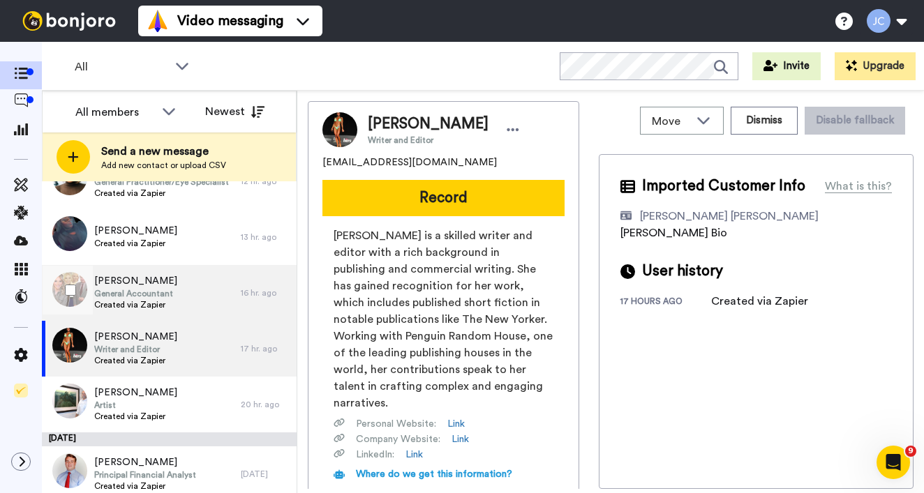
click at [174, 302] on span "Created via Zapier" at bounding box center [135, 304] width 83 height 11
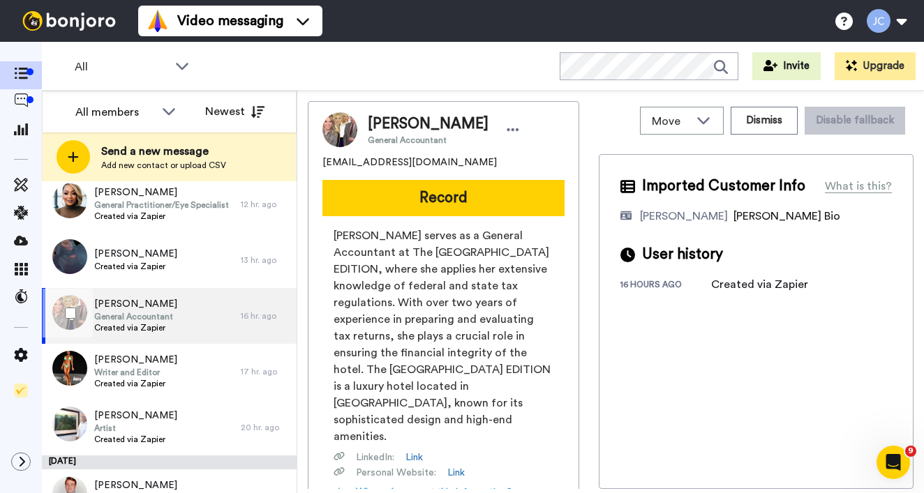
scroll to position [671, 0]
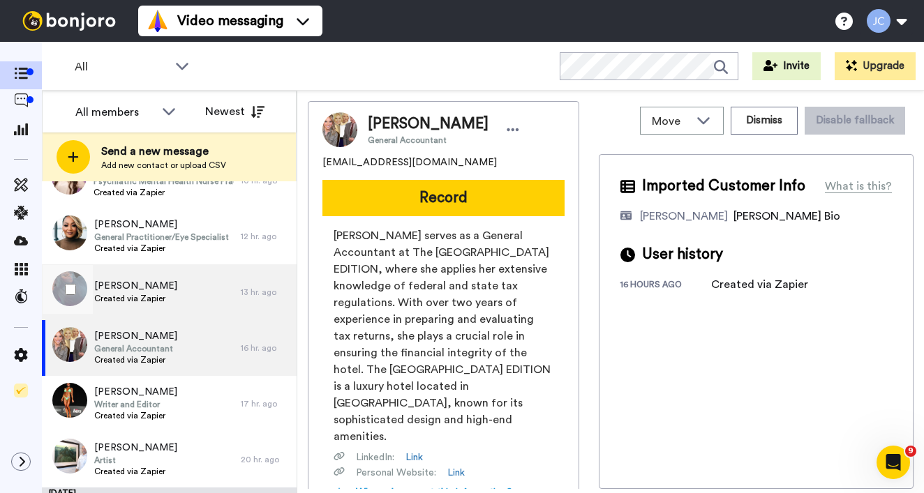
click at [175, 299] on span "Created via Zapier" at bounding box center [135, 298] width 83 height 11
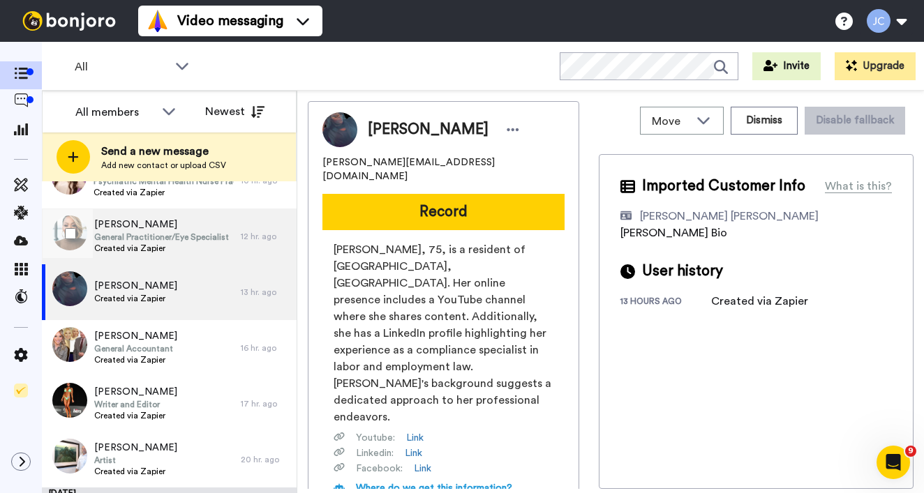
click at [179, 247] on span "Created via Zapier" at bounding box center [161, 248] width 135 height 11
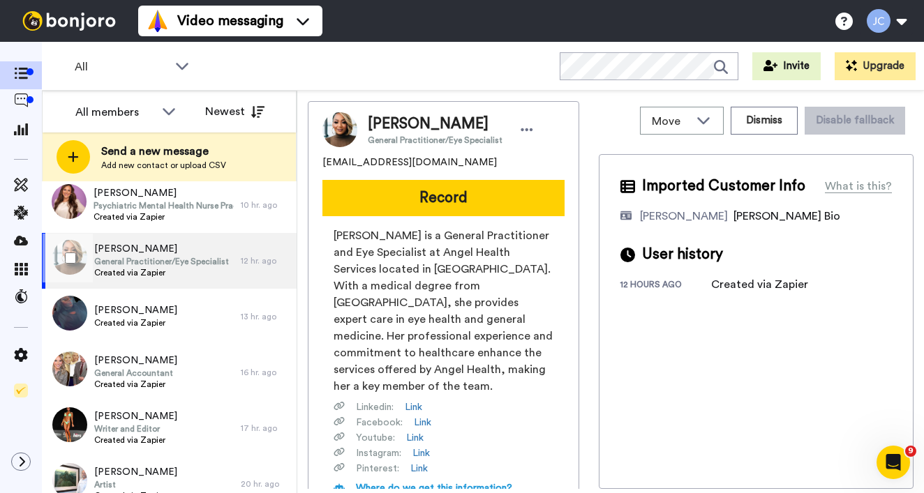
scroll to position [611, 0]
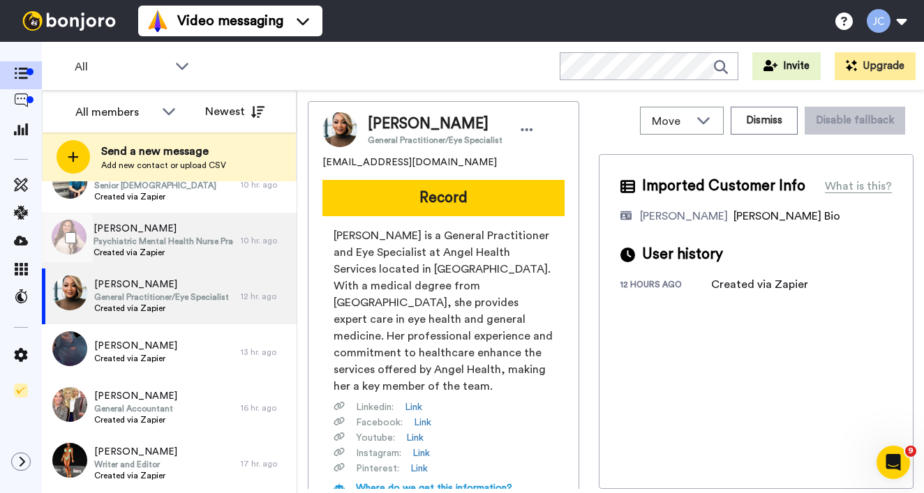
click at [188, 234] on span "[PERSON_NAME]" at bounding box center [164, 229] width 140 height 14
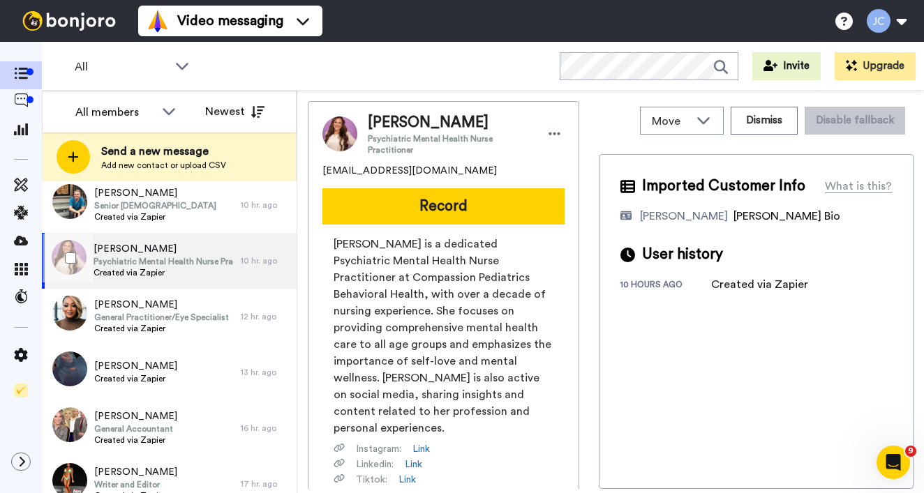
scroll to position [569, 0]
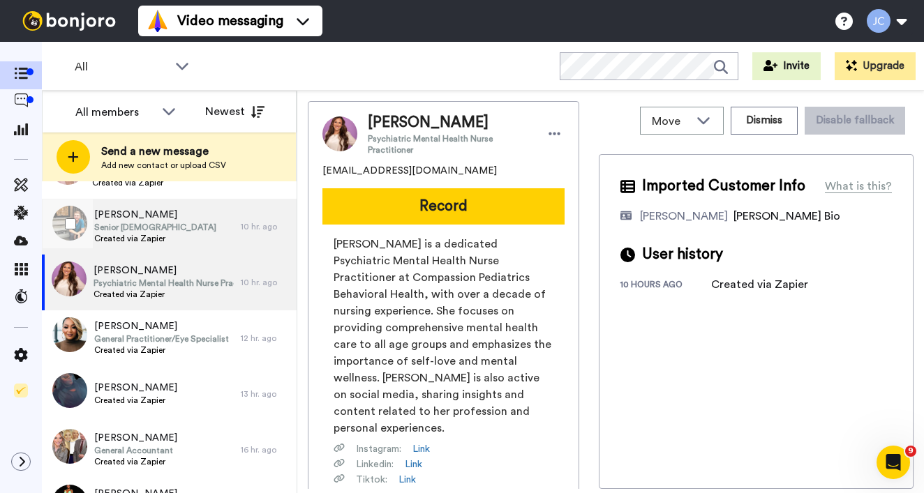
click at [188, 234] on div "Blaine Seagraves Senior Pastor Created via Zapier" at bounding box center [141, 227] width 199 height 56
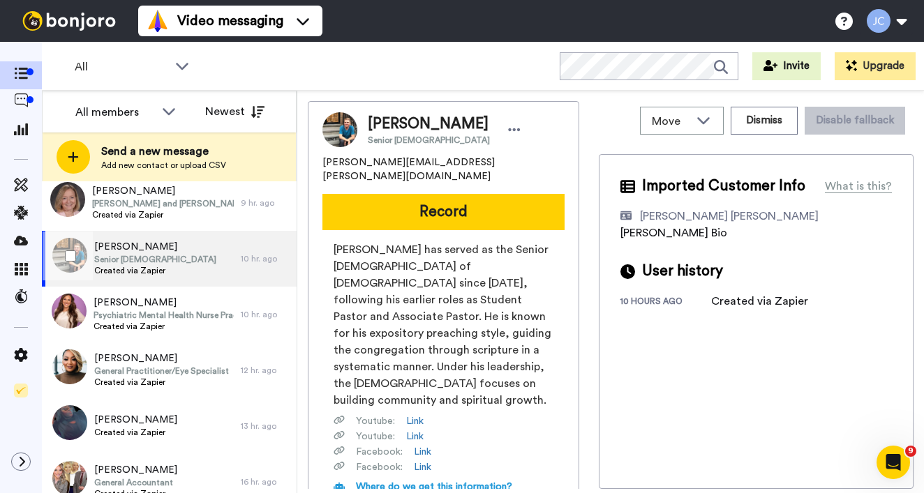
scroll to position [515, 0]
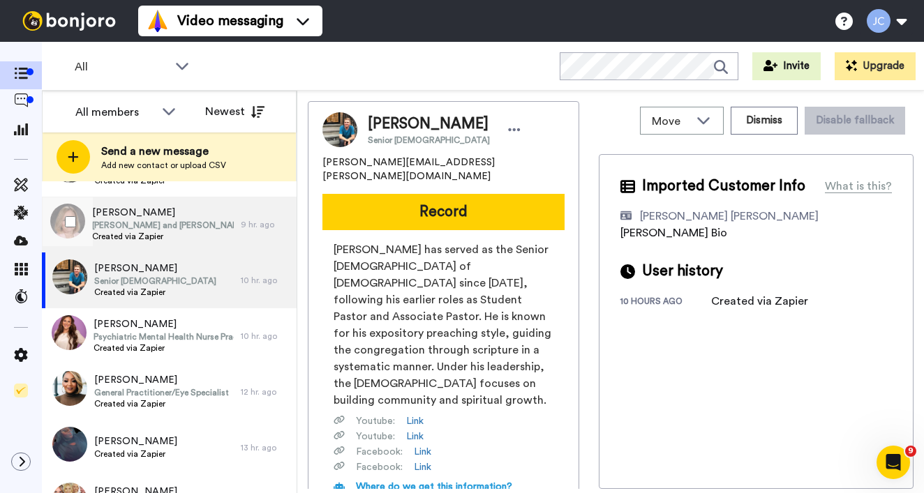
click at [188, 234] on span "Created via Zapier" at bounding box center [163, 236] width 142 height 11
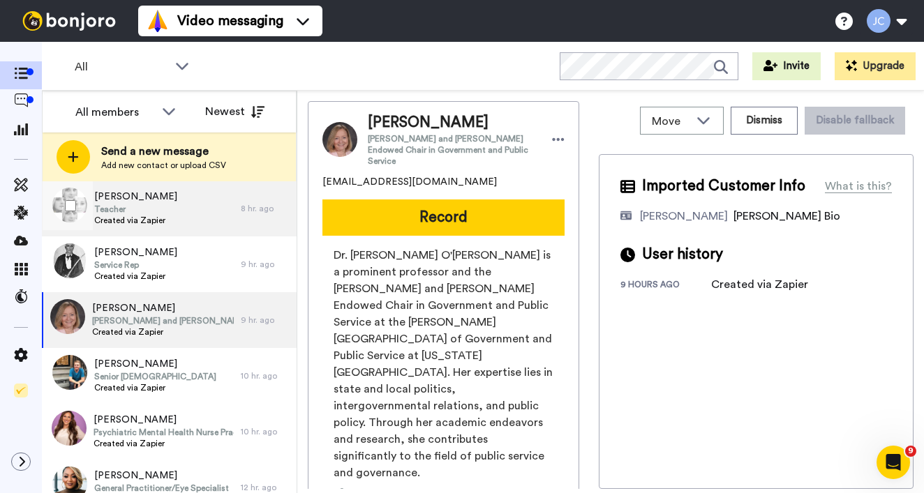
scroll to position [373, 0]
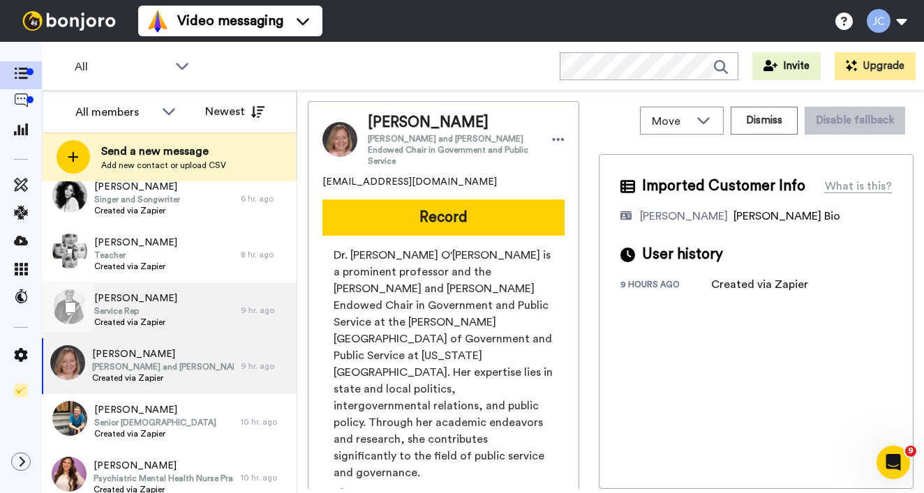
click at [170, 290] on div "William Kise Service Rep Created via Zapier" at bounding box center [141, 311] width 199 height 56
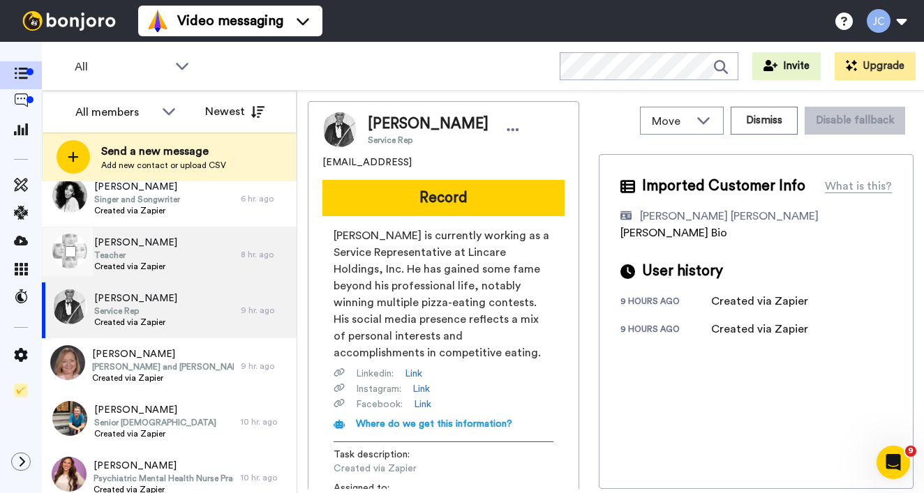
click at [180, 268] on div "Kara Korhummel Teacher Created via Zapier" at bounding box center [141, 255] width 199 height 56
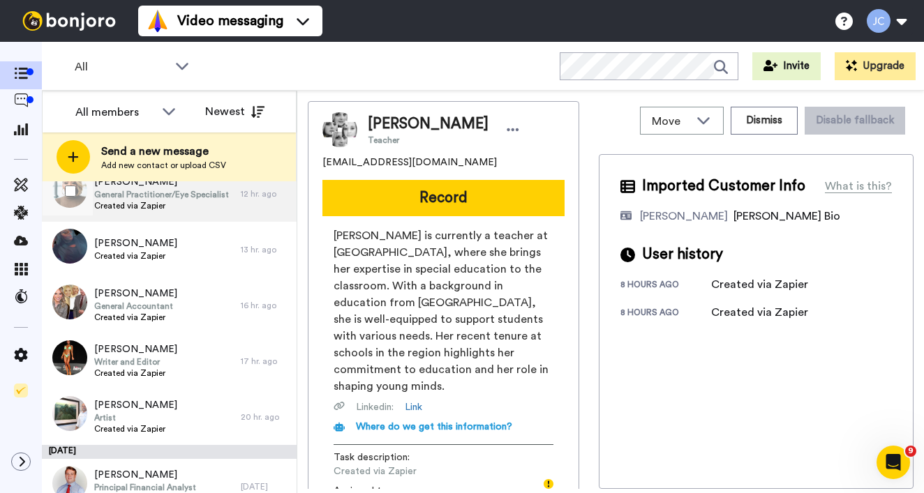
scroll to position [835, 0]
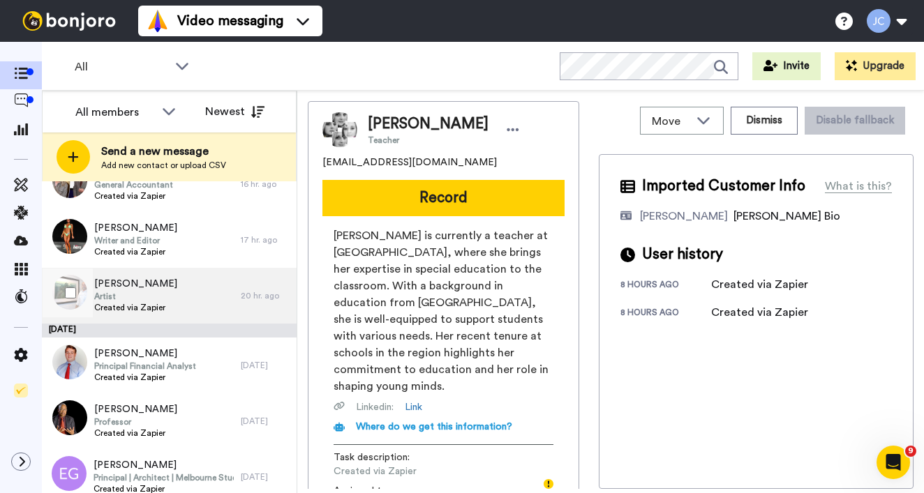
click at [168, 290] on div "Keith Rendall Artist Created via Zapier" at bounding box center [141, 296] width 199 height 56
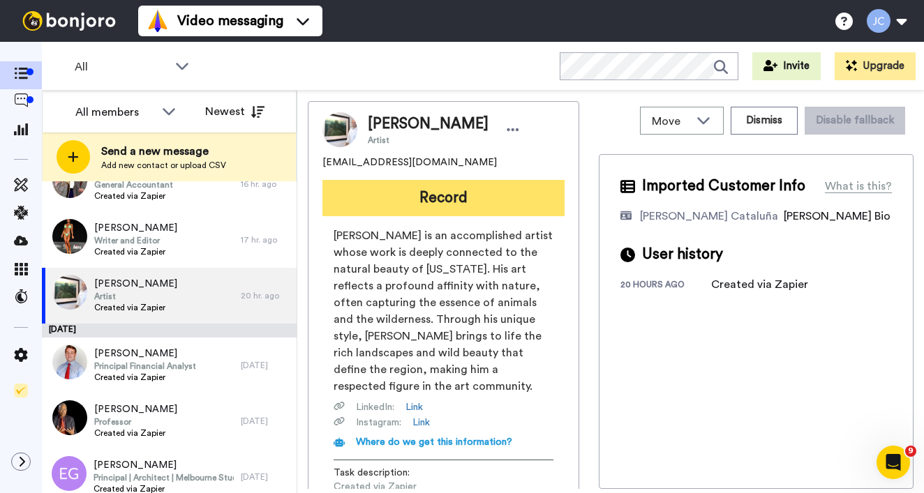
click at [431, 203] on button "Record" at bounding box center [443, 198] width 242 height 36
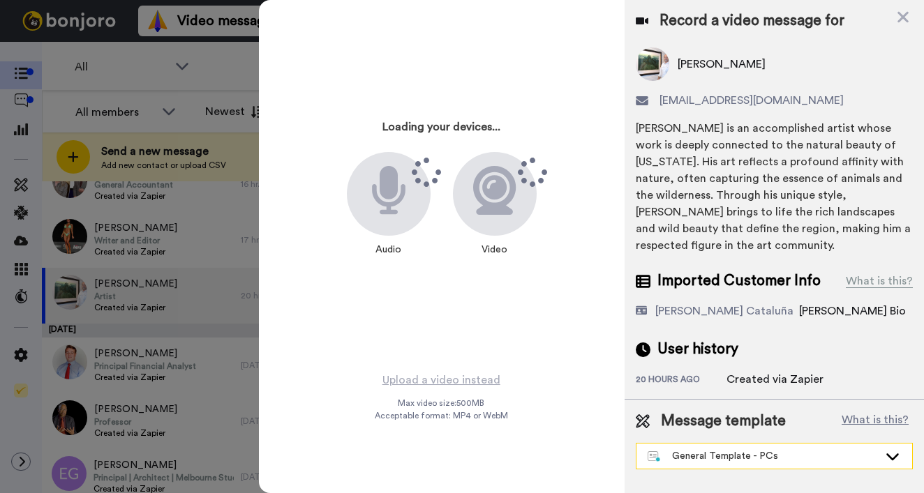
click at [765, 449] on div "General Template - PCs" at bounding box center [763, 456] width 231 height 14
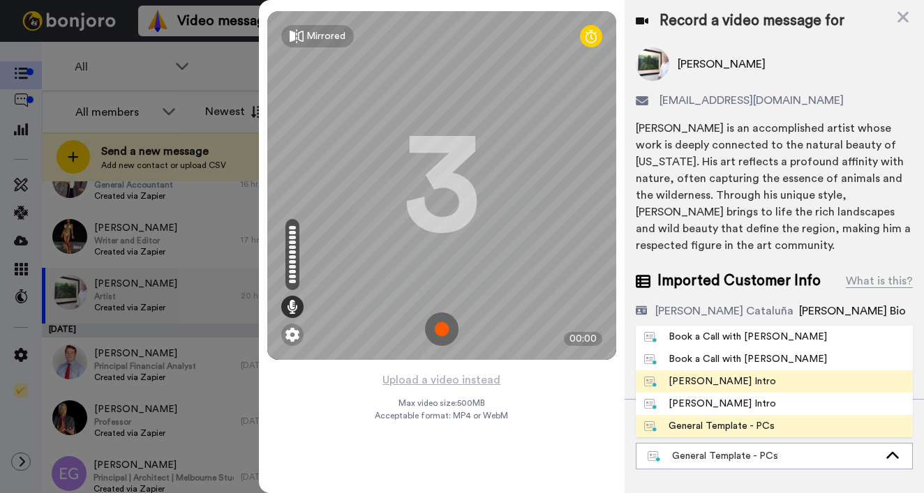
click at [725, 375] on div "Josephine Bonjoro Intro" at bounding box center [710, 382] width 132 height 14
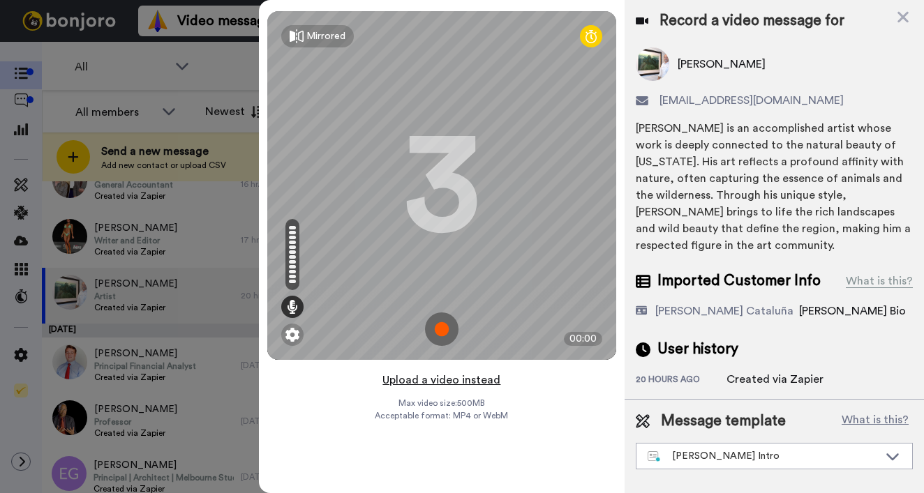
click at [401, 376] on button "Upload a video instead" at bounding box center [441, 380] width 126 height 18
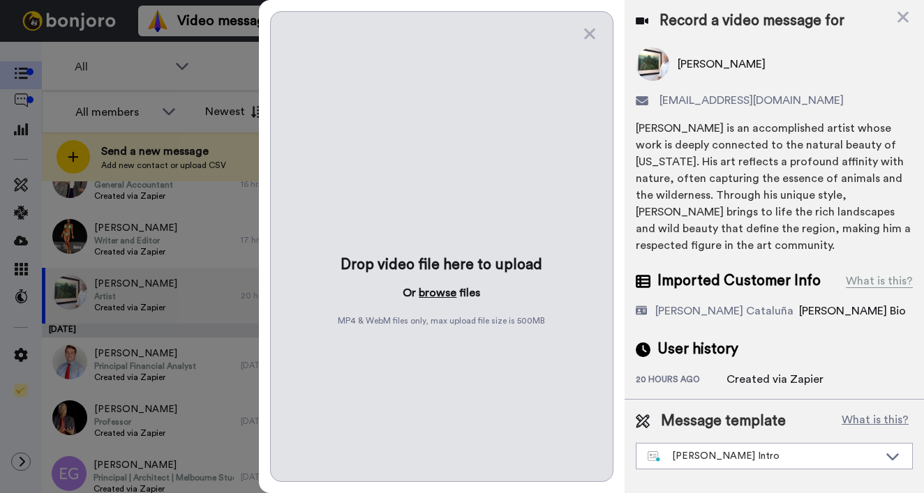
click at [433, 299] on button "browse" at bounding box center [438, 293] width 38 height 17
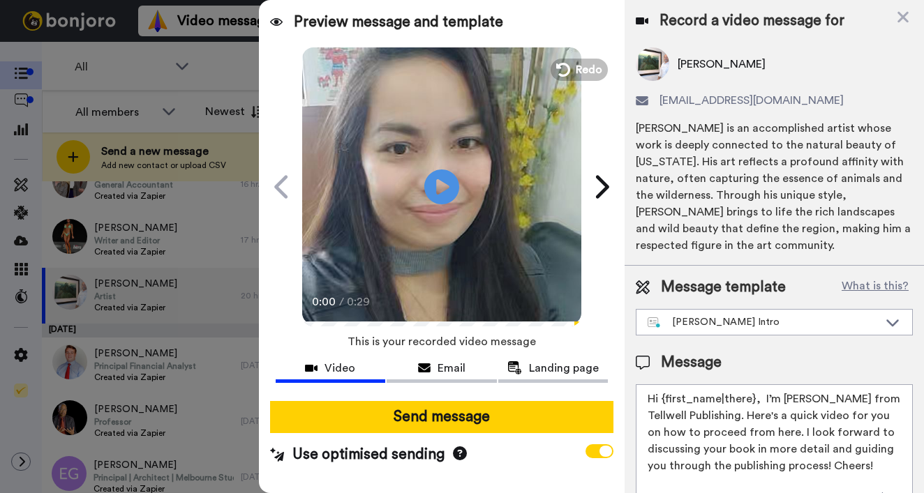
drag, startPoint x: 662, startPoint y: 384, endPoint x: 752, endPoint y: 385, distance: 89.3
click at [752, 385] on textarea "Hi {first_name|there}, I’m Joe from Tellwell Publishing. Here's a quick video f…" at bounding box center [774, 447] width 277 height 126
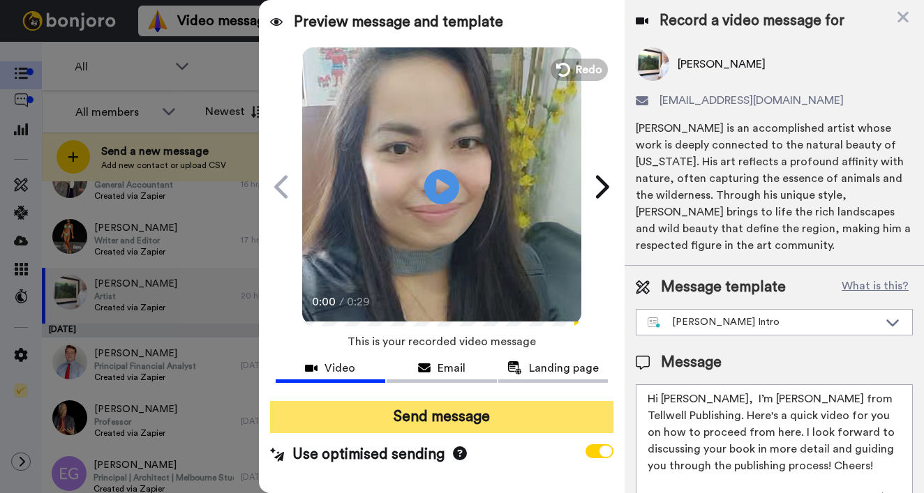
type textarea "Hi Keith, I’m Joe from Tellwell Publishing. Here's a quick video for you on how…"
click at [544, 428] on button "Send message" at bounding box center [441, 417] width 343 height 32
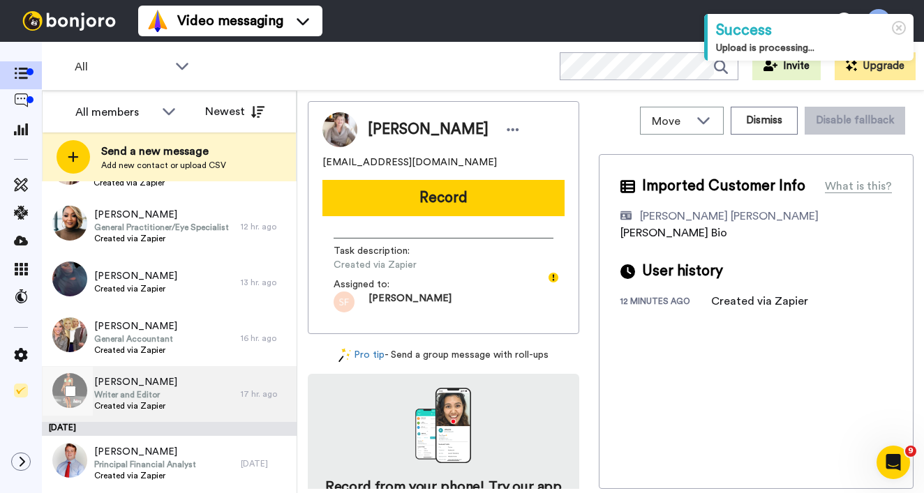
scroll to position [777, 0]
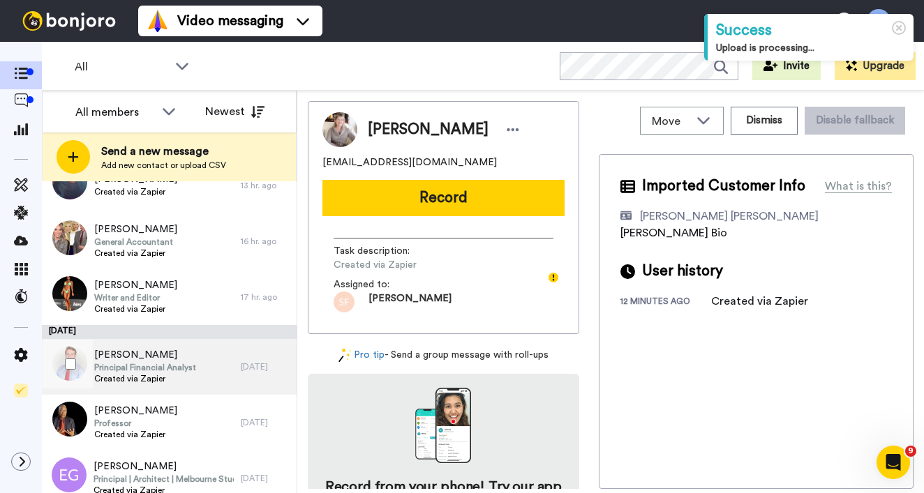
click at [190, 352] on span "[PERSON_NAME]" at bounding box center [145, 355] width 102 height 14
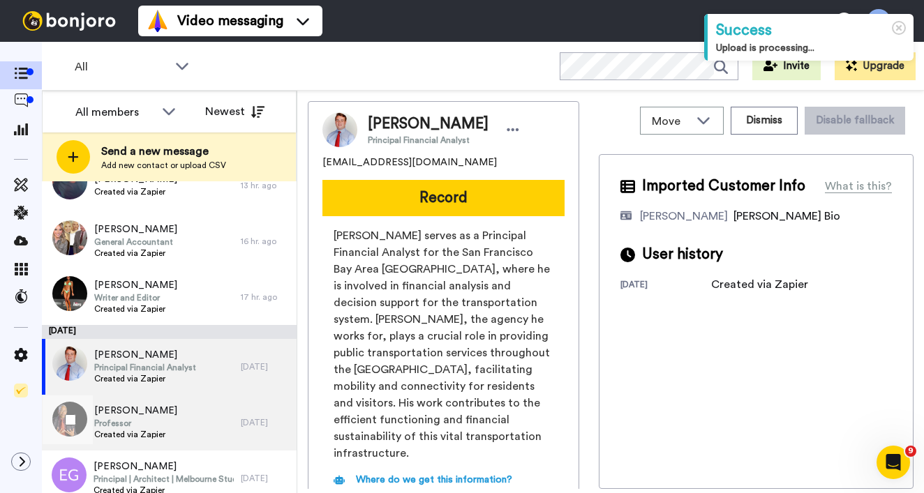
click at [173, 404] on div "[PERSON_NAME] Professor Created via Zapier" at bounding box center [141, 423] width 199 height 56
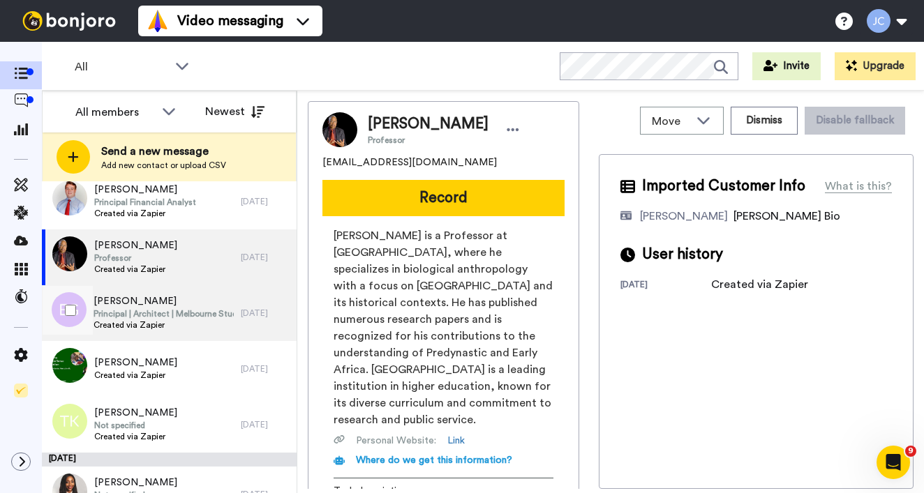
scroll to position [946, 0]
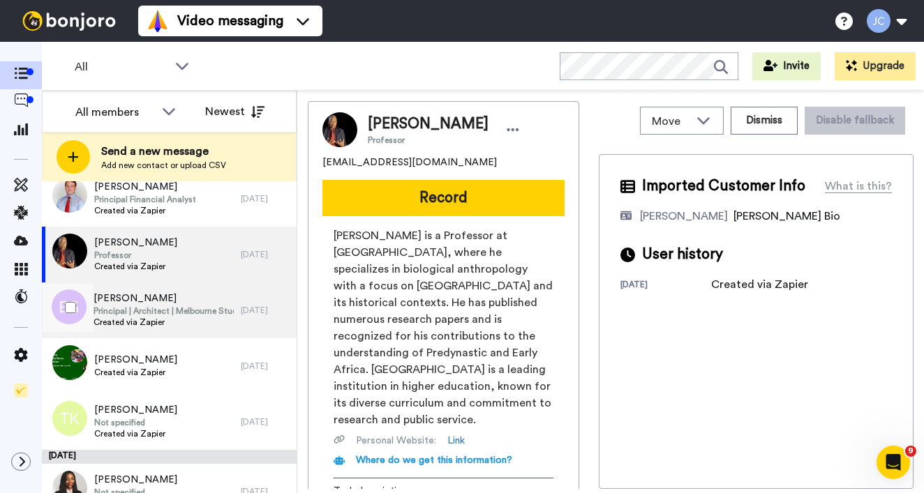
click at [163, 324] on span "Created via Zapier" at bounding box center [164, 322] width 140 height 11
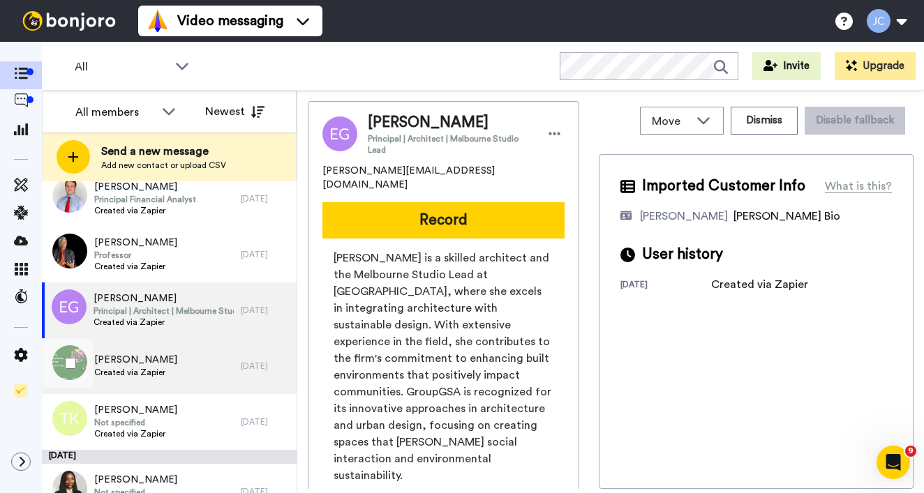
click at [158, 368] on span "Created via Zapier" at bounding box center [135, 372] width 83 height 11
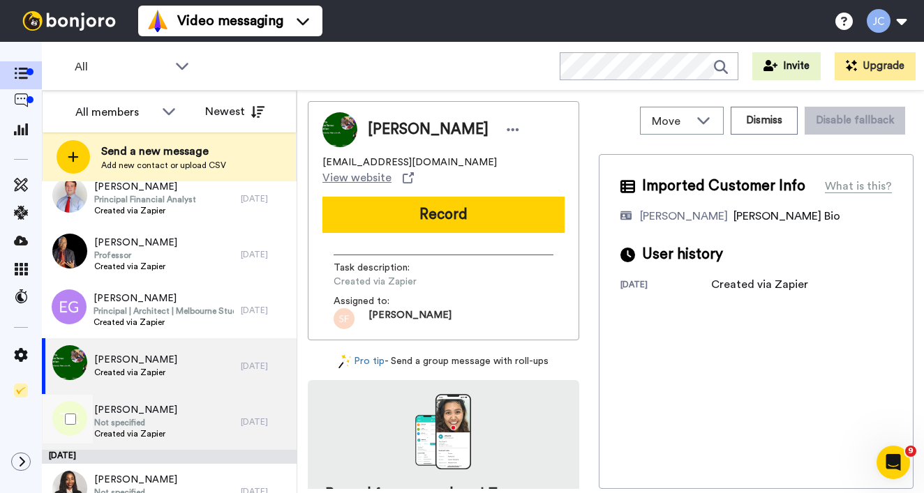
click at [151, 412] on span "[PERSON_NAME]" at bounding box center [135, 410] width 83 height 14
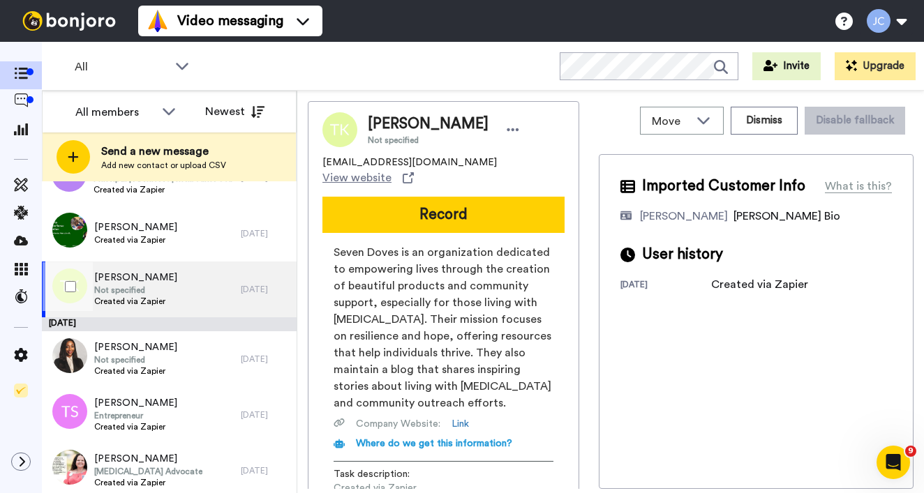
scroll to position [1139, 0]
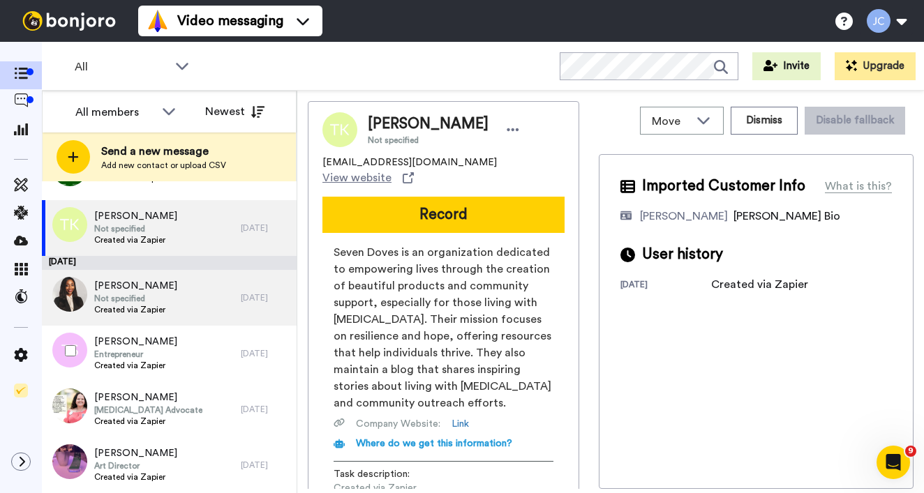
click at [153, 306] on span "Created via Zapier" at bounding box center [135, 309] width 83 height 11
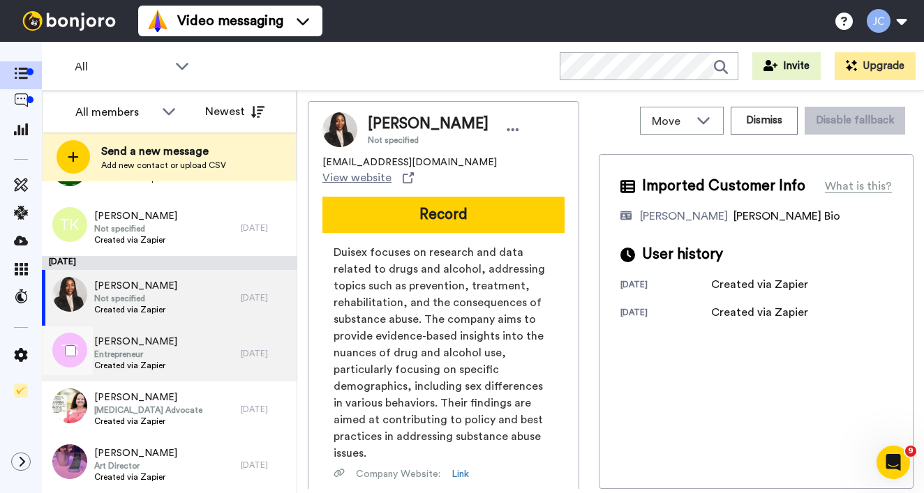
click at [147, 341] on span "[PERSON_NAME]" at bounding box center [135, 342] width 83 height 14
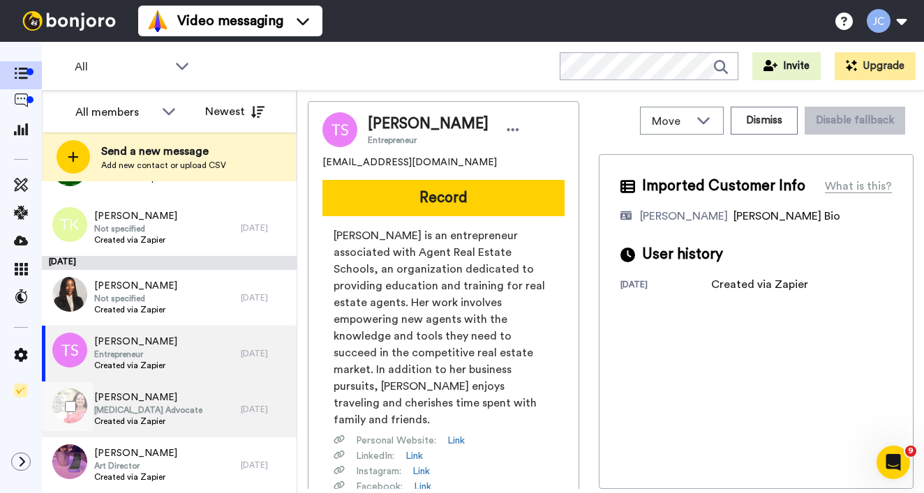
click at [140, 403] on span "[PERSON_NAME]" at bounding box center [148, 398] width 108 height 14
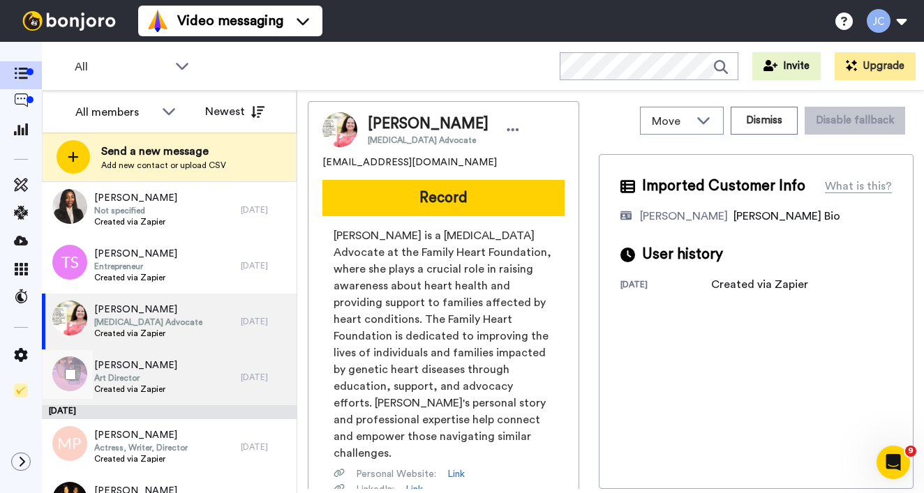
scroll to position [1250, 0]
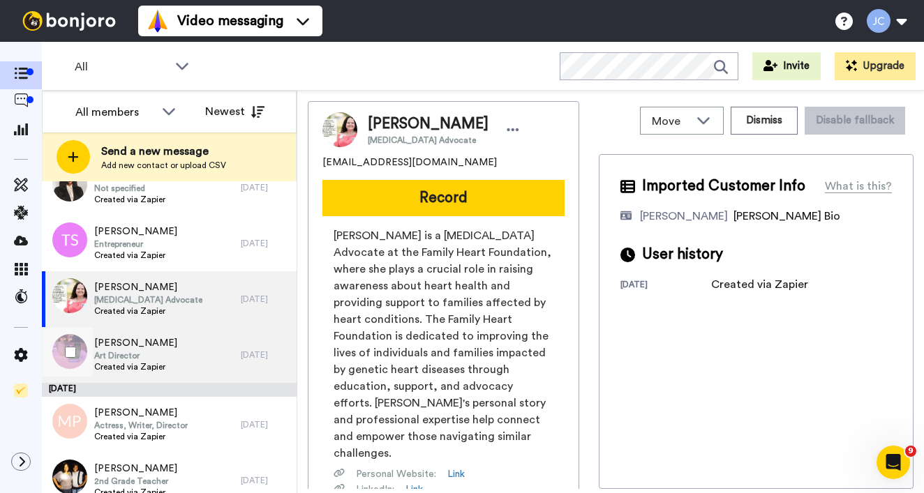
click at [150, 367] on span "Created via Zapier" at bounding box center [135, 366] width 83 height 11
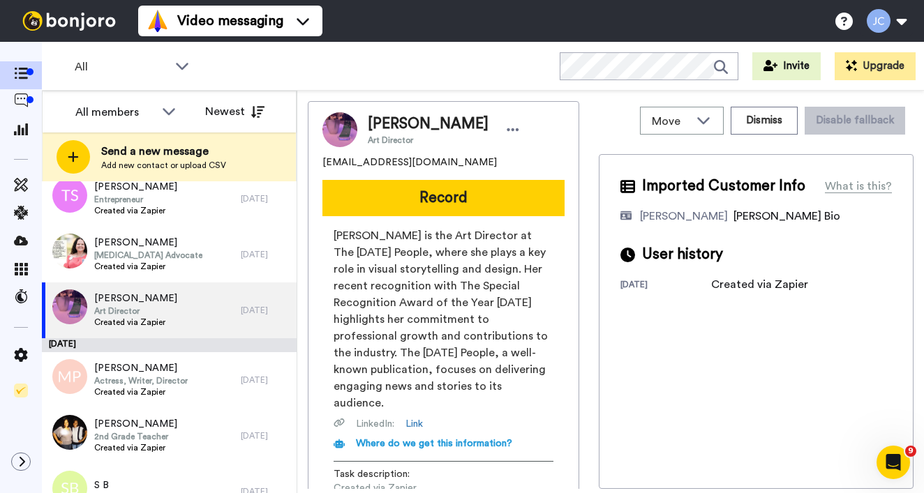
scroll to position [1373, 0]
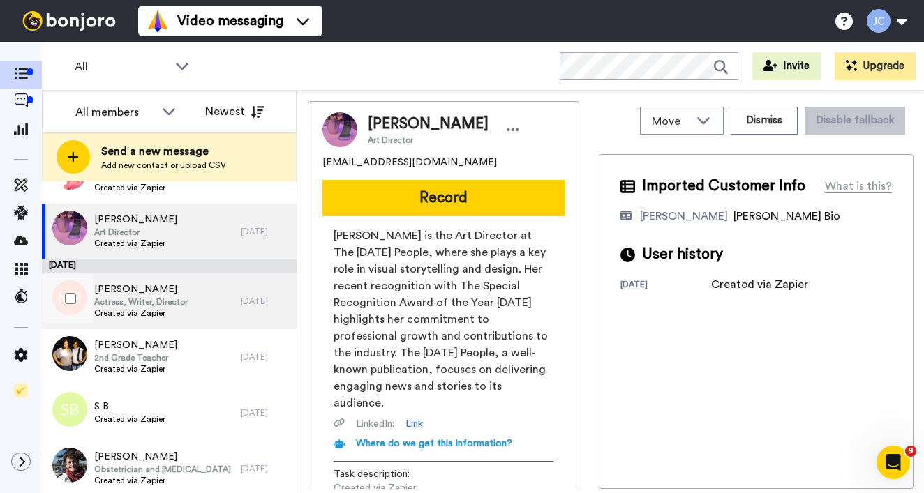
click at [151, 312] on span "Created via Zapier" at bounding box center [141, 313] width 94 height 11
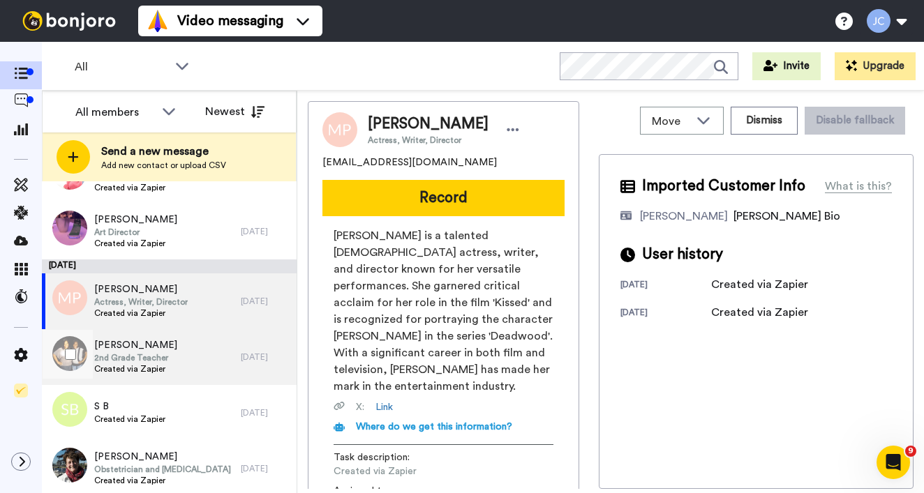
click at [156, 361] on span "2nd Grade Teacher" at bounding box center [135, 357] width 83 height 11
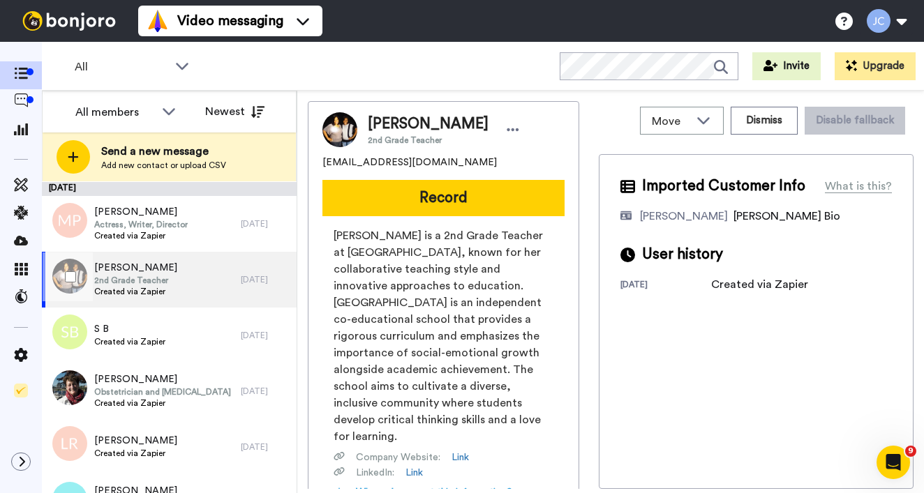
scroll to position [1493, 0]
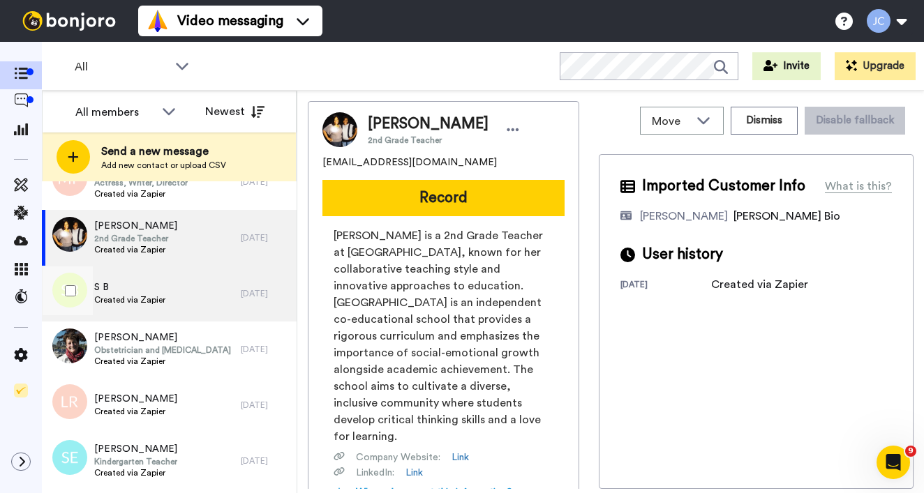
click at [160, 305] on span "Created via Zapier" at bounding box center [129, 299] width 71 height 11
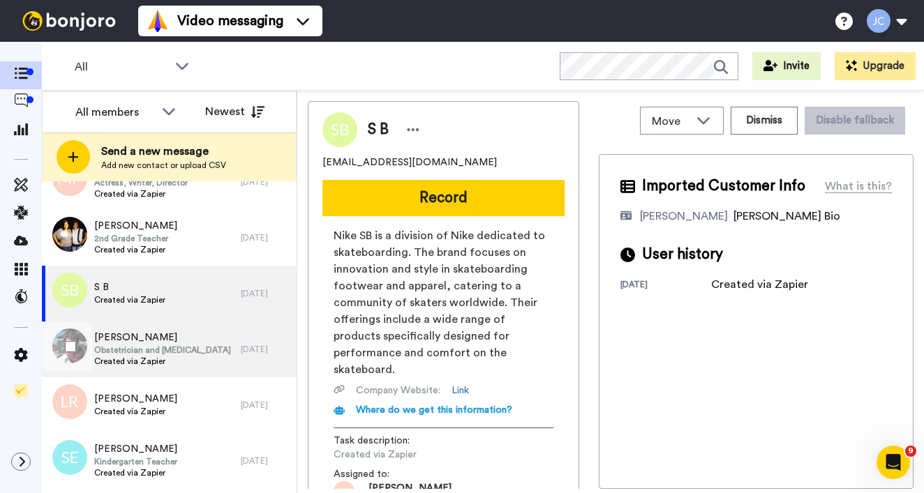
click at [158, 346] on span "Obstetrician and [MEDICAL_DATA]" at bounding box center [162, 350] width 137 height 11
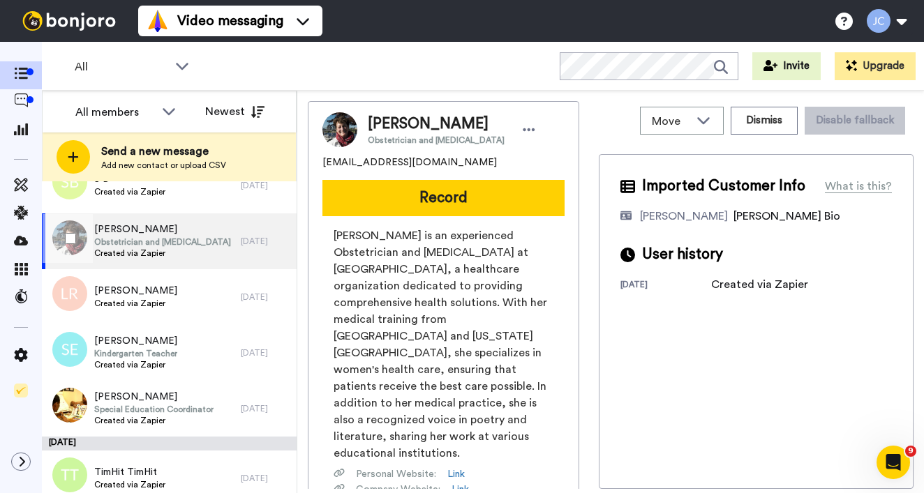
scroll to position [1643, 0]
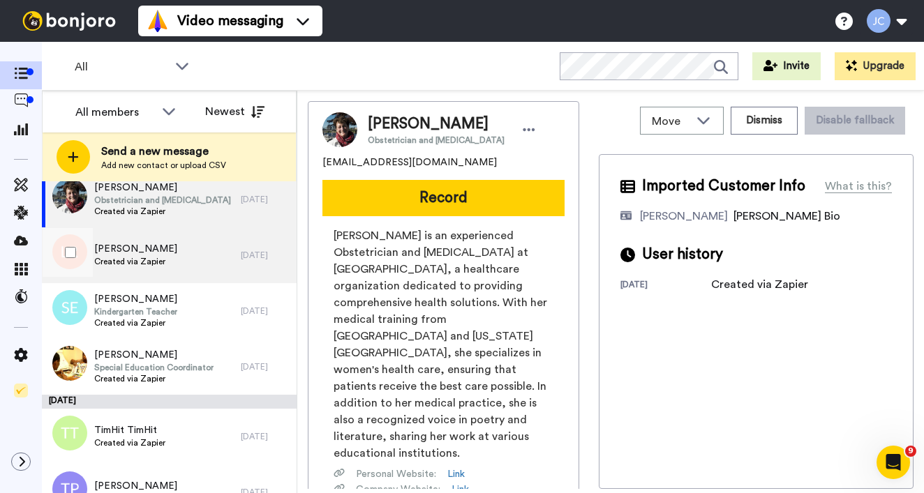
click at [158, 271] on div "[PERSON_NAME] Created via Zapier" at bounding box center [141, 255] width 199 height 56
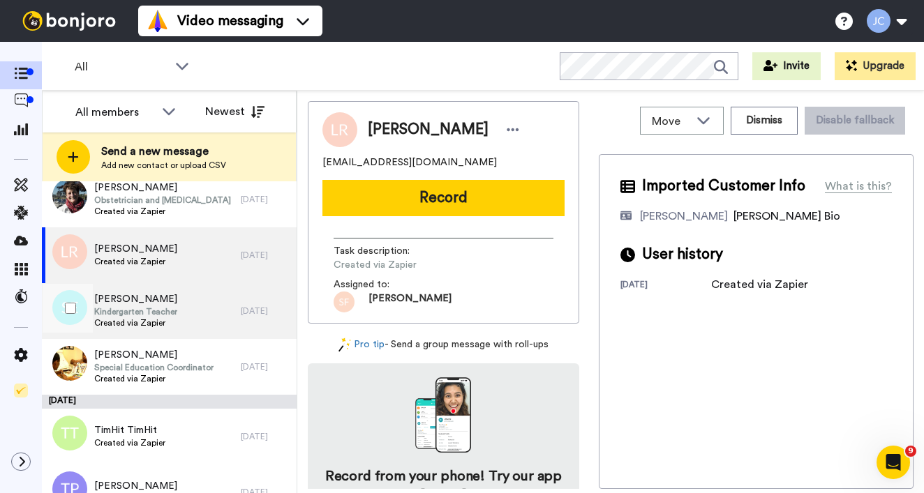
click at [154, 312] on span "Kindergarten Teacher" at bounding box center [135, 311] width 83 height 11
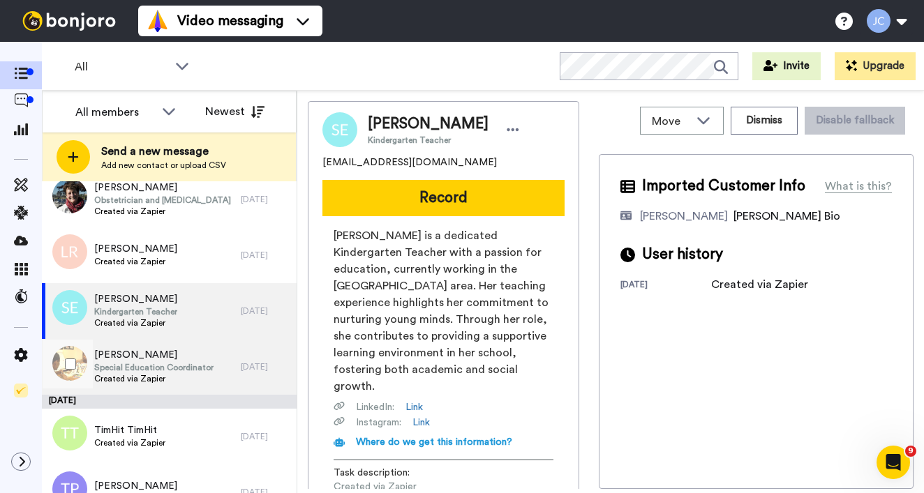
click at [147, 360] on span "[PERSON_NAME]" at bounding box center [153, 355] width 119 height 14
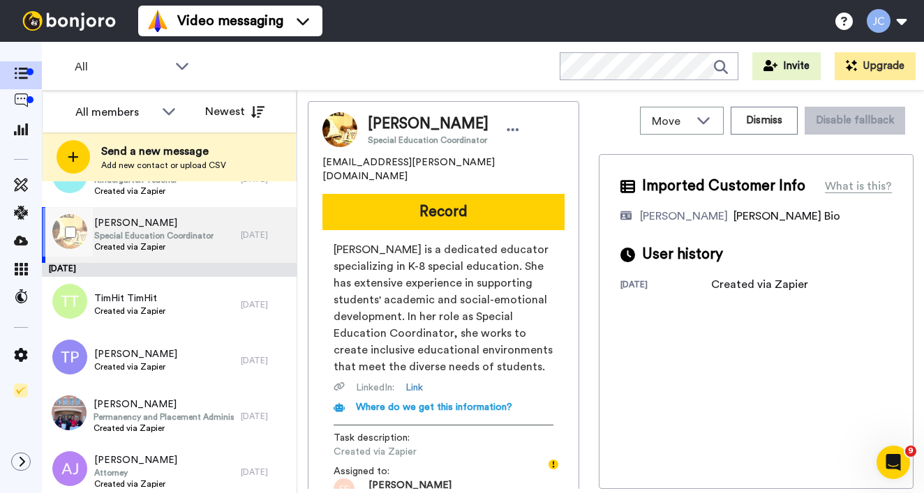
scroll to position [1841, 0]
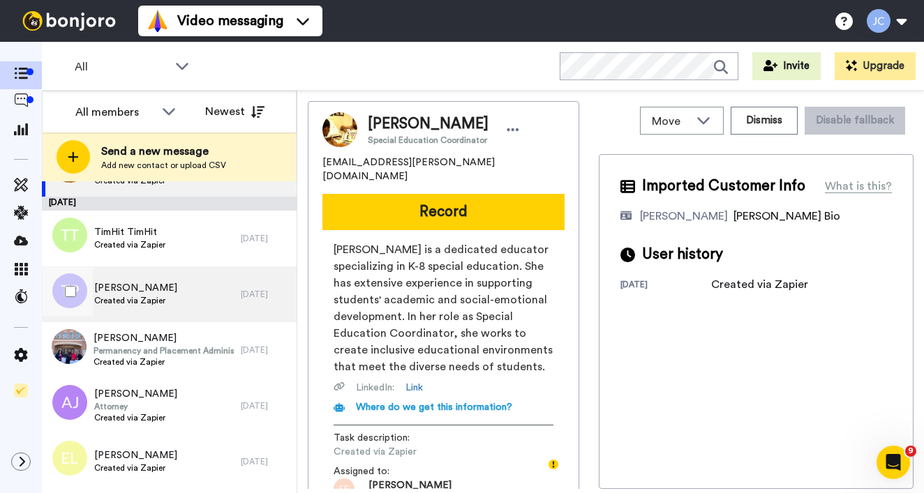
click at [167, 272] on div "[PERSON_NAME] Created via Zapier" at bounding box center [141, 295] width 199 height 56
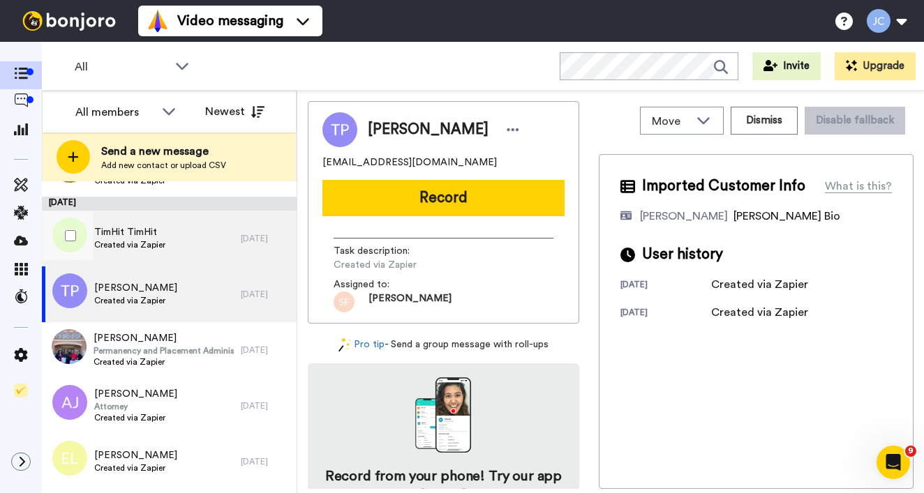
click at [172, 249] on div "TimHit TimHit Created via Zapier" at bounding box center [141, 239] width 199 height 56
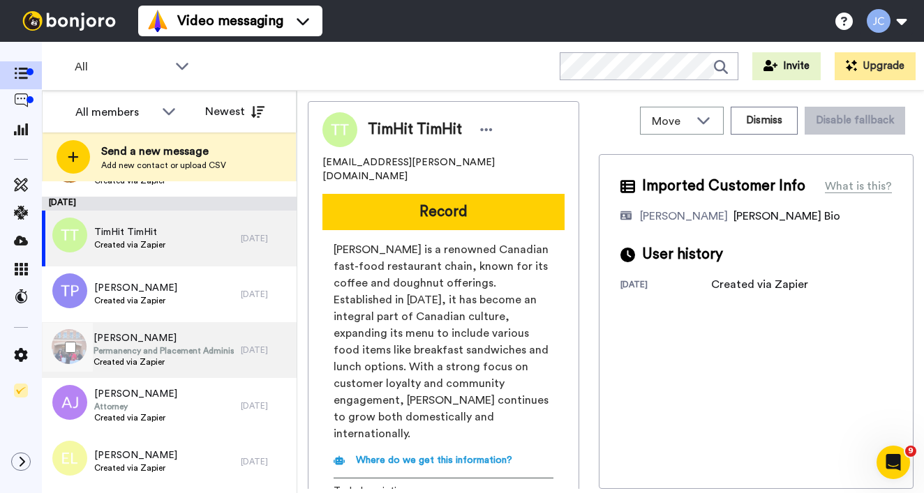
click at [154, 343] on span "[PERSON_NAME]" at bounding box center [164, 338] width 140 height 14
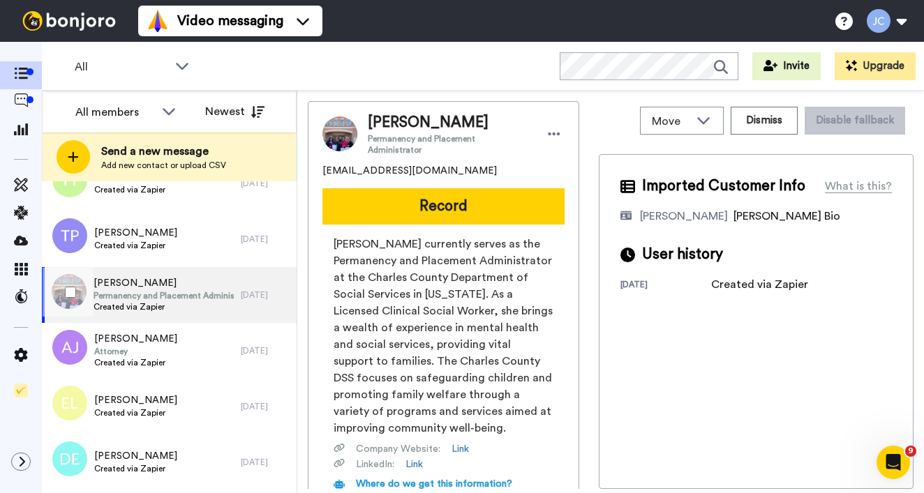
scroll to position [1985, 0]
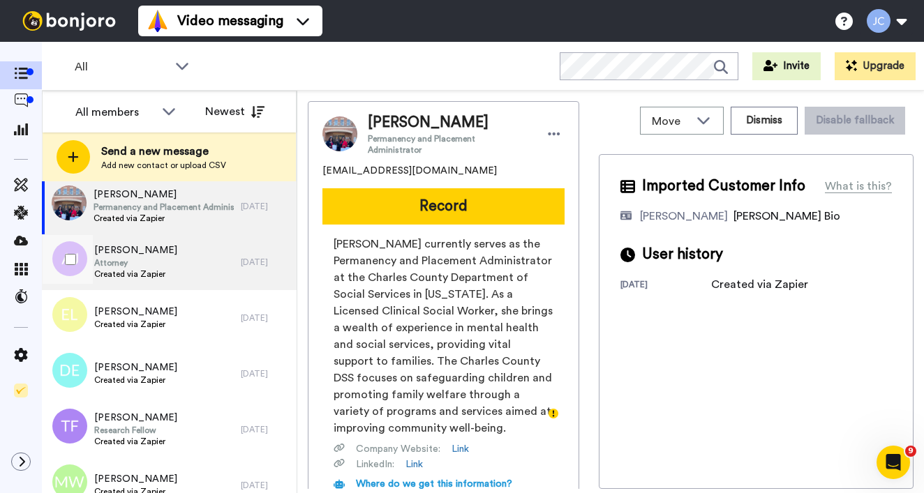
click at [157, 271] on span "Created via Zapier" at bounding box center [135, 274] width 83 height 11
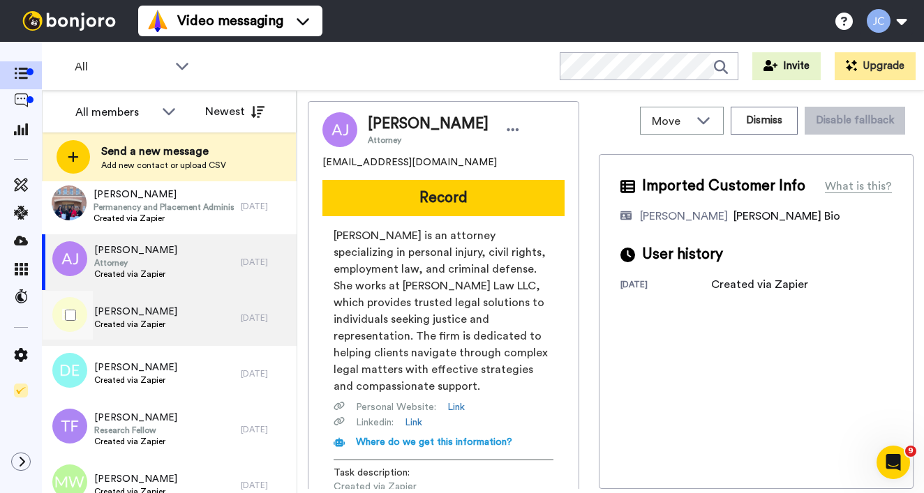
click at [144, 328] on span "Created via Zapier" at bounding box center [135, 324] width 83 height 11
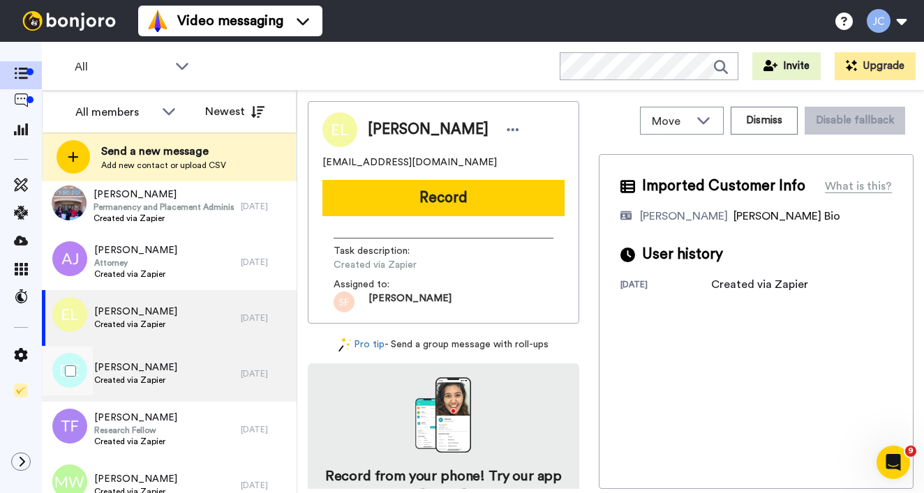
click at [146, 369] on span "[PERSON_NAME]" at bounding box center [135, 368] width 83 height 14
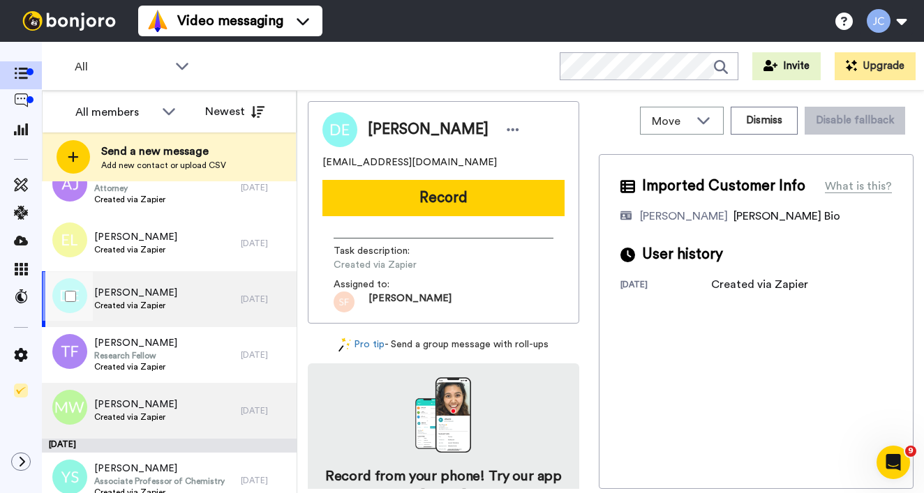
scroll to position [2102, 0]
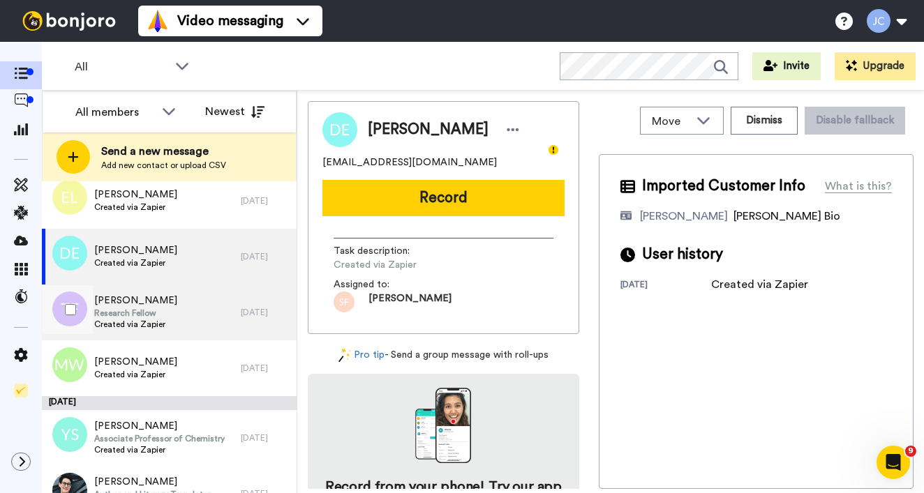
click at [160, 314] on span "Research Fellow" at bounding box center [135, 313] width 83 height 11
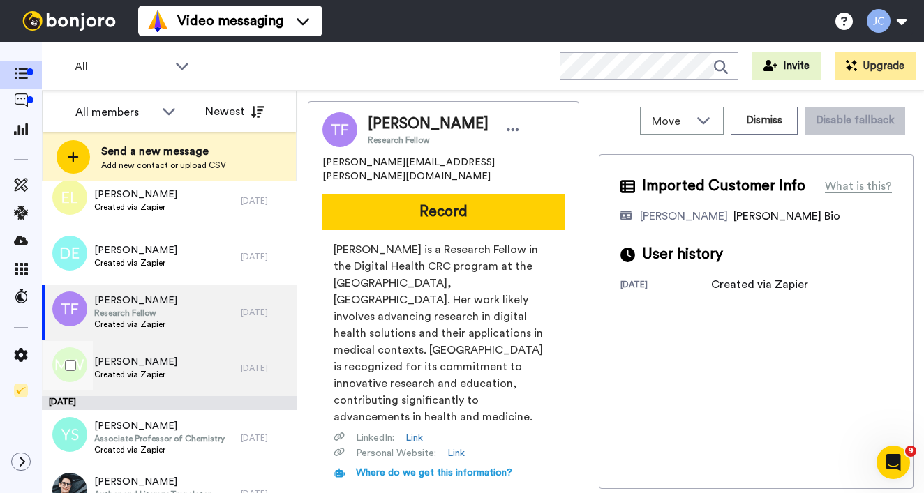
click at [152, 366] on span "[PERSON_NAME]" at bounding box center [135, 362] width 83 height 14
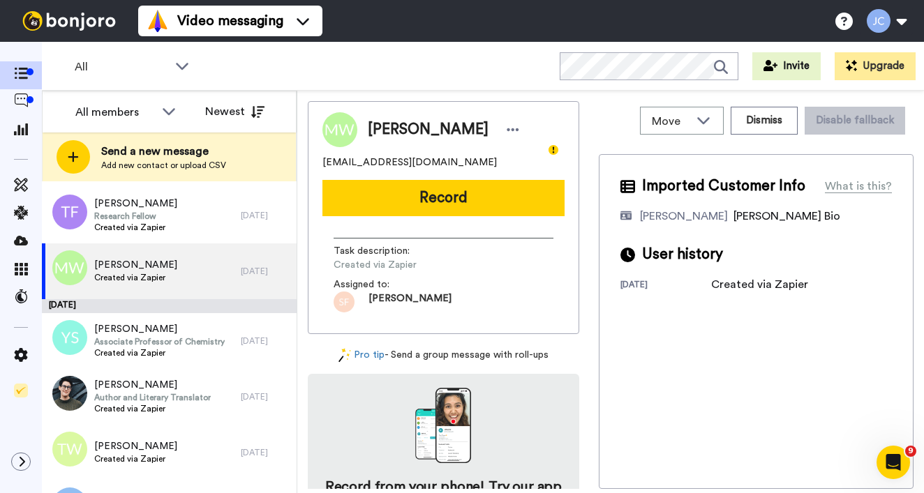
scroll to position [2202, 0]
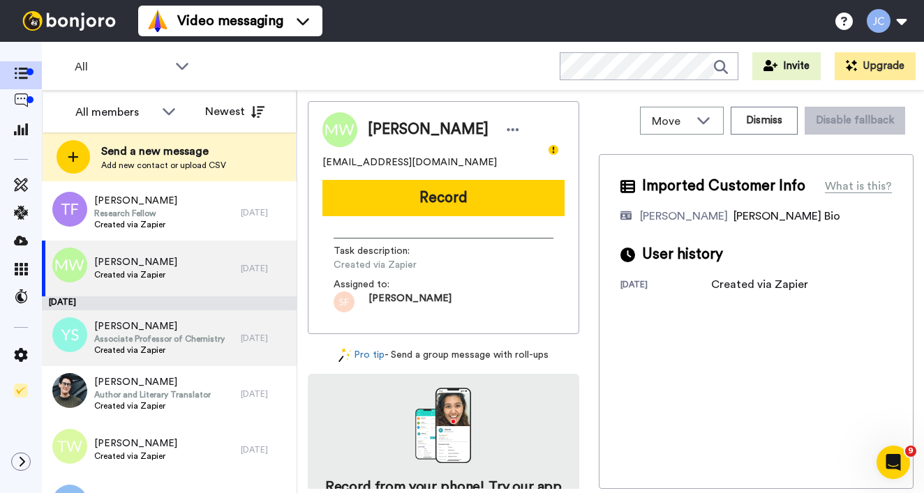
click at [161, 340] on span "Associate Professor of Chemistry" at bounding box center [159, 339] width 130 height 11
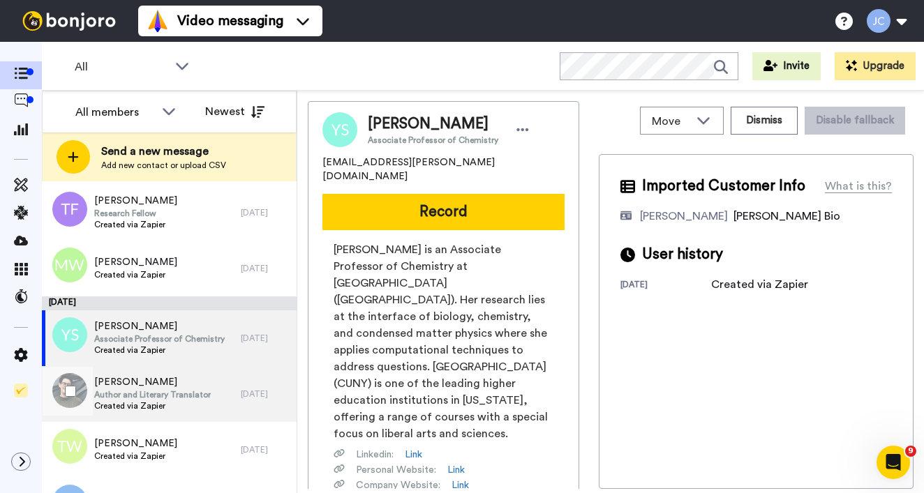
click at [149, 389] on span "[PERSON_NAME]" at bounding box center [152, 382] width 117 height 14
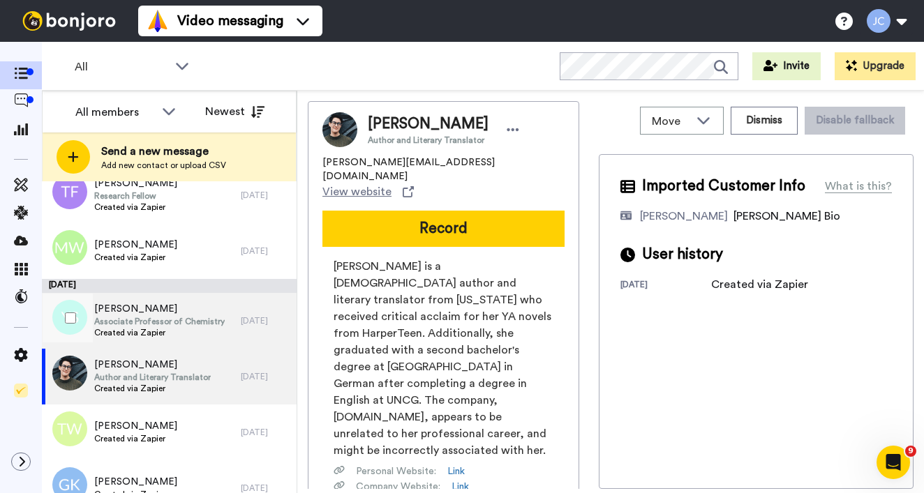
scroll to position [2329, 0]
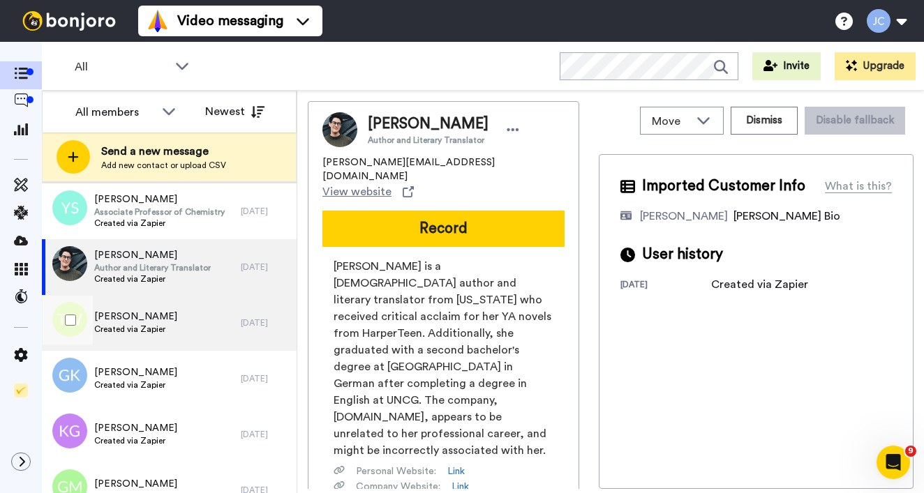
click at [166, 338] on div "[PERSON_NAME] Created via Zapier" at bounding box center [141, 323] width 199 height 56
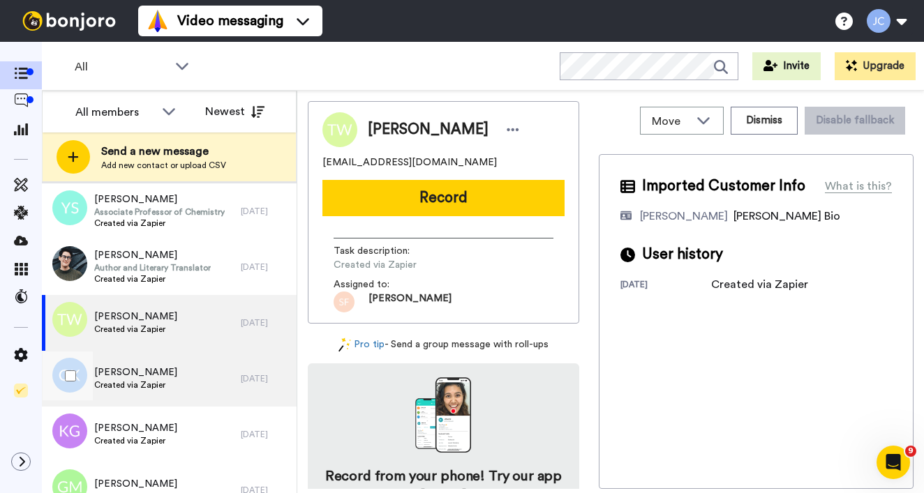
click at [153, 385] on span "Created via Zapier" at bounding box center [135, 385] width 83 height 11
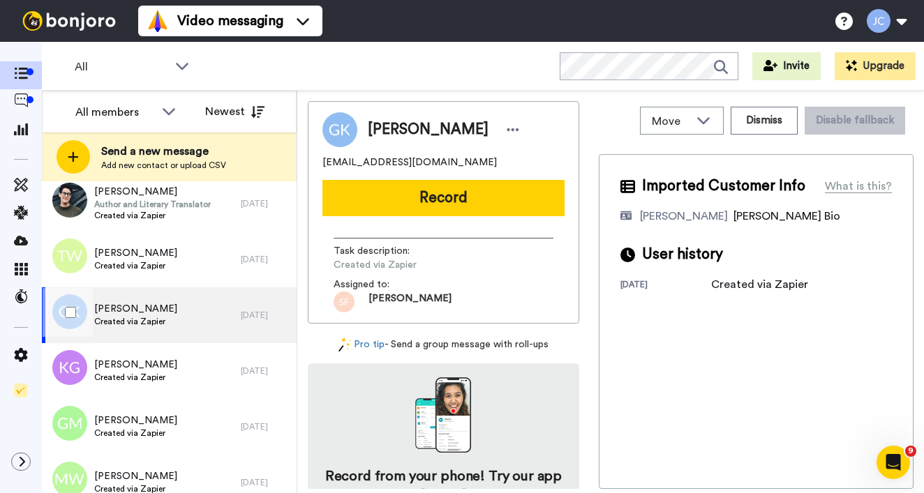
scroll to position [2422, 0]
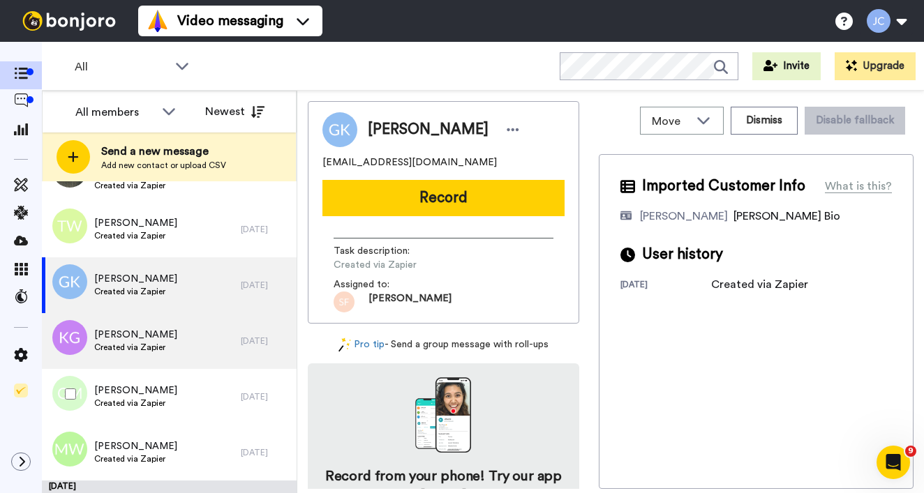
click at [159, 345] on span "Created via Zapier" at bounding box center [135, 347] width 83 height 11
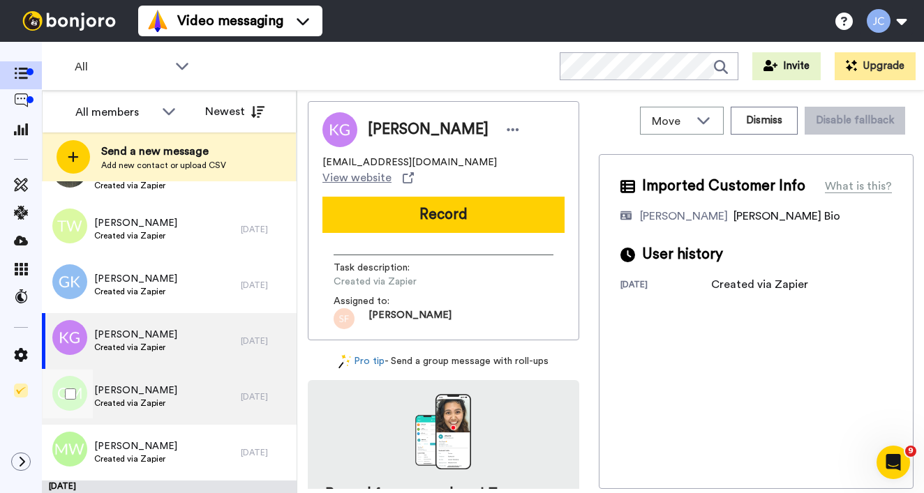
click at [147, 397] on span "[PERSON_NAME]" at bounding box center [135, 391] width 83 height 14
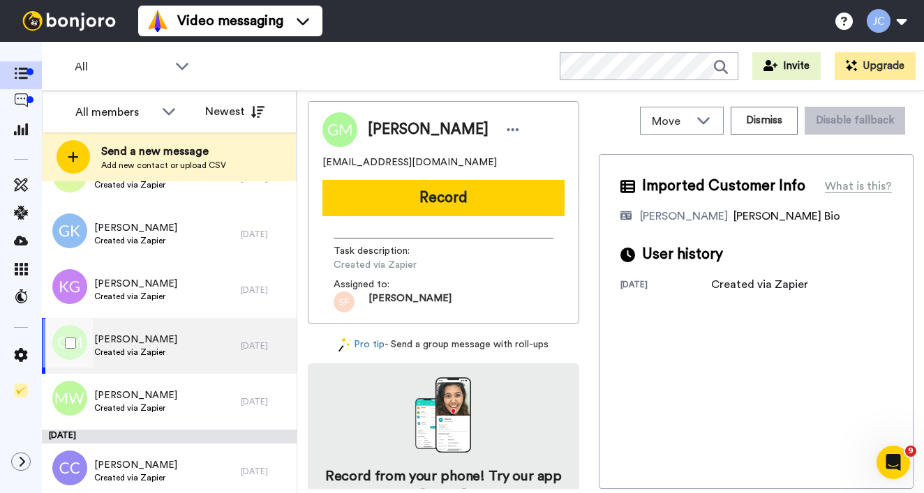
scroll to position [2511, 0]
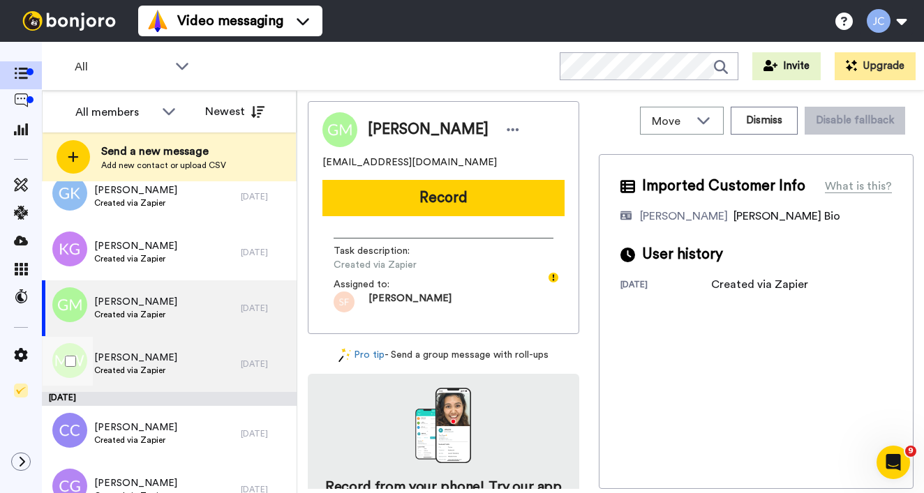
click at [161, 359] on span "[PERSON_NAME]" at bounding box center [135, 358] width 83 height 14
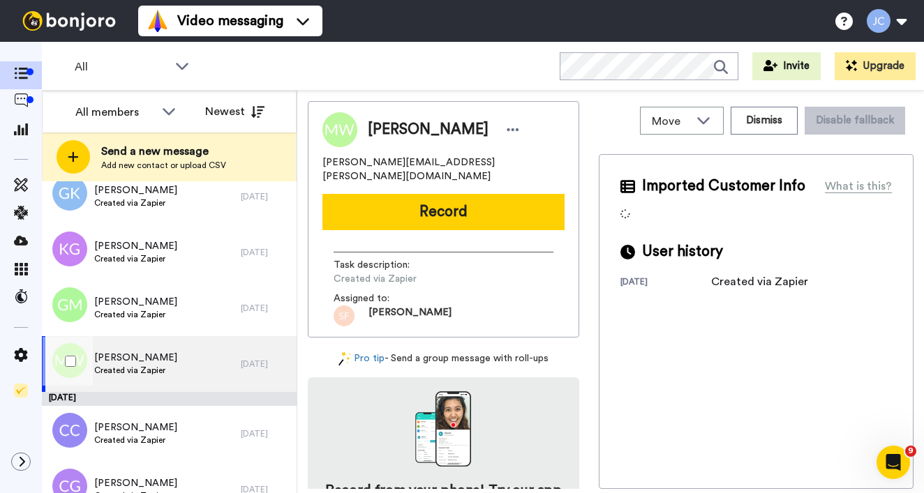
scroll to position [2576, 0]
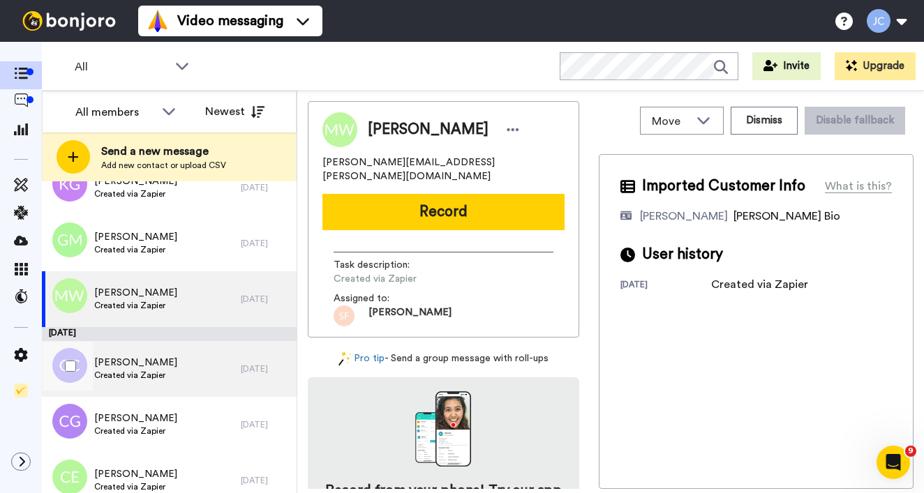
click at [160, 371] on span "Created via Zapier" at bounding box center [135, 375] width 83 height 11
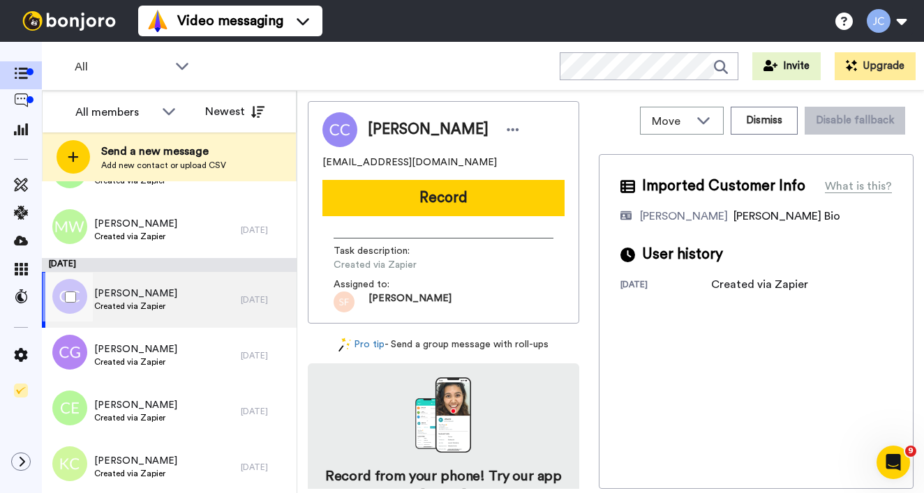
scroll to position [2687, 0]
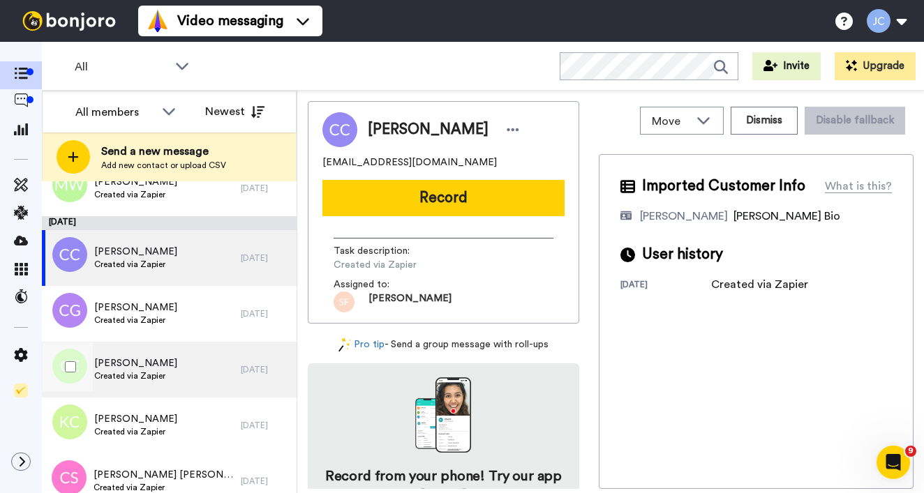
click at [160, 370] on span "[PERSON_NAME]" at bounding box center [135, 364] width 83 height 14
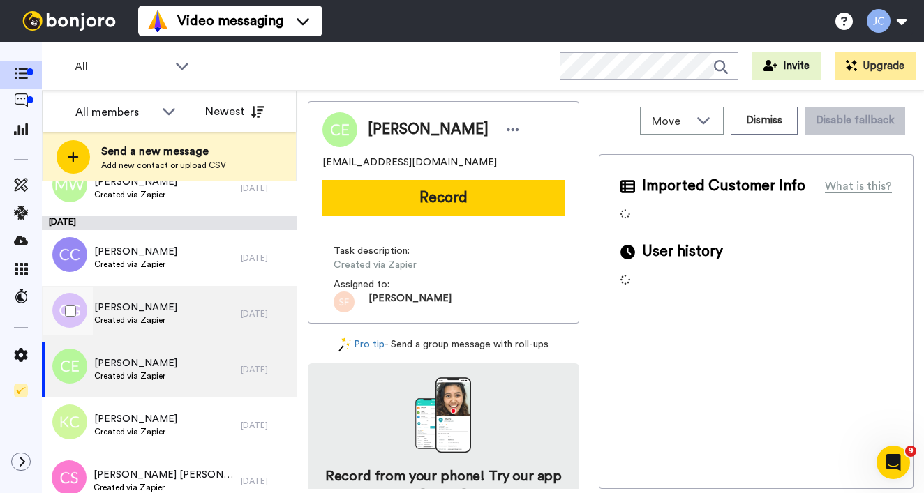
click at [167, 330] on div "[PERSON_NAME] Created via Zapier" at bounding box center [141, 314] width 199 height 56
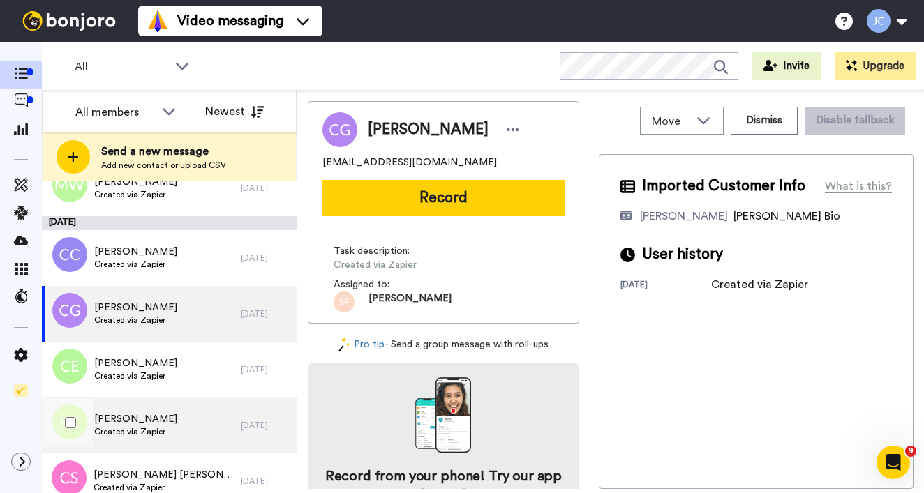
click at [146, 424] on span "[PERSON_NAME]" at bounding box center [135, 419] width 83 height 14
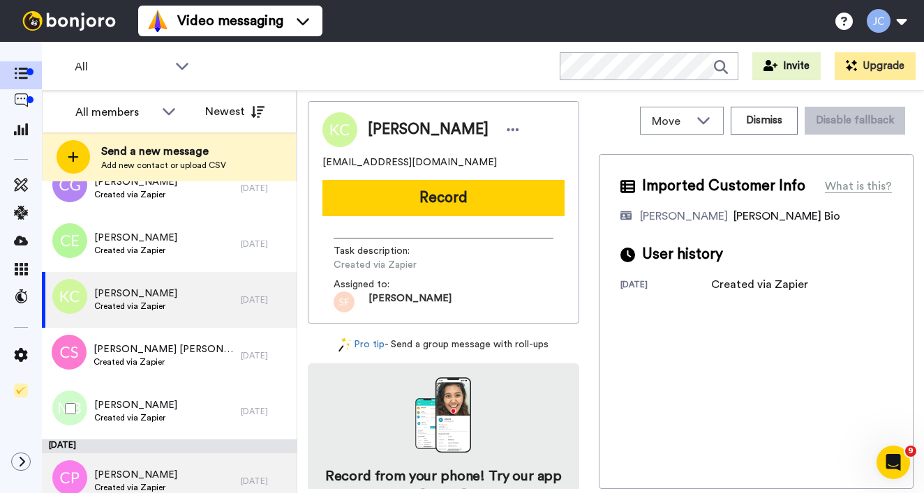
scroll to position [2878, 0]
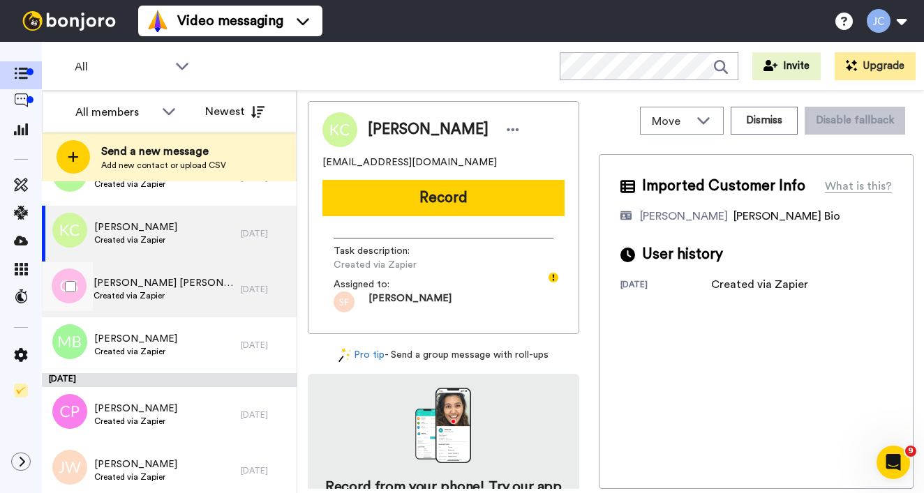
click at [179, 308] on div "[PERSON_NAME] [PERSON_NAME] Created via Zapier" at bounding box center [141, 290] width 199 height 56
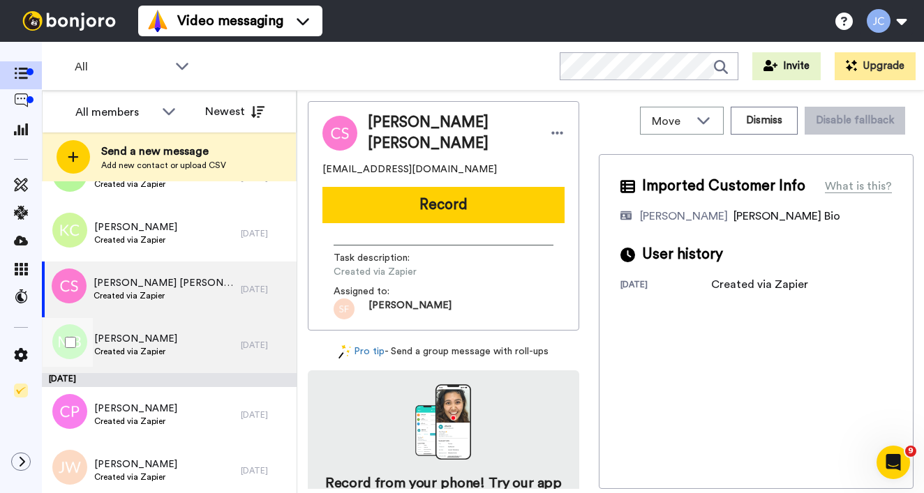
click at [169, 349] on div "[PERSON_NAME] Created via Zapier" at bounding box center [141, 345] width 199 height 56
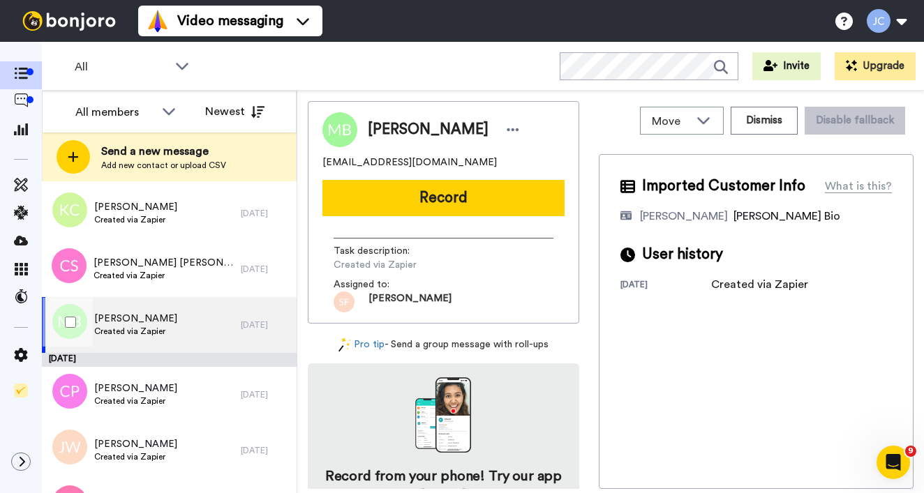
scroll to position [2974, 0]
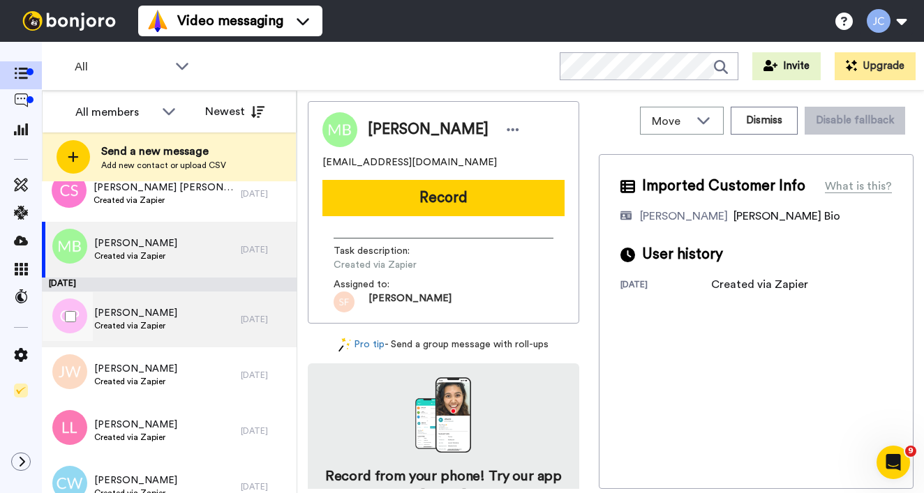
click at [172, 334] on div "[PERSON_NAME] Created via Zapier" at bounding box center [141, 320] width 199 height 56
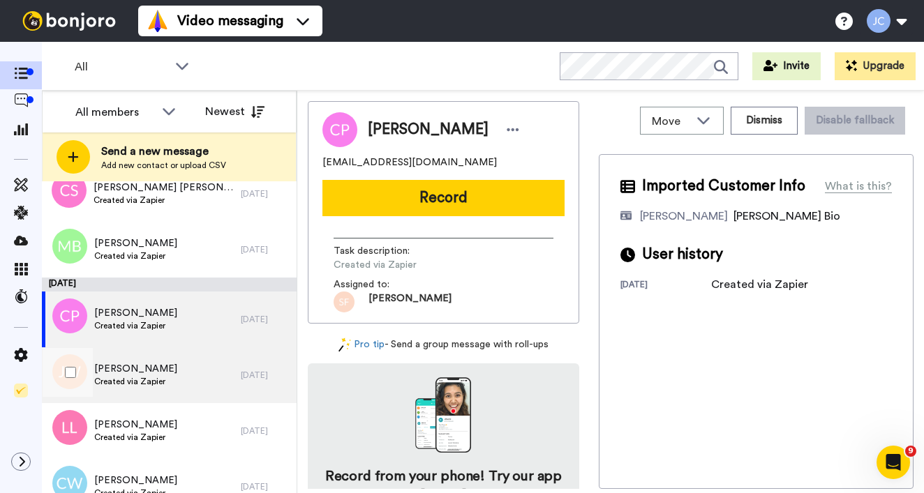
click at [162, 371] on span "[PERSON_NAME]" at bounding box center [135, 369] width 83 height 14
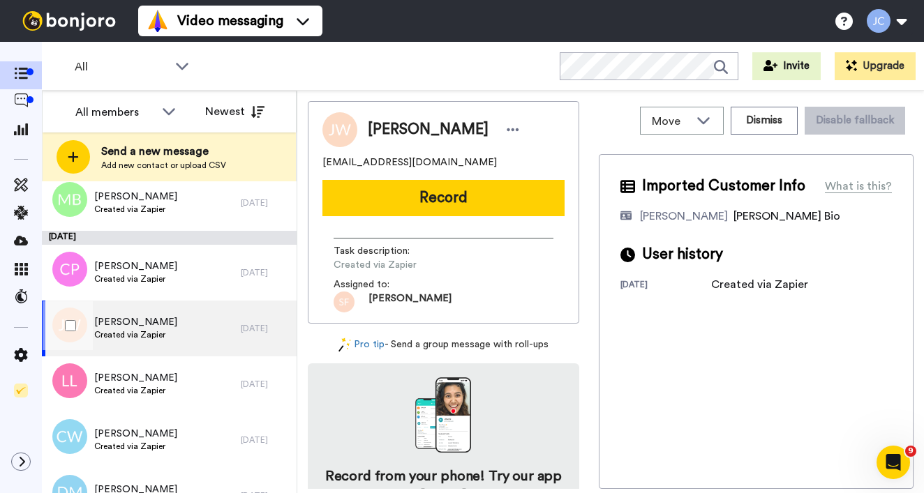
scroll to position [3063, 0]
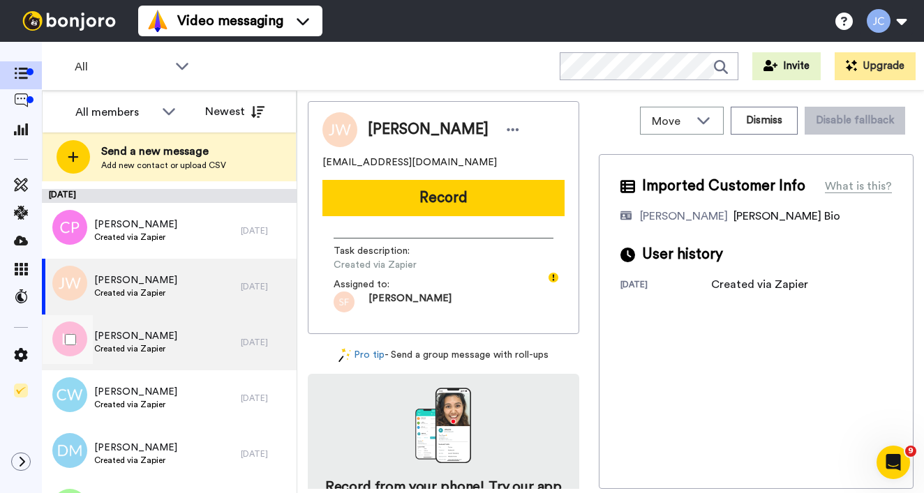
click at [164, 359] on div "[PERSON_NAME] Created via Zapier" at bounding box center [141, 343] width 199 height 56
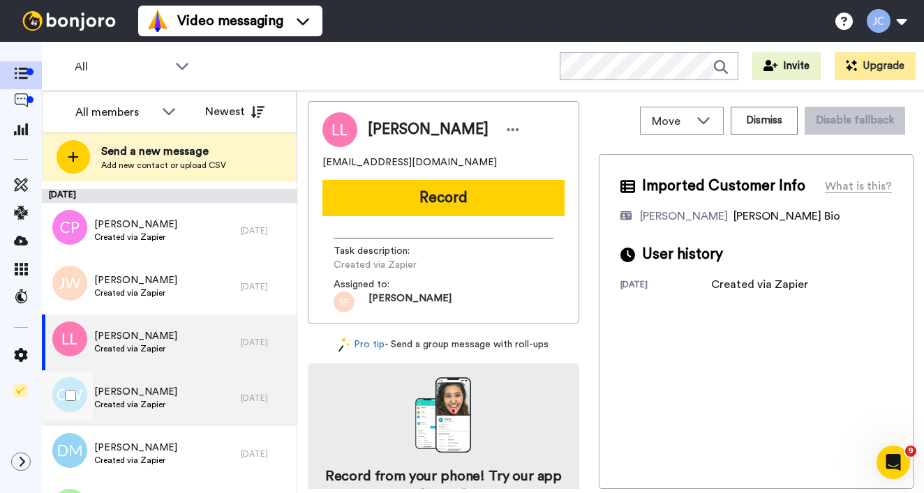
click at [153, 395] on span "[PERSON_NAME]" at bounding box center [135, 392] width 83 height 14
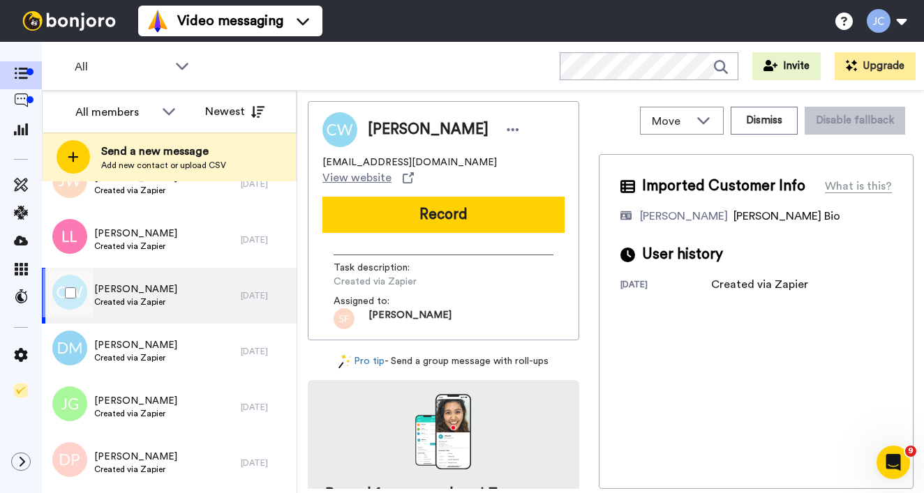
scroll to position [3216, 0]
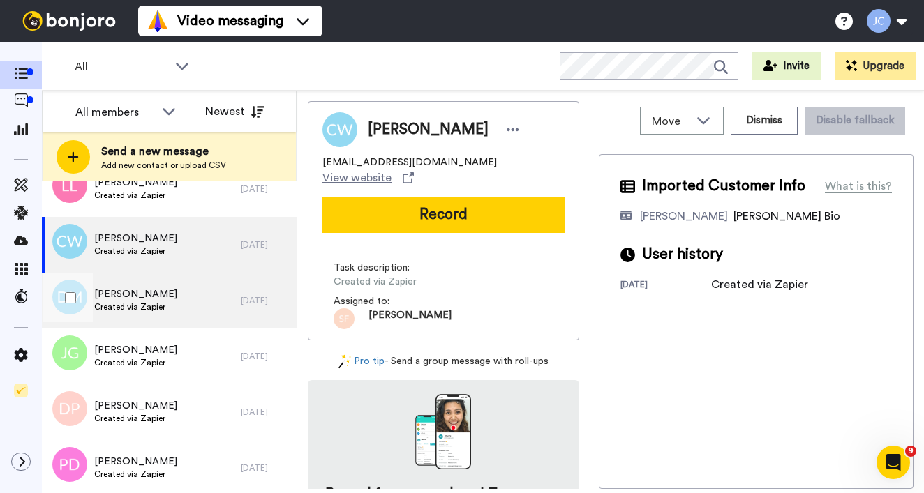
click at [158, 298] on span "[PERSON_NAME]" at bounding box center [135, 294] width 83 height 14
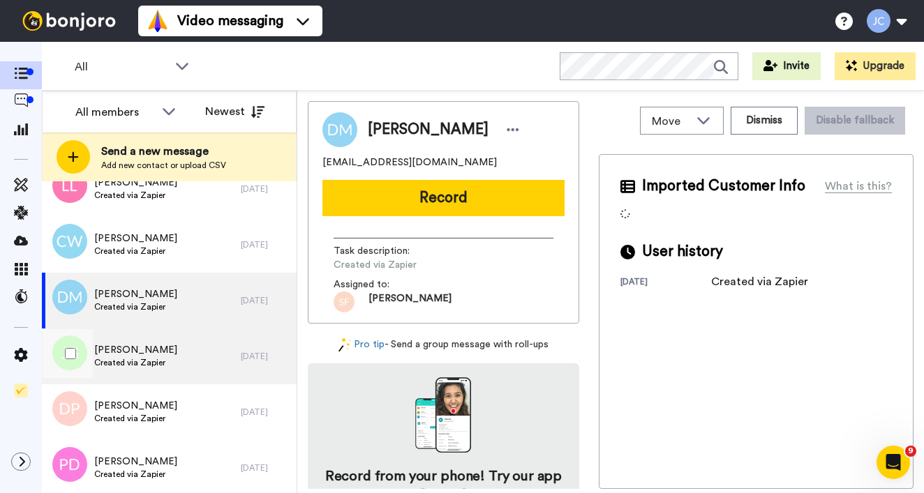
click at [143, 344] on span "[PERSON_NAME]" at bounding box center [135, 350] width 83 height 14
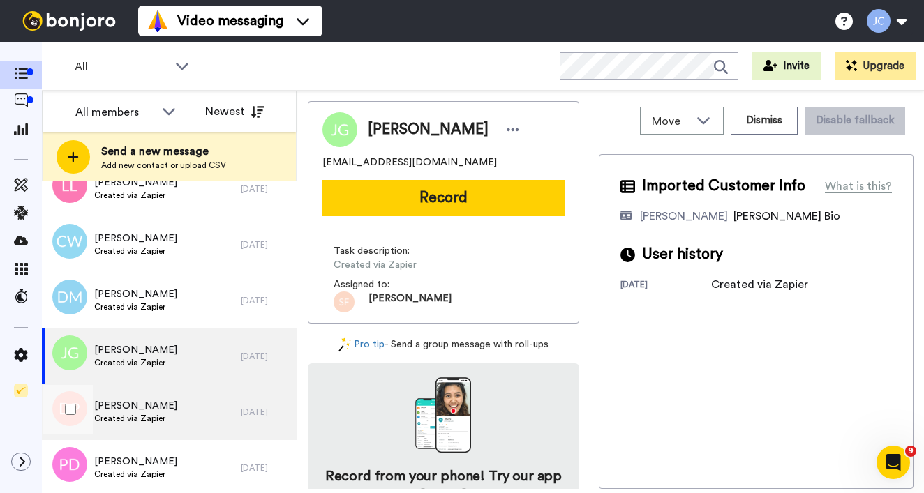
click at [133, 404] on span "[PERSON_NAME]" at bounding box center [135, 406] width 83 height 14
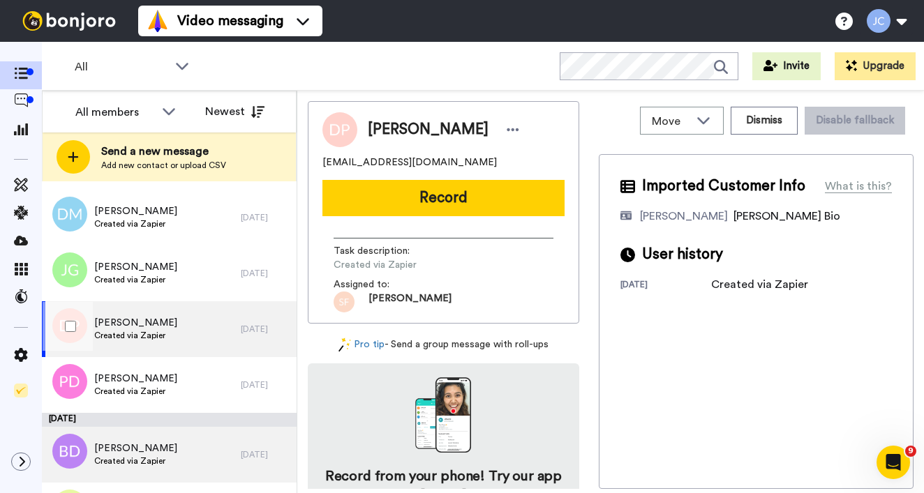
scroll to position [3346, 0]
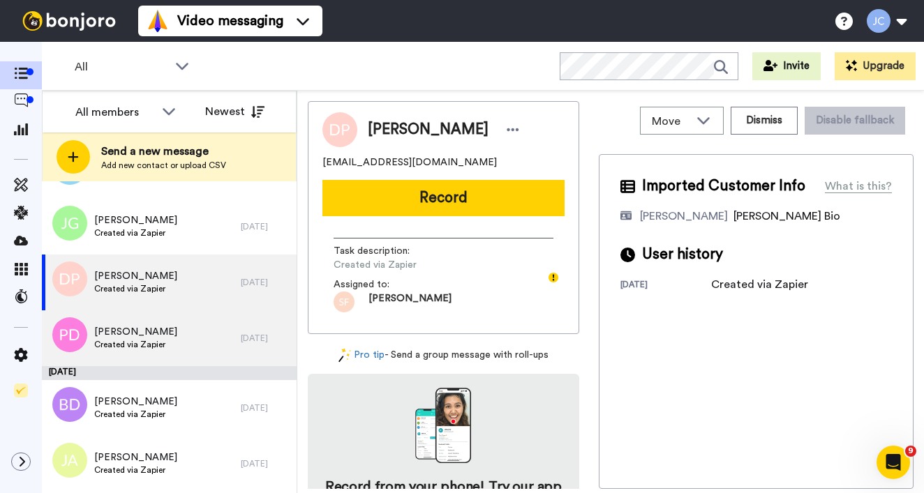
click at [141, 346] on span "Created via Zapier" at bounding box center [135, 344] width 83 height 11
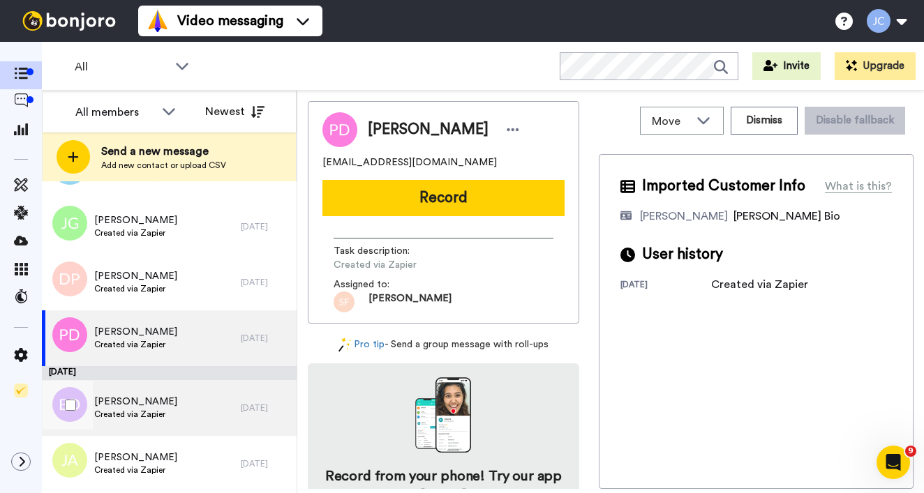
click at [133, 404] on span "[PERSON_NAME]" at bounding box center [135, 402] width 83 height 14
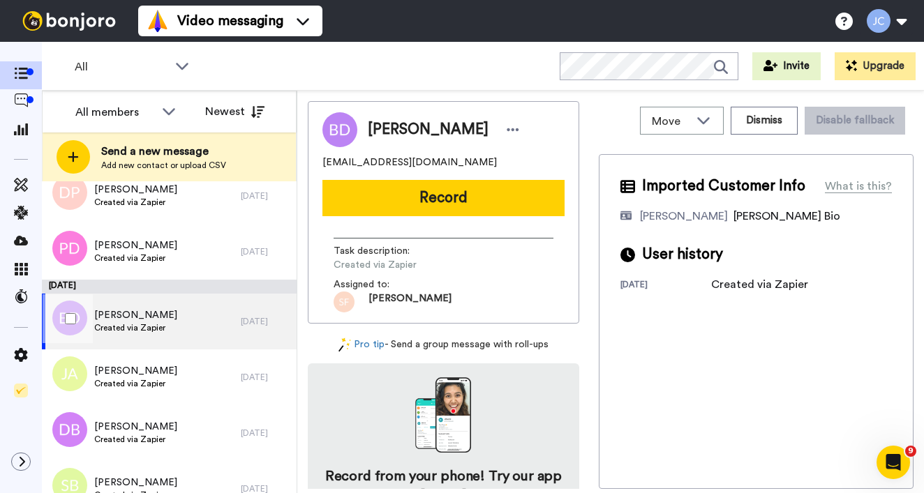
scroll to position [3469, 0]
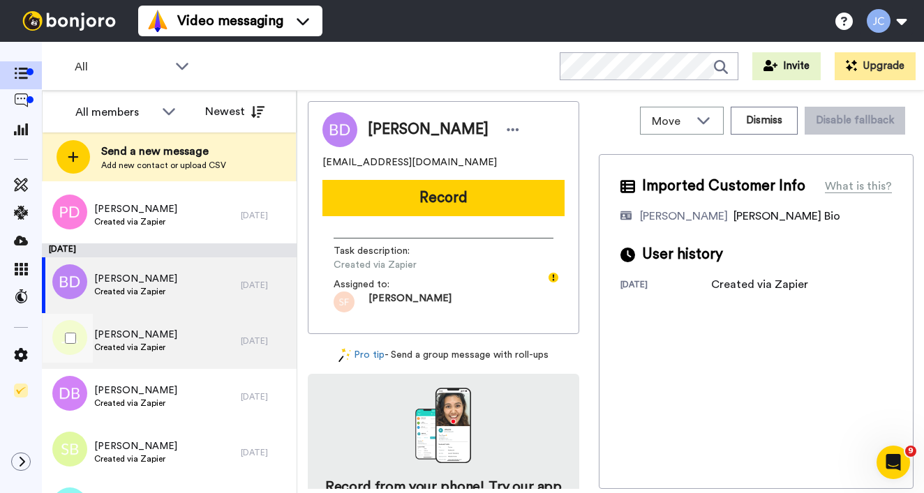
click at [146, 327] on div "[PERSON_NAME] Created via Zapier" at bounding box center [141, 341] width 199 height 56
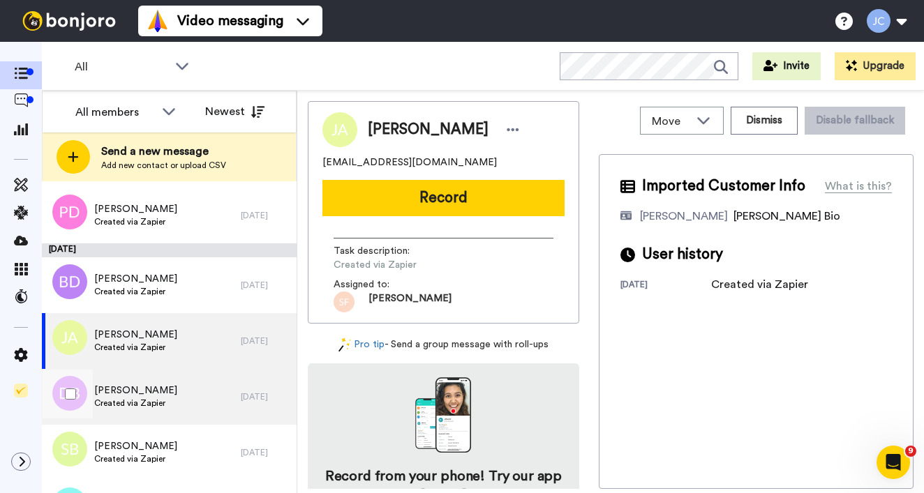
click at [128, 398] on span "Created via Zapier" at bounding box center [135, 403] width 83 height 11
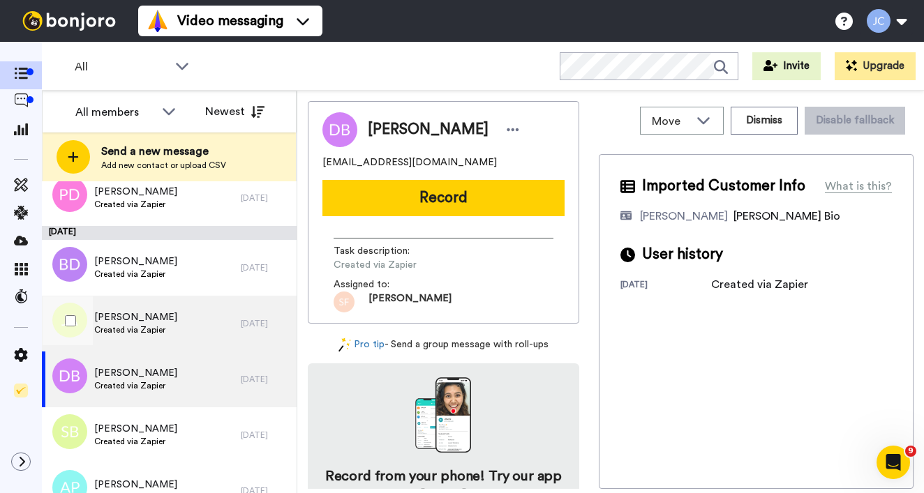
scroll to position [3566, 0]
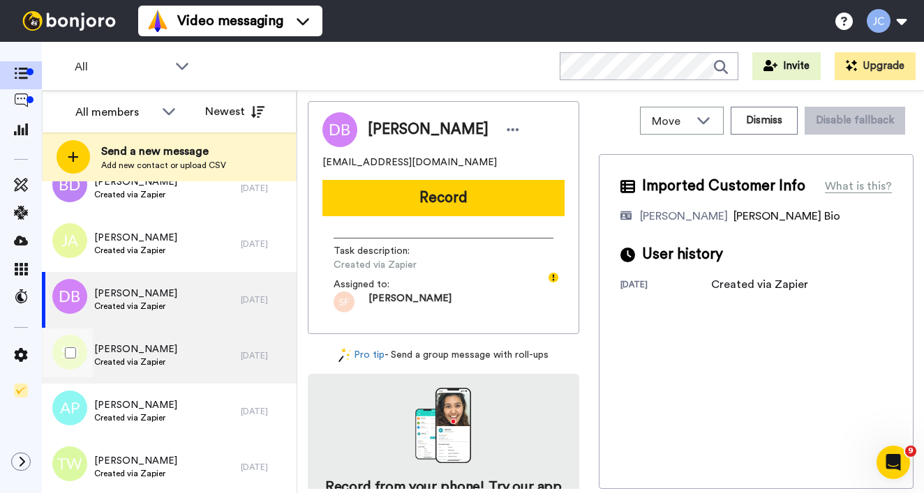
click at [141, 359] on span "Created via Zapier" at bounding box center [135, 362] width 83 height 11
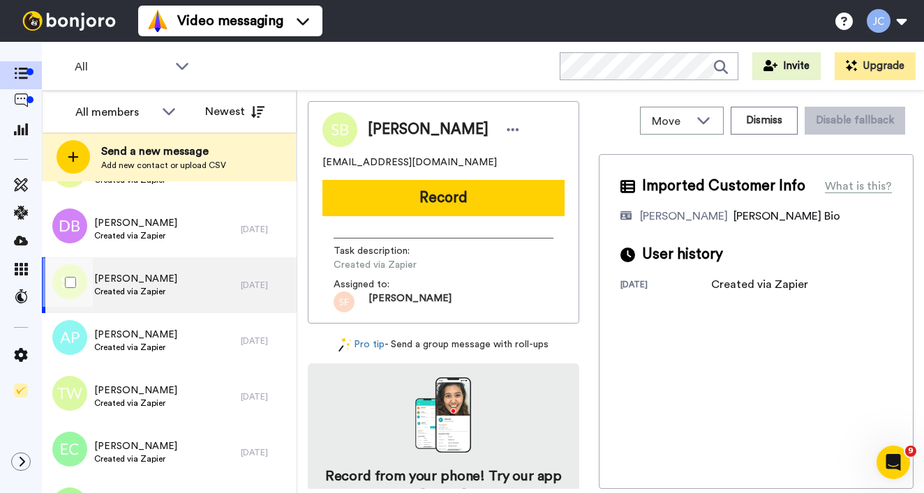
scroll to position [3730, 0]
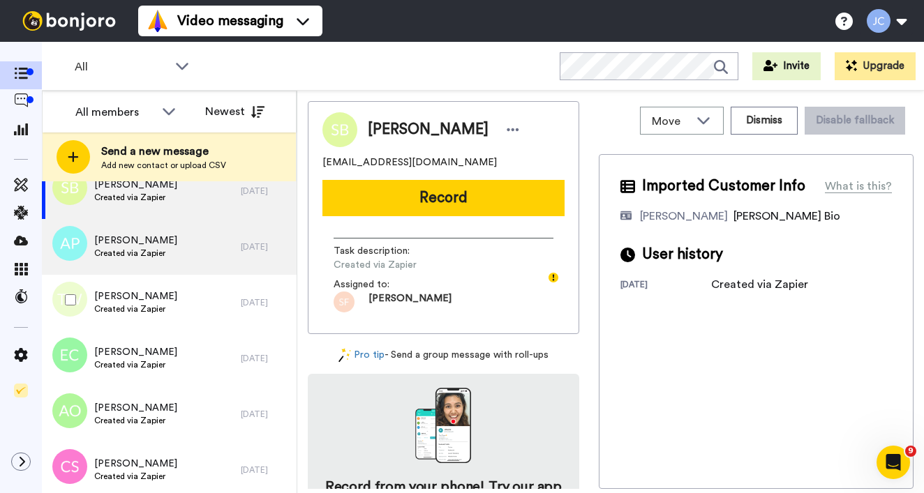
click at [154, 262] on div "[PERSON_NAME] Created via Zapier" at bounding box center [141, 247] width 199 height 56
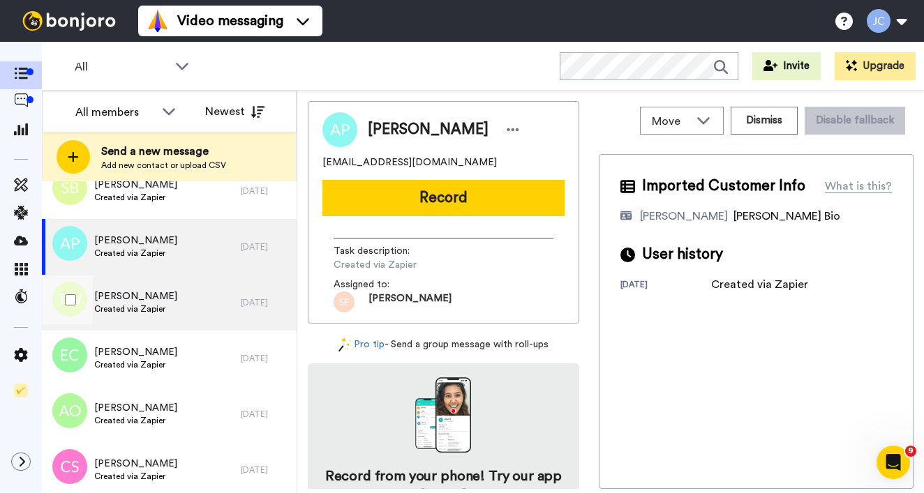
click at [151, 300] on span "[PERSON_NAME]" at bounding box center [135, 297] width 83 height 14
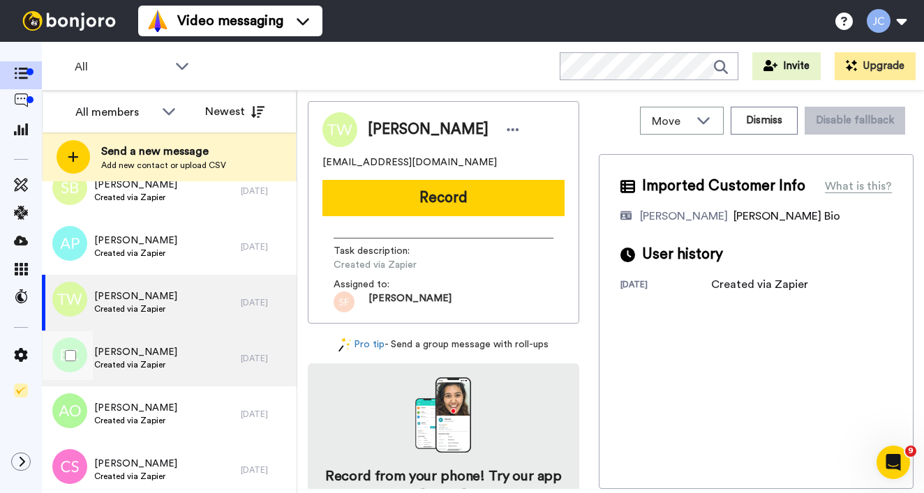
click at [140, 351] on span "[PERSON_NAME]" at bounding box center [135, 352] width 83 height 14
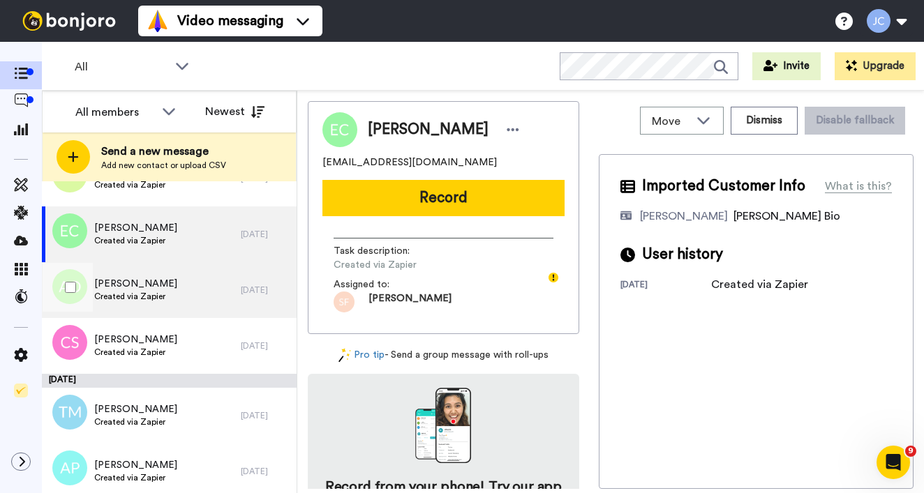
scroll to position [3892, 0]
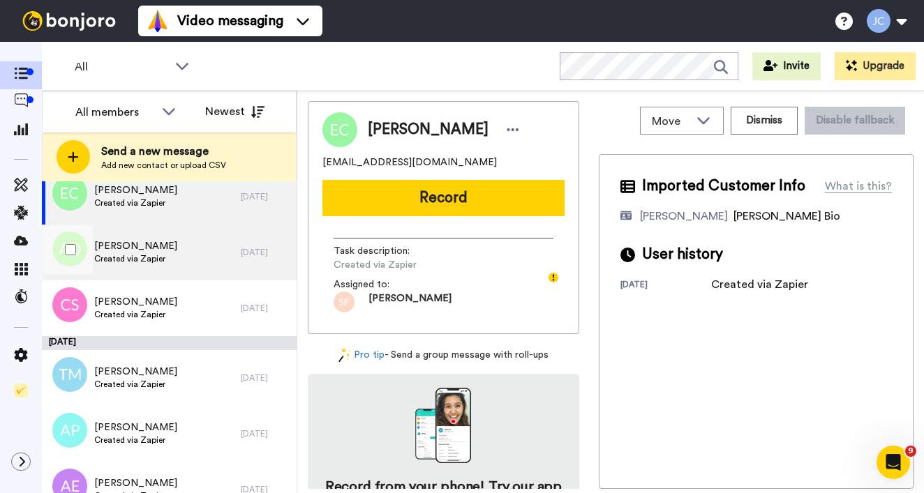
click at [170, 264] on div "[PERSON_NAME] Created via Zapier" at bounding box center [141, 253] width 199 height 56
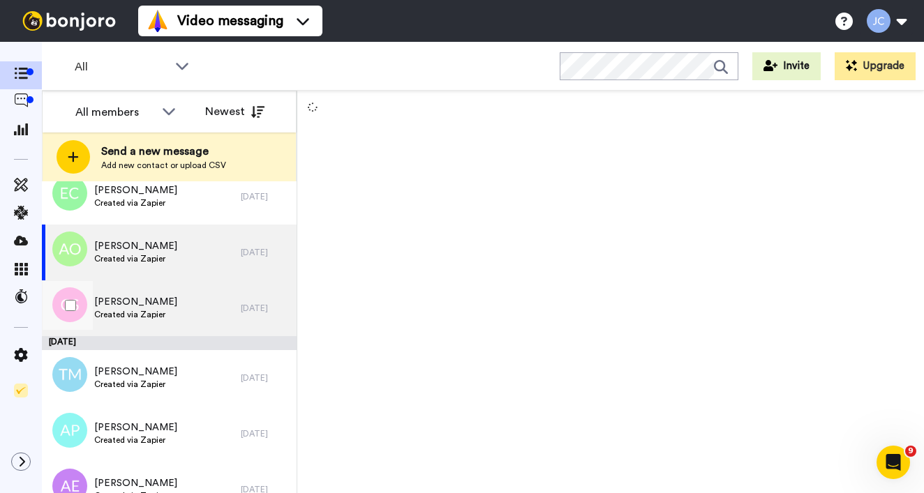
click at [163, 301] on span "[PERSON_NAME]" at bounding box center [135, 302] width 83 height 14
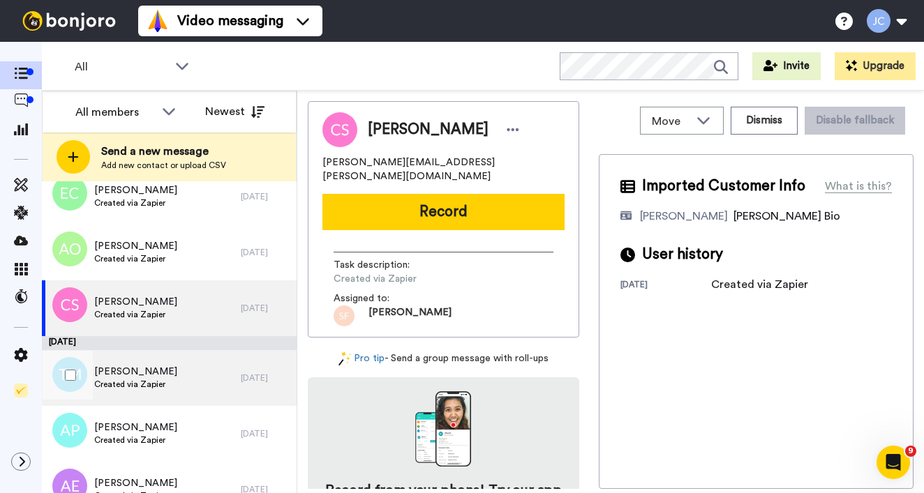
click at [153, 391] on div "[PERSON_NAME] Created via Zapier" at bounding box center [141, 378] width 199 height 56
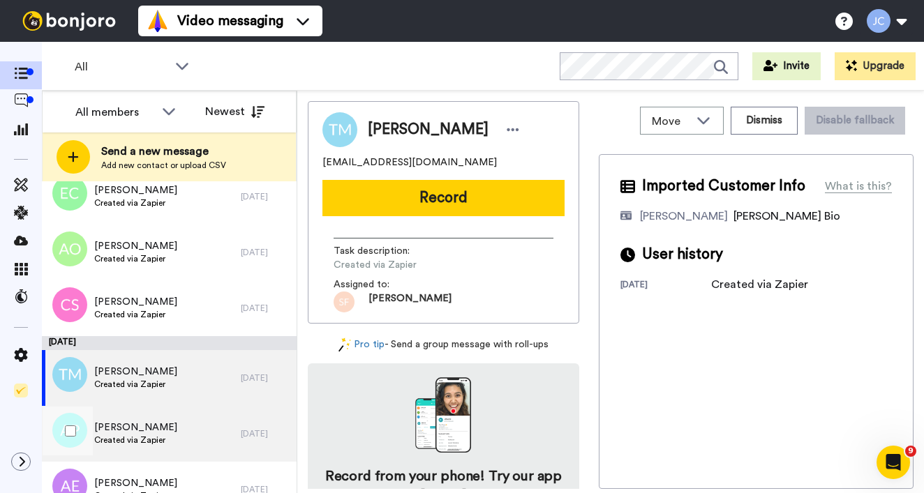
click at [149, 424] on span "[PERSON_NAME]" at bounding box center [135, 428] width 83 height 14
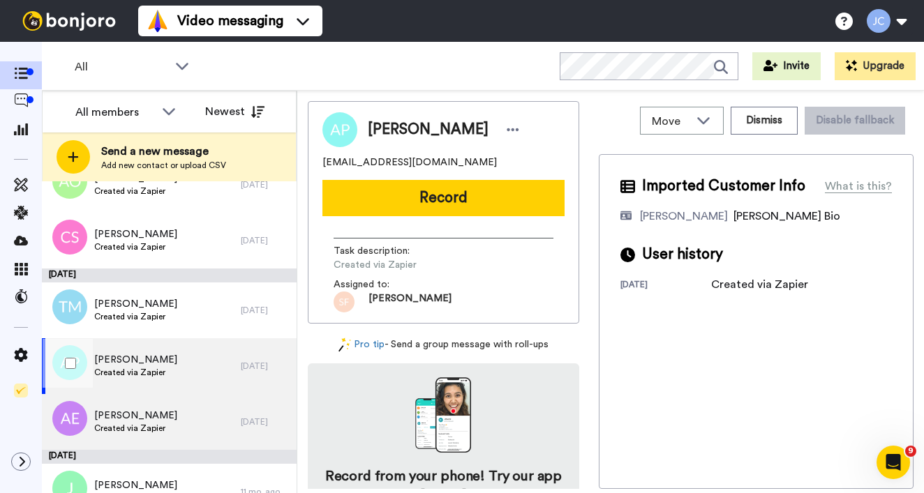
scroll to position [3986, 0]
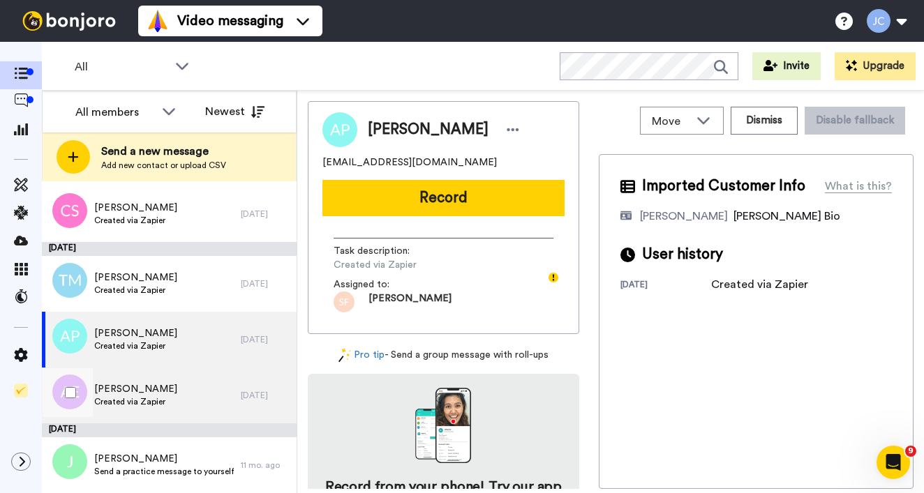
click at [167, 392] on span "[PERSON_NAME]" at bounding box center [135, 389] width 83 height 14
